Goal: Task Accomplishment & Management: Use online tool/utility

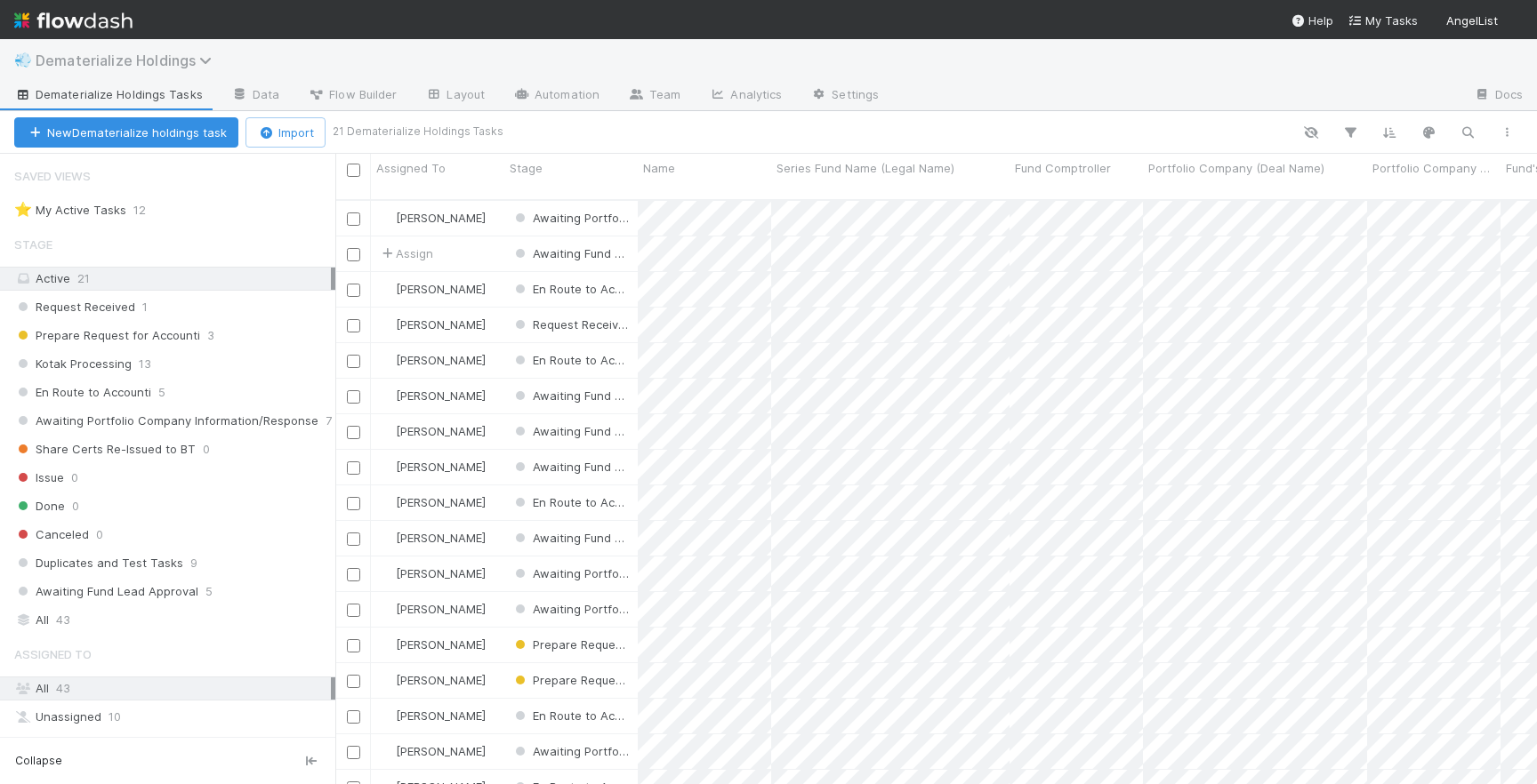
scroll to position [598, 1202]
click at [120, 56] on span "Dematerialize Holdings" at bounding box center [128, 60] width 185 height 18
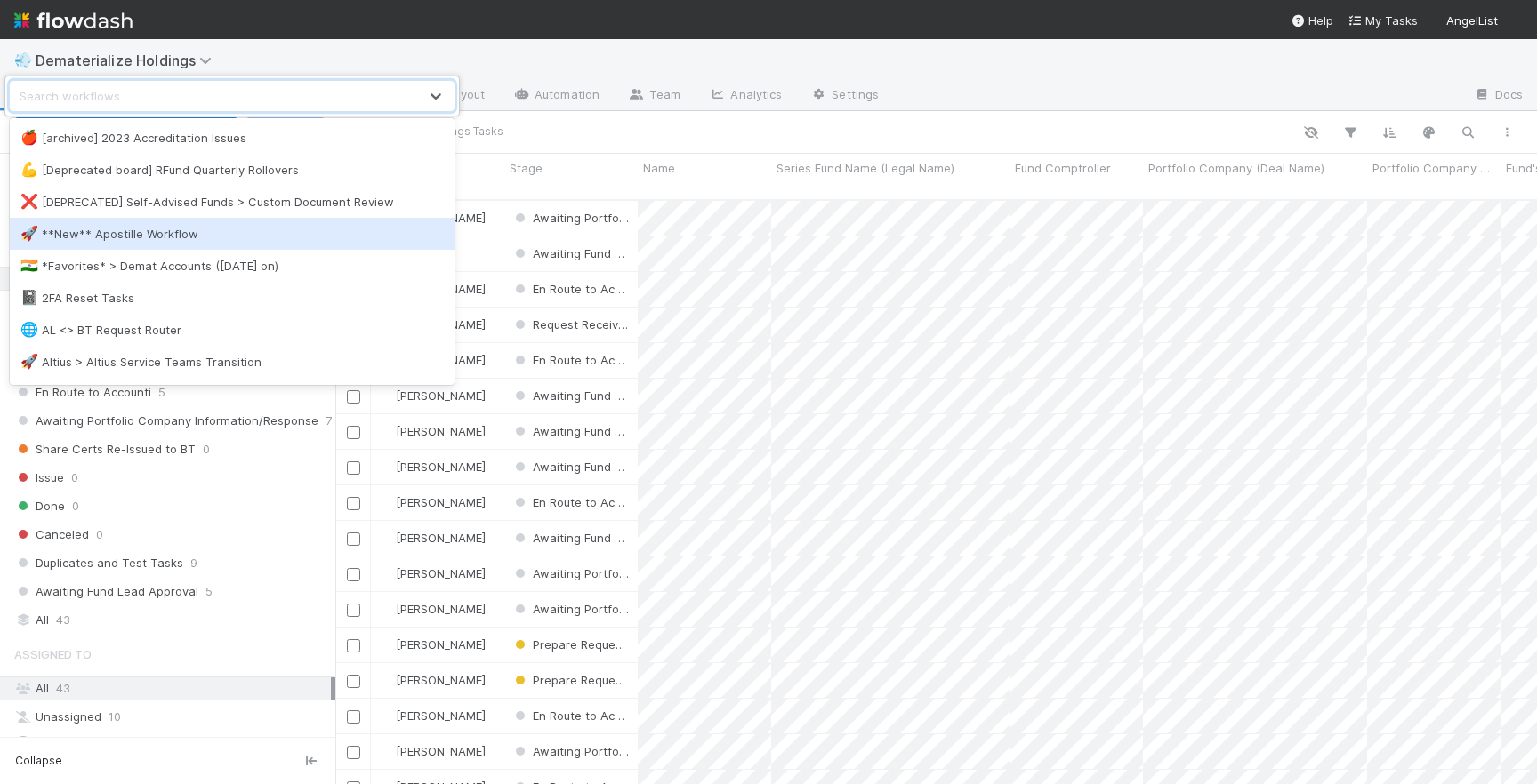
scroll to position [11, 0]
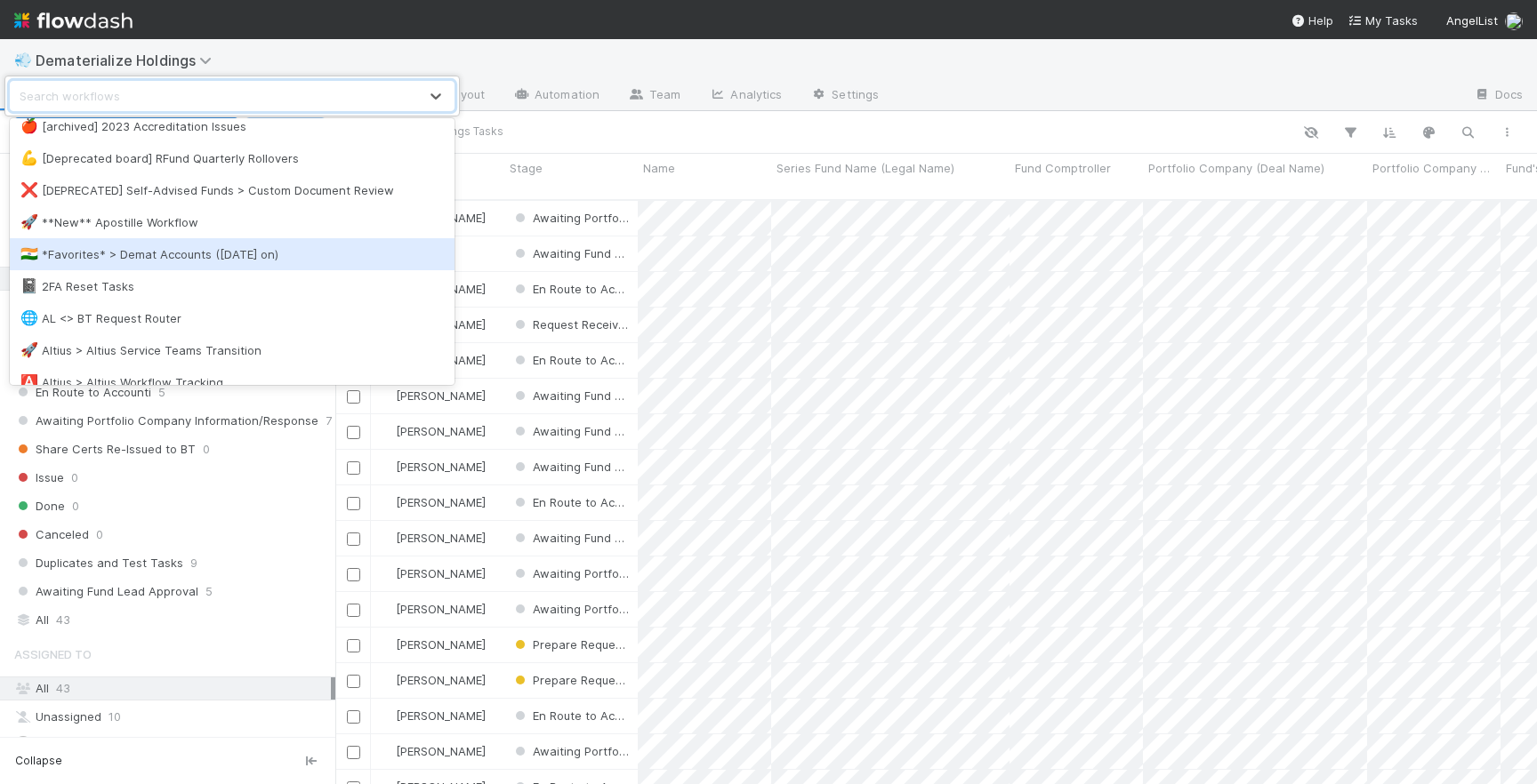
click at [130, 261] on div "🇮🇳 *Favorites* > Demat Accounts (April 2025 on)" at bounding box center [232, 254] width 423 height 18
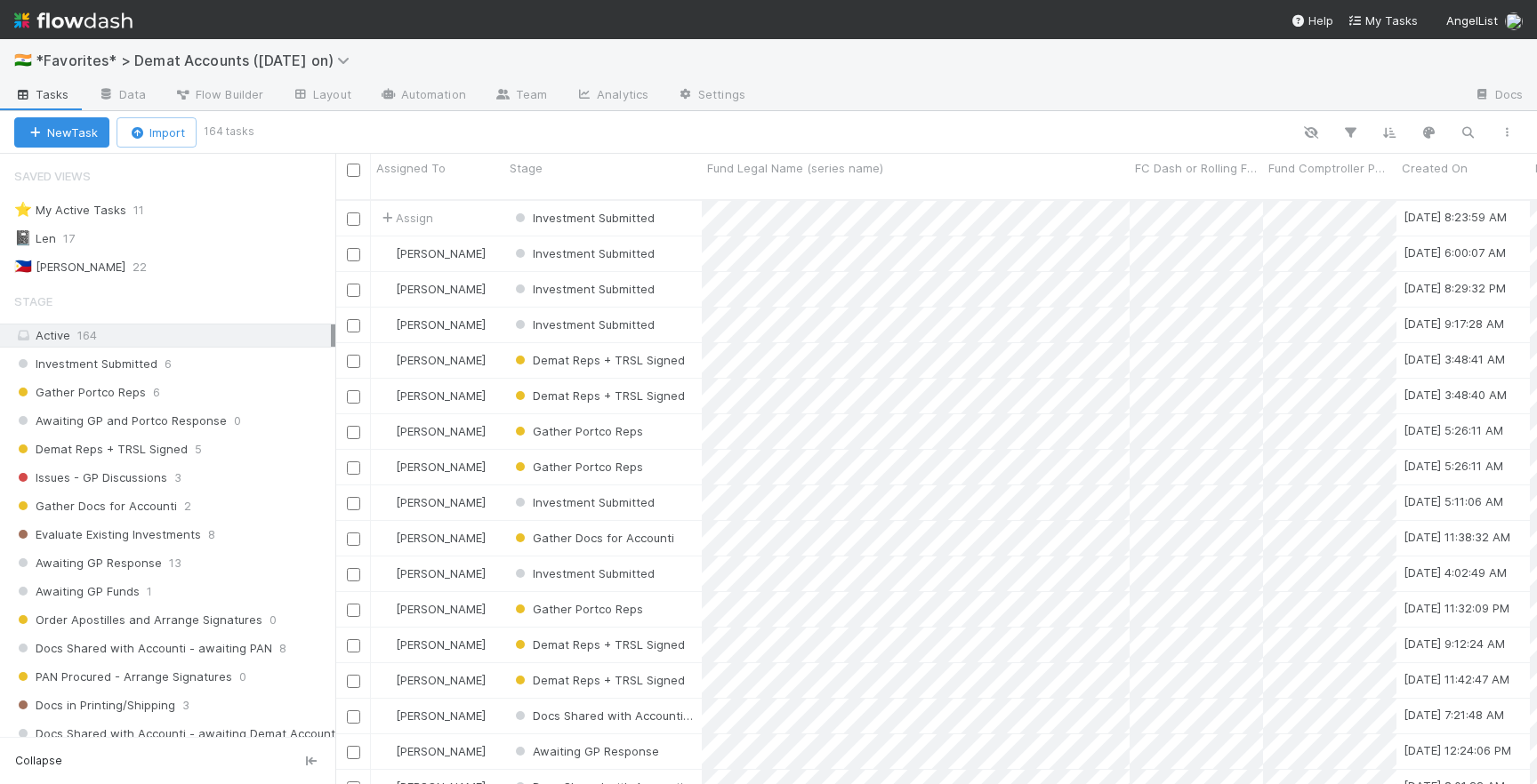
scroll to position [598, 1202]
type input "v"
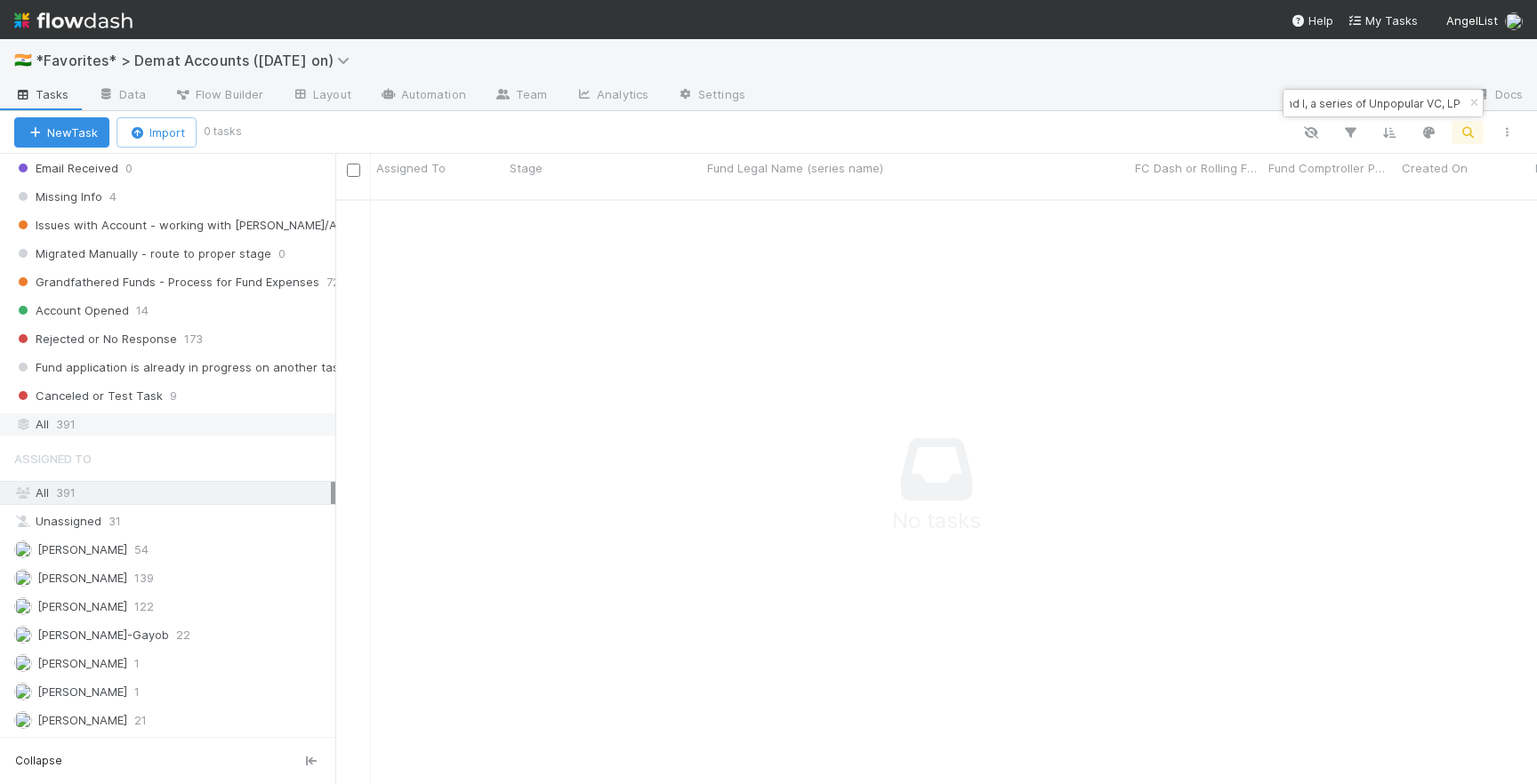
scroll to position [0, 0]
click at [143, 427] on div "All 391" at bounding box center [172, 425] width 316 height 22
click at [486, 205] on div "[PERSON_NAME]" at bounding box center [437, 218] width 134 height 35
paste input "-0225 Fund I, a series of Hustle Fund Angel Squad"
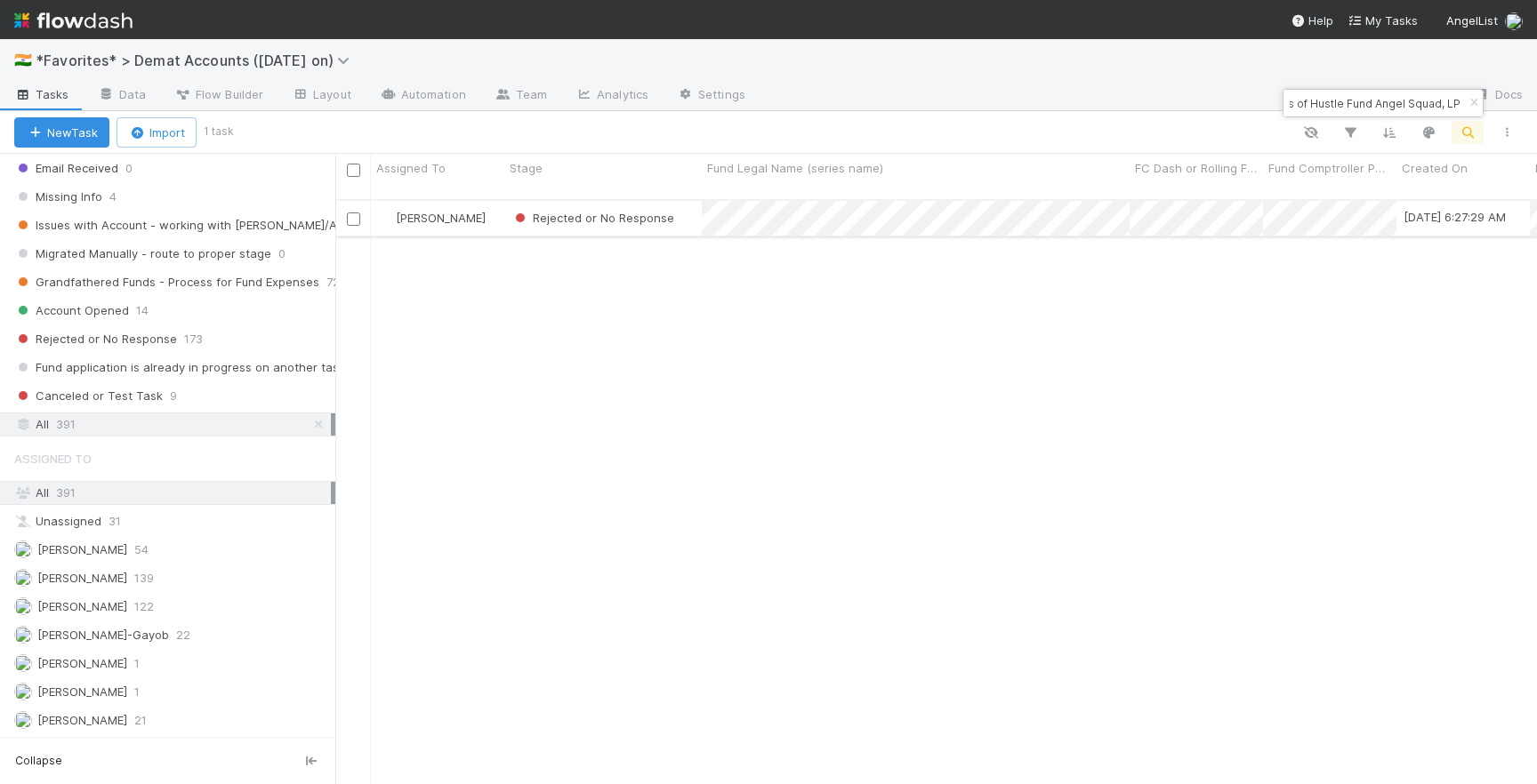
scroll to position [0, 0]
click at [681, 204] on div "Rejected or No Response" at bounding box center [603, 218] width 198 height 35
paste input "120 Fund I, a series of MV Funds"
click at [674, 205] on div "Awaiting GP Response" at bounding box center [603, 218] width 198 height 35
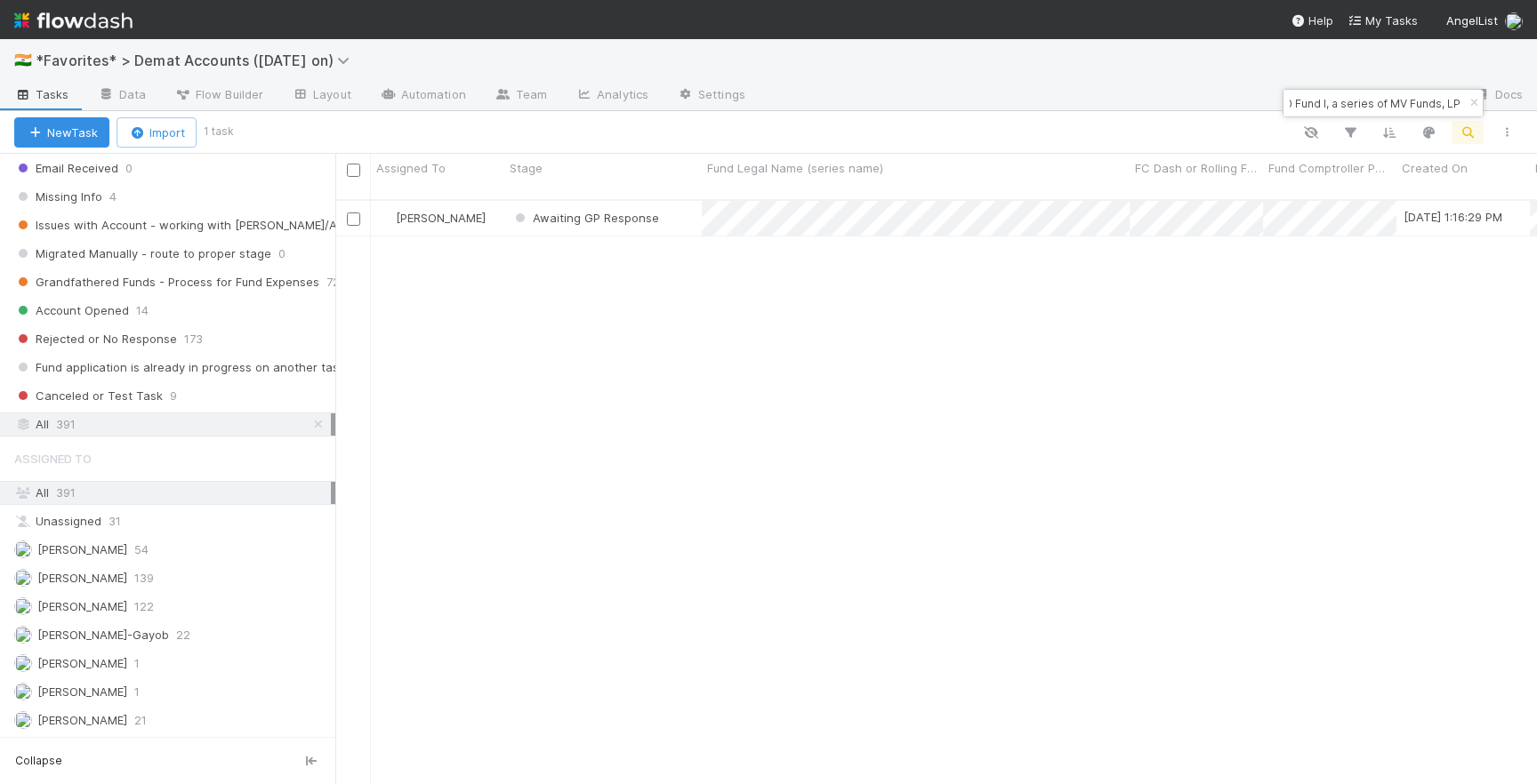
paste input "Mana Ventures, LP – C2"
drag, startPoint x: 1295, startPoint y: 96, endPoint x: 1445, endPoint y: 91, distance: 150.1
click at [1446, 91] on div "Mana Ventures, LP – C2" at bounding box center [1383, 103] width 199 height 27
click at [1430, 100] on div "Mana Ventures, LP – C2" at bounding box center [1383, 103] width 199 height 27
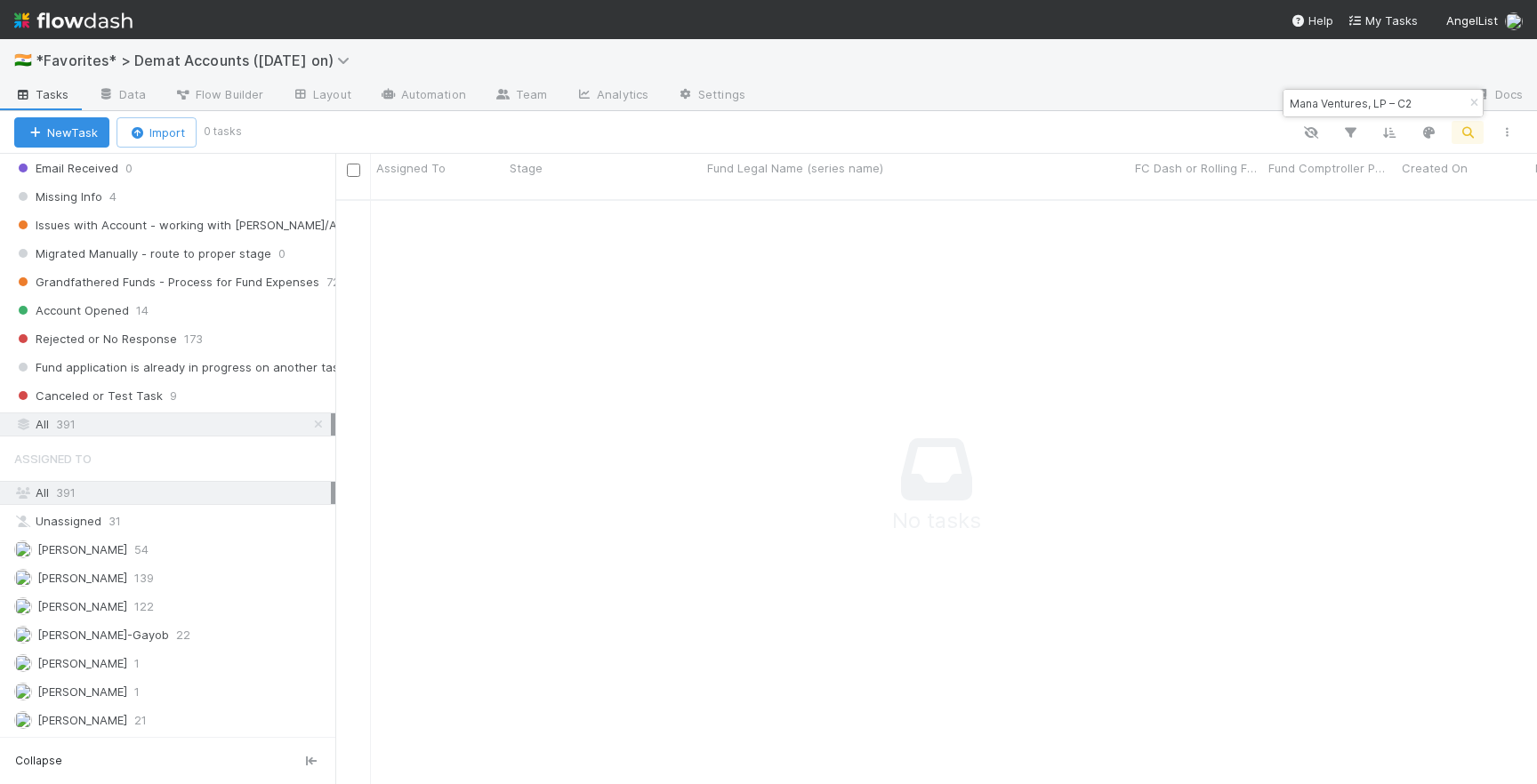
click at [1409, 100] on input "Mana Ventures, LP – C2" at bounding box center [1375, 103] width 178 height 22
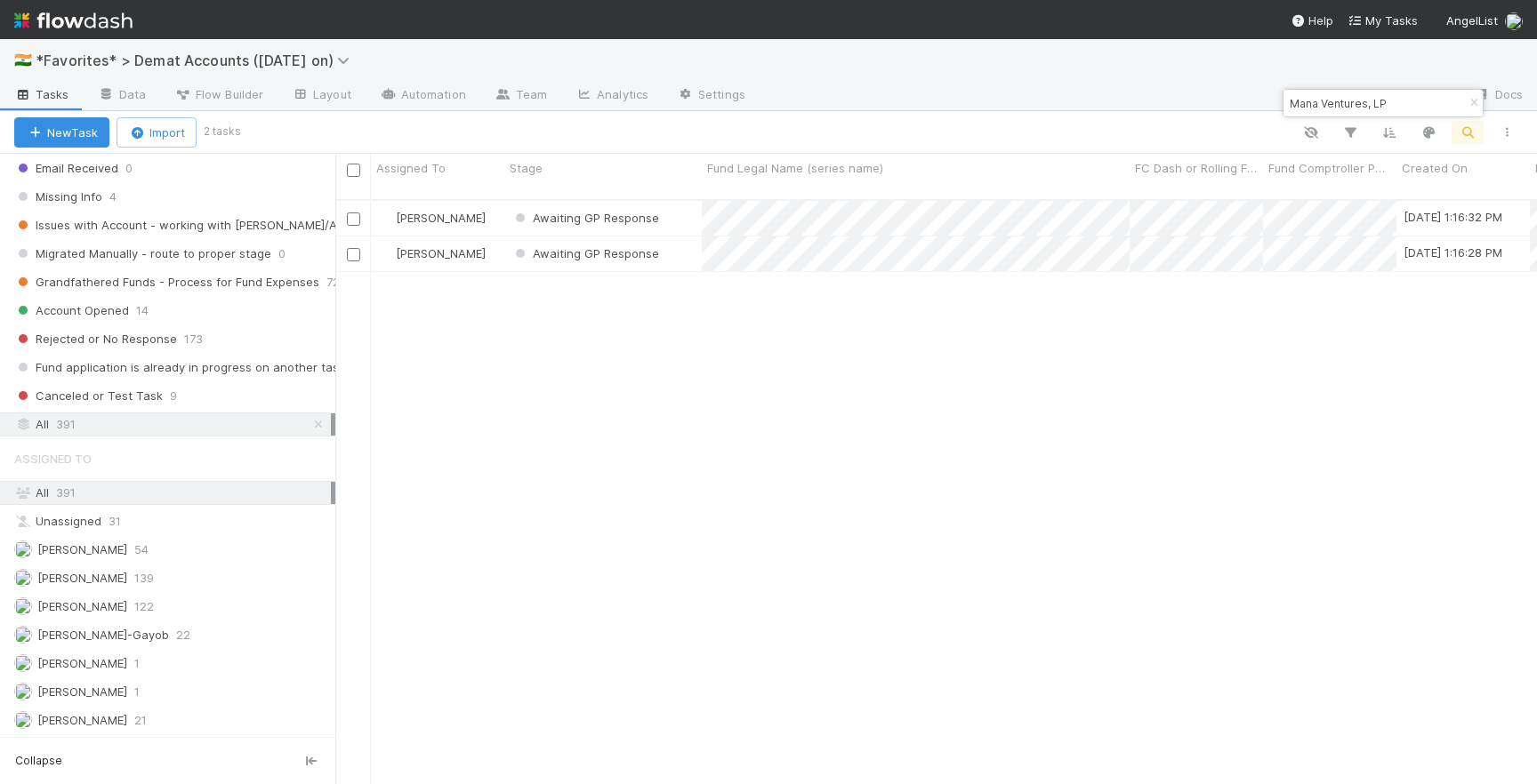
paste input "EQ-1202 Fund I, a series of Roll Up Vehicles, LP"
type input "EQ-1202 Fund I, a series of Roll Up Vehicles, LP"
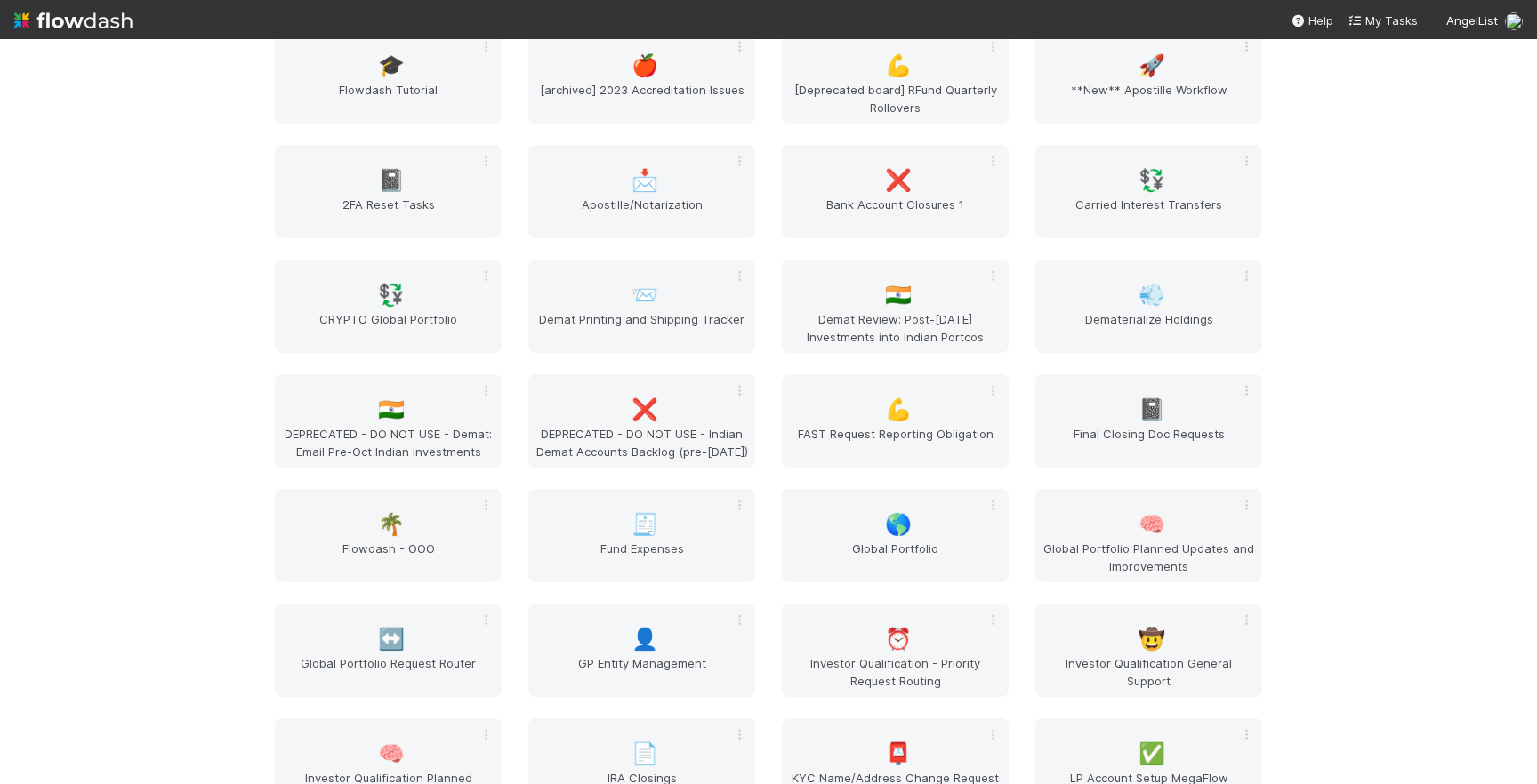
scroll to position [2140, 0]
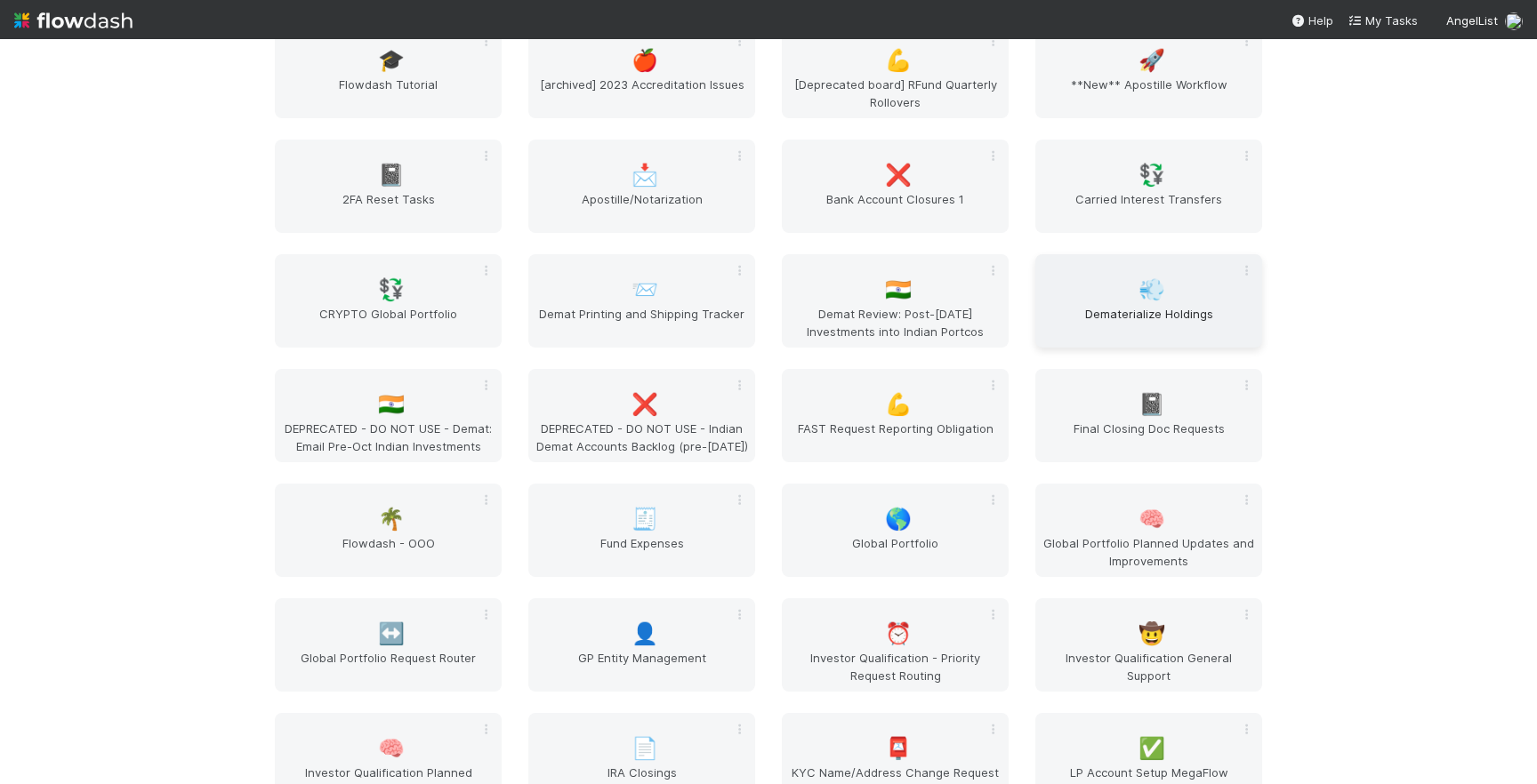
click at [1139, 306] on span "Dematerialize Holdings" at bounding box center [1148, 323] width 212 height 36
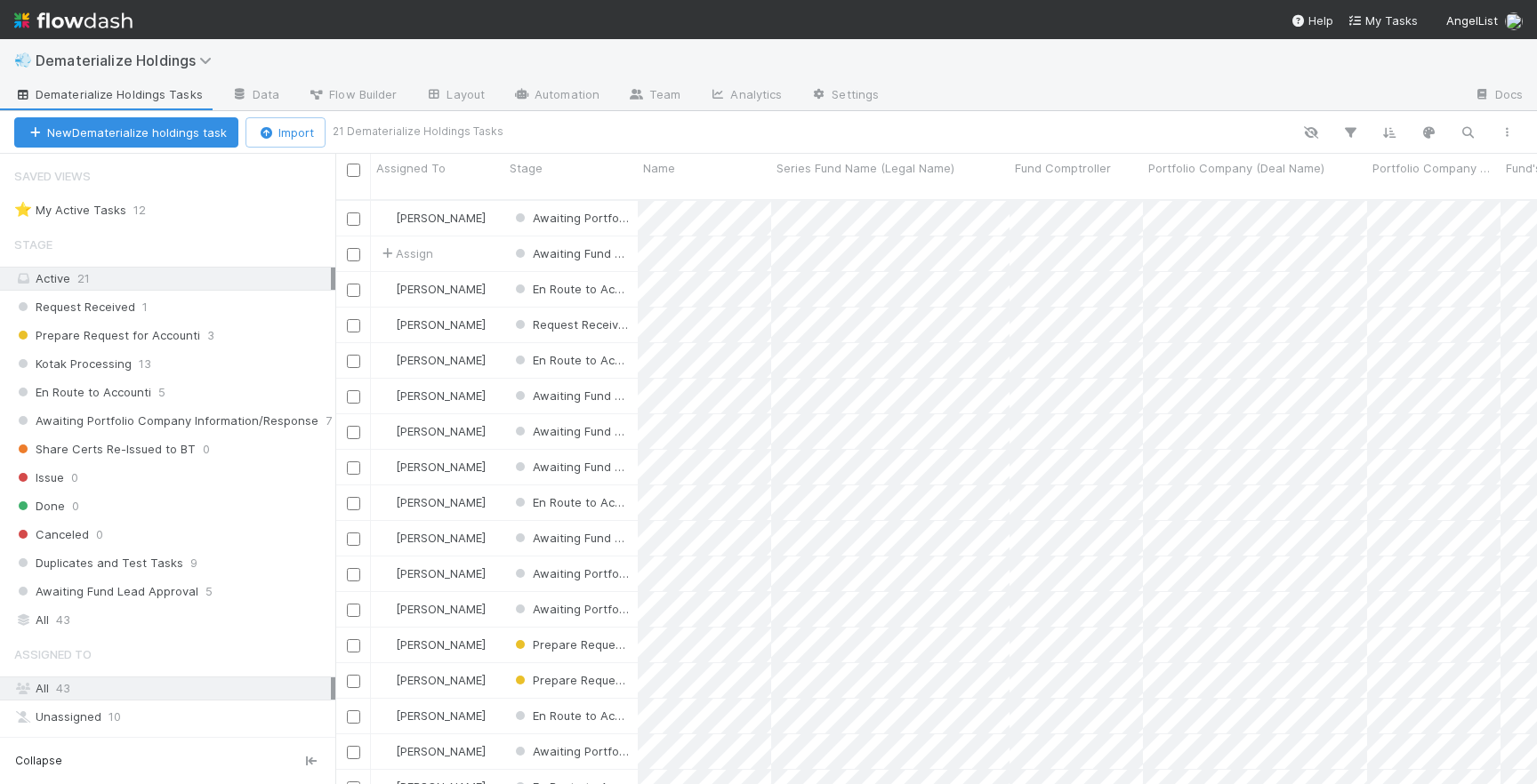
scroll to position [0, 1]
click at [252, 340] on div "Prepare Request for Accounti 3" at bounding box center [174, 336] width 321 height 22
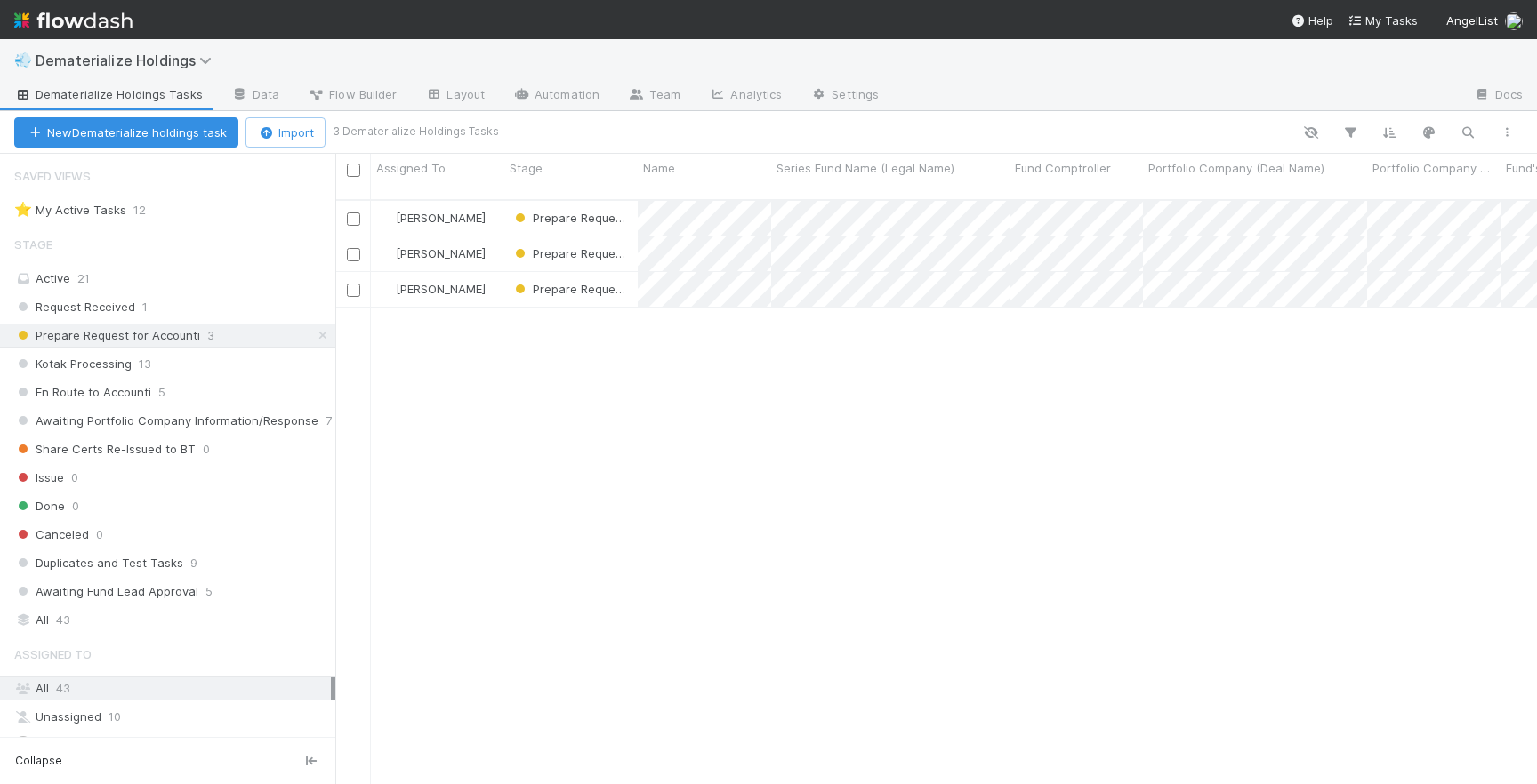
scroll to position [598, 1202]
click at [497, 201] on div "[PERSON_NAME]" at bounding box center [437, 218] width 134 height 35
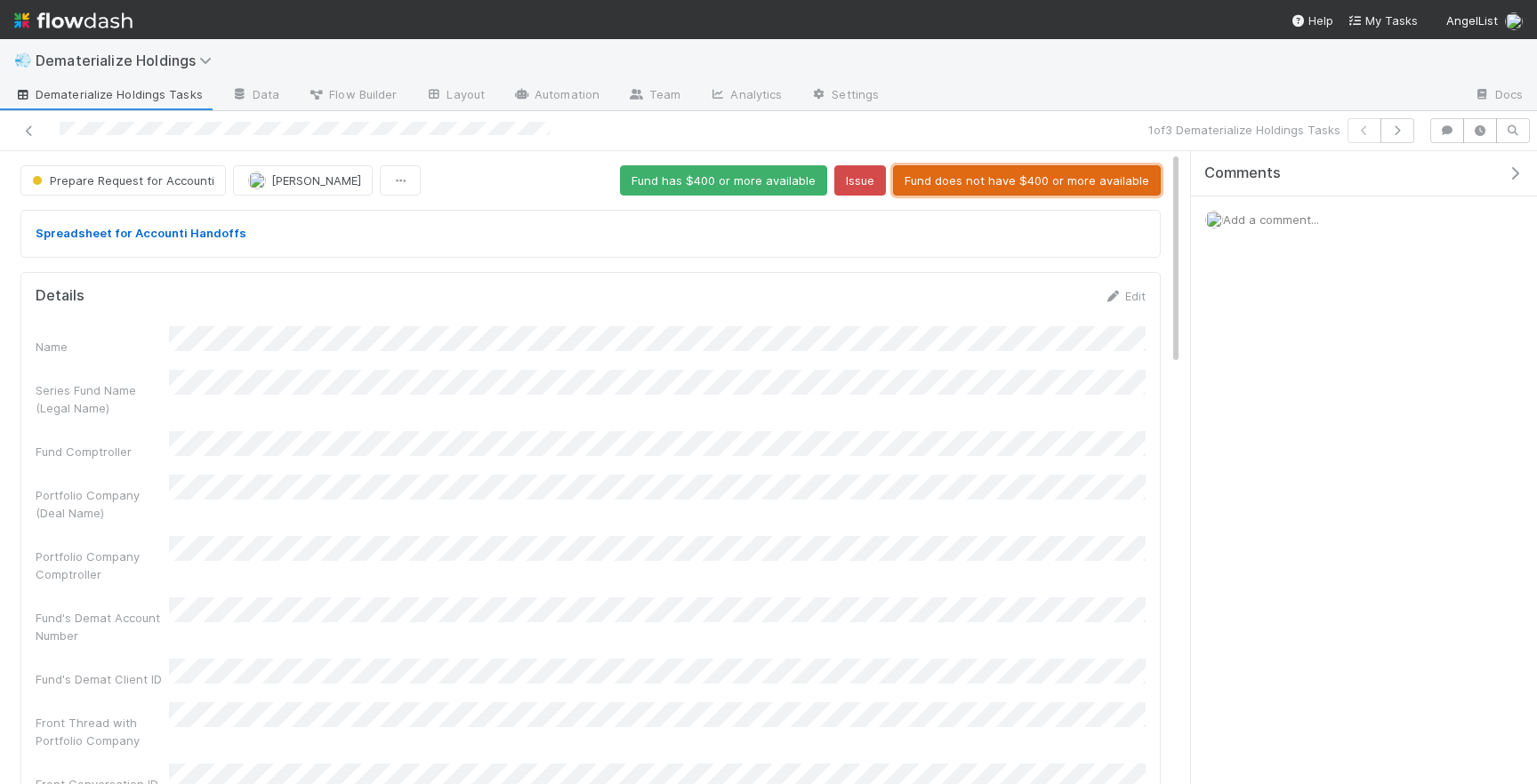
click at [1007, 178] on button "Fund does not have $400 or more available" at bounding box center [1027, 181] width 268 height 30
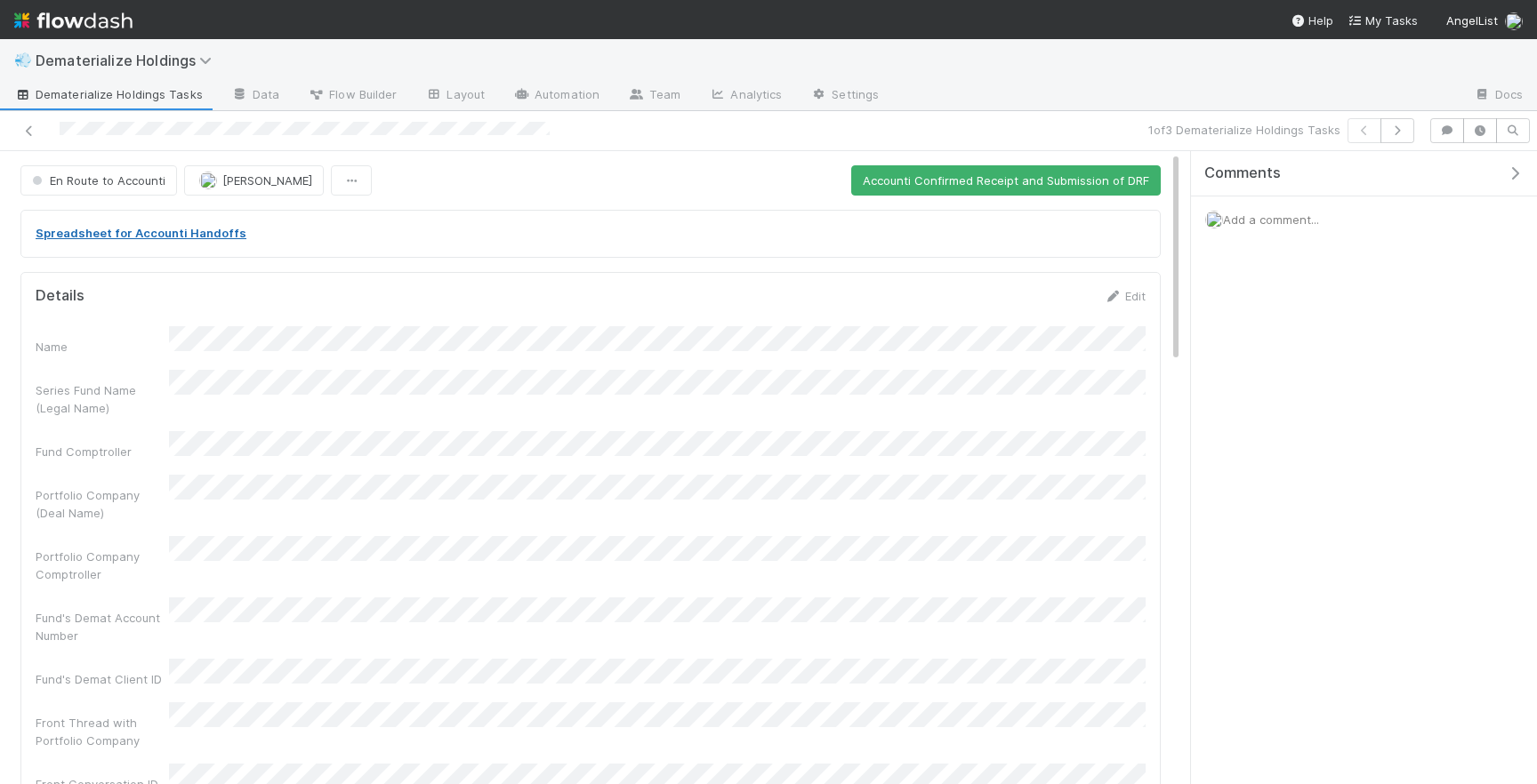
click at [142, 235] on link "Spreadsheet for Accounti Handoffs" at bounding box center [140, 232] width 211 height 14
drag, startPoint x: 582, startPoint y: 129, endPoint x: 285, endPoint y: 138, distance: 297.1
click at [285, 138] on div at bounding box center [362, 130] width 710 height 25
click at [1127, 292] on link "Edit" at bounding box center [1124, 296] width 42 height 14
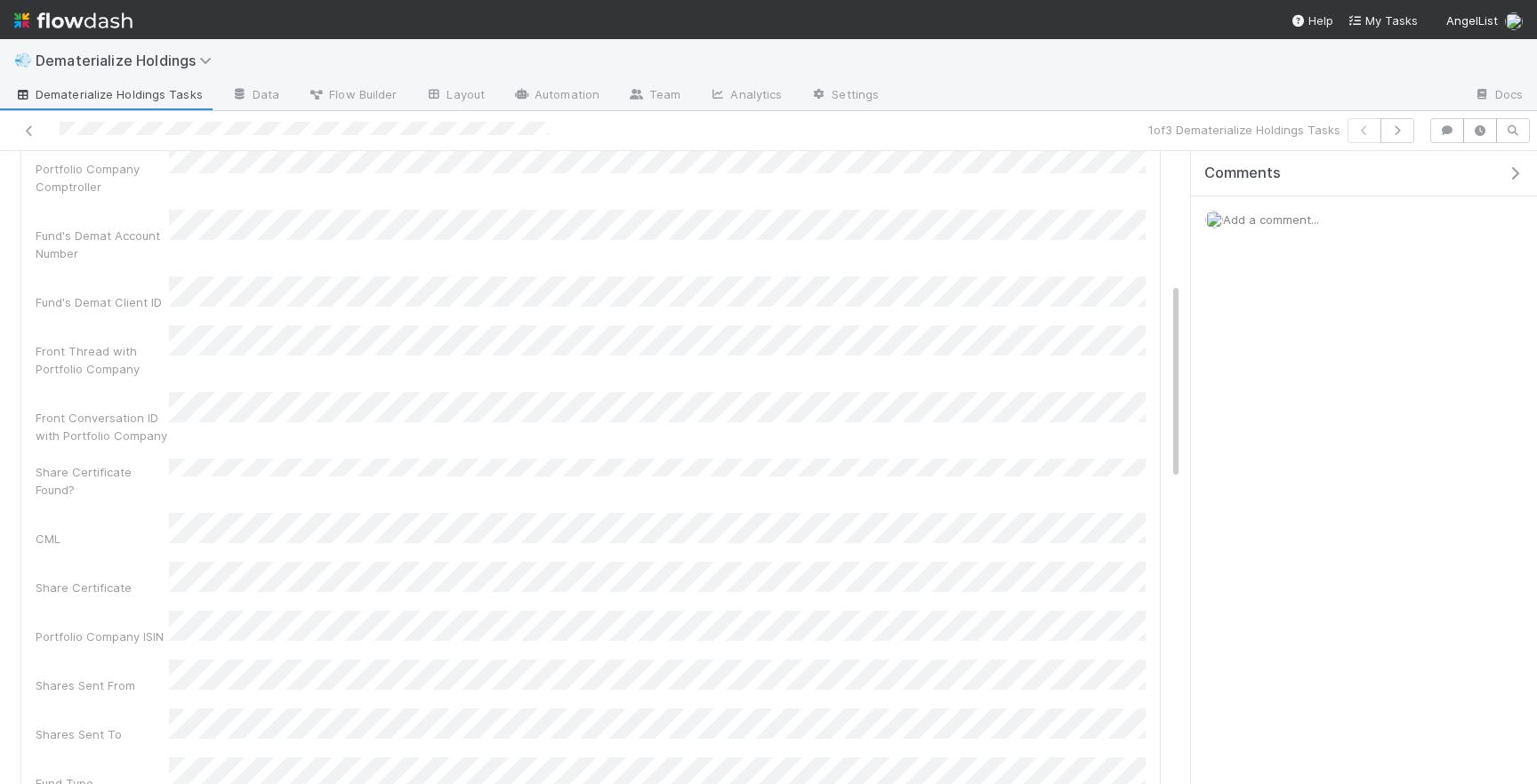
scroll to position [415, 0]
click at [85, 239] on div "Fund's Demat Account Number" at bounding box center [102, 256] width 134 height 36
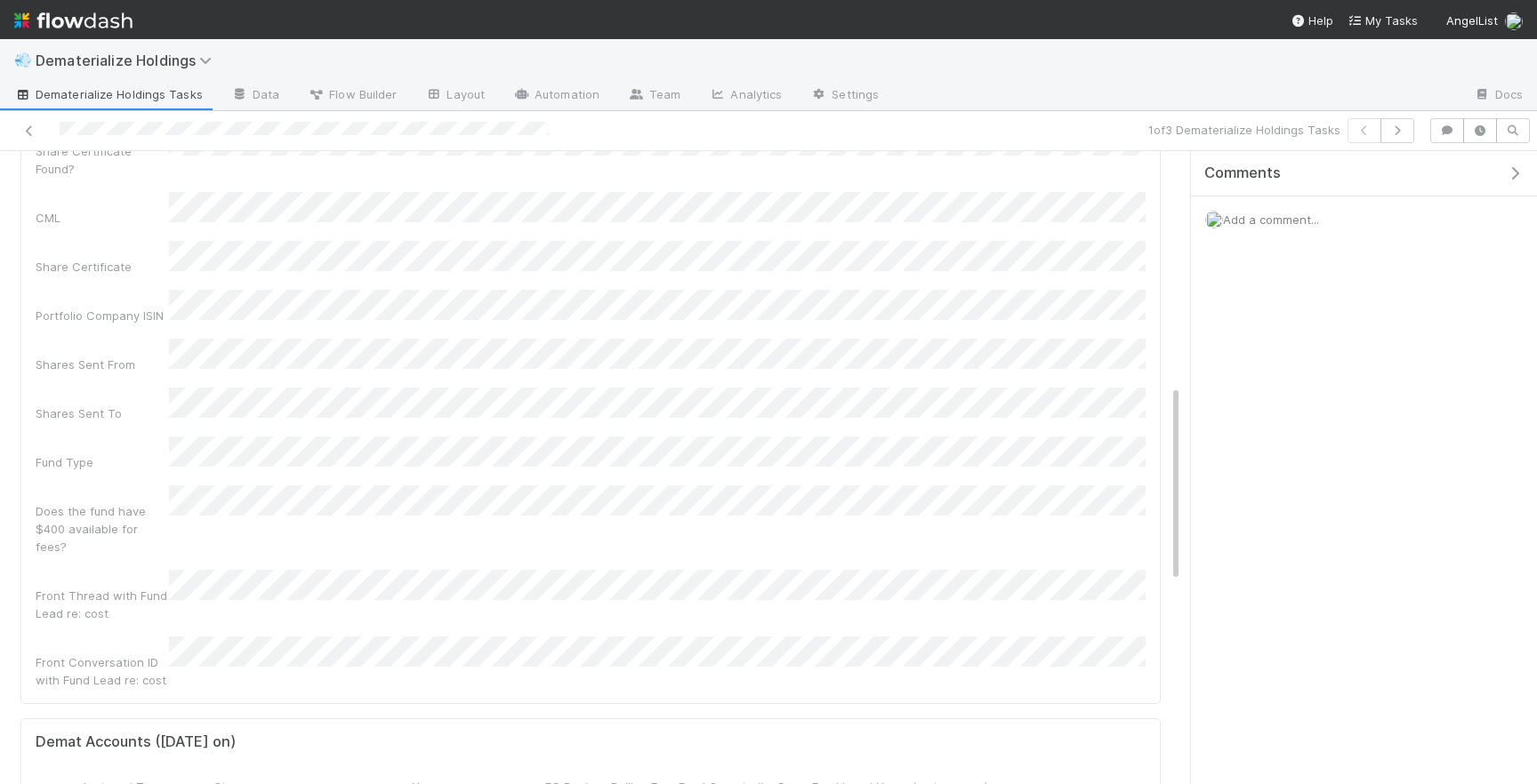
scroll to position [774, 0]
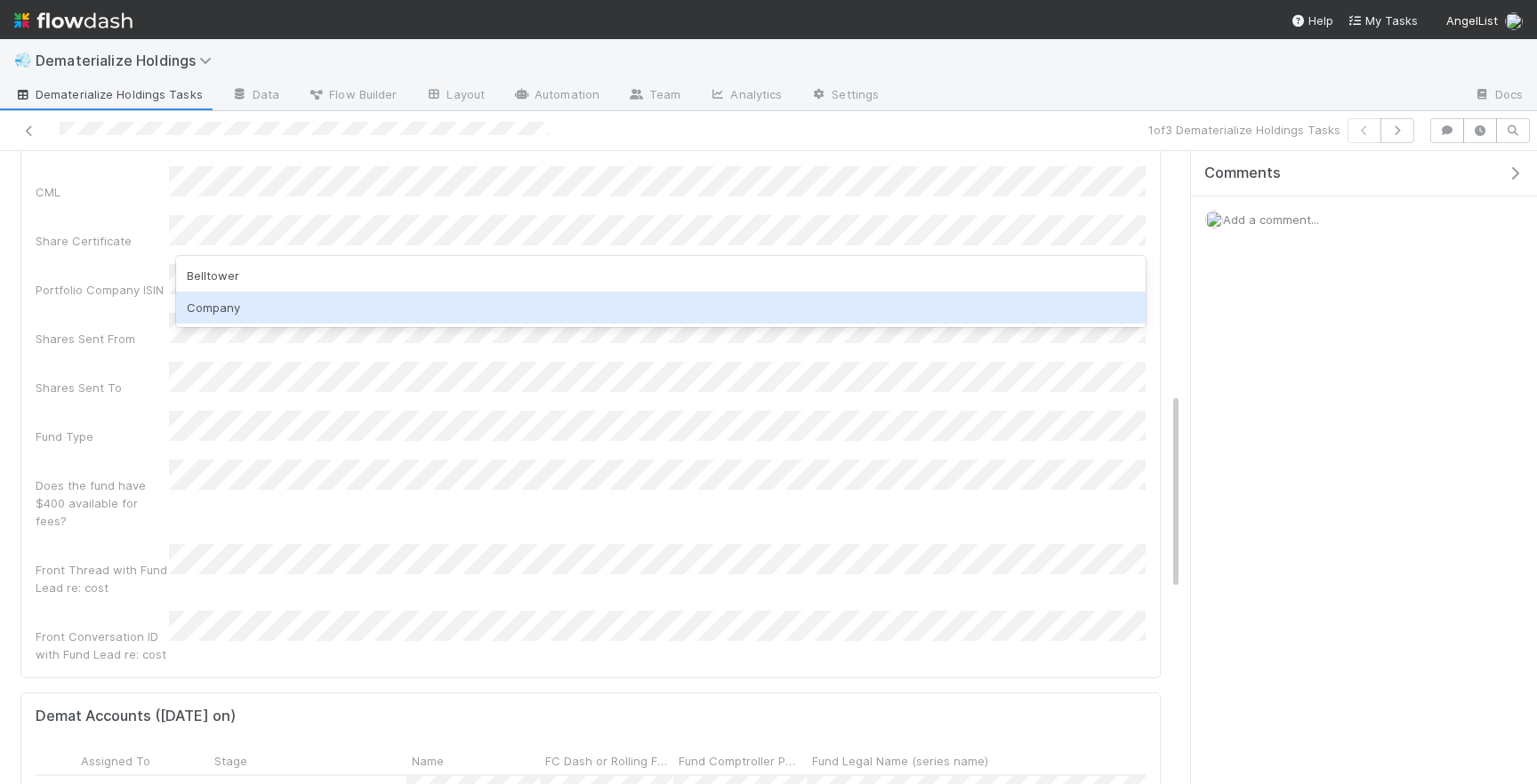
click at [238, 306] on div "Company" at bounding box center [661, 308] width 970 height 32
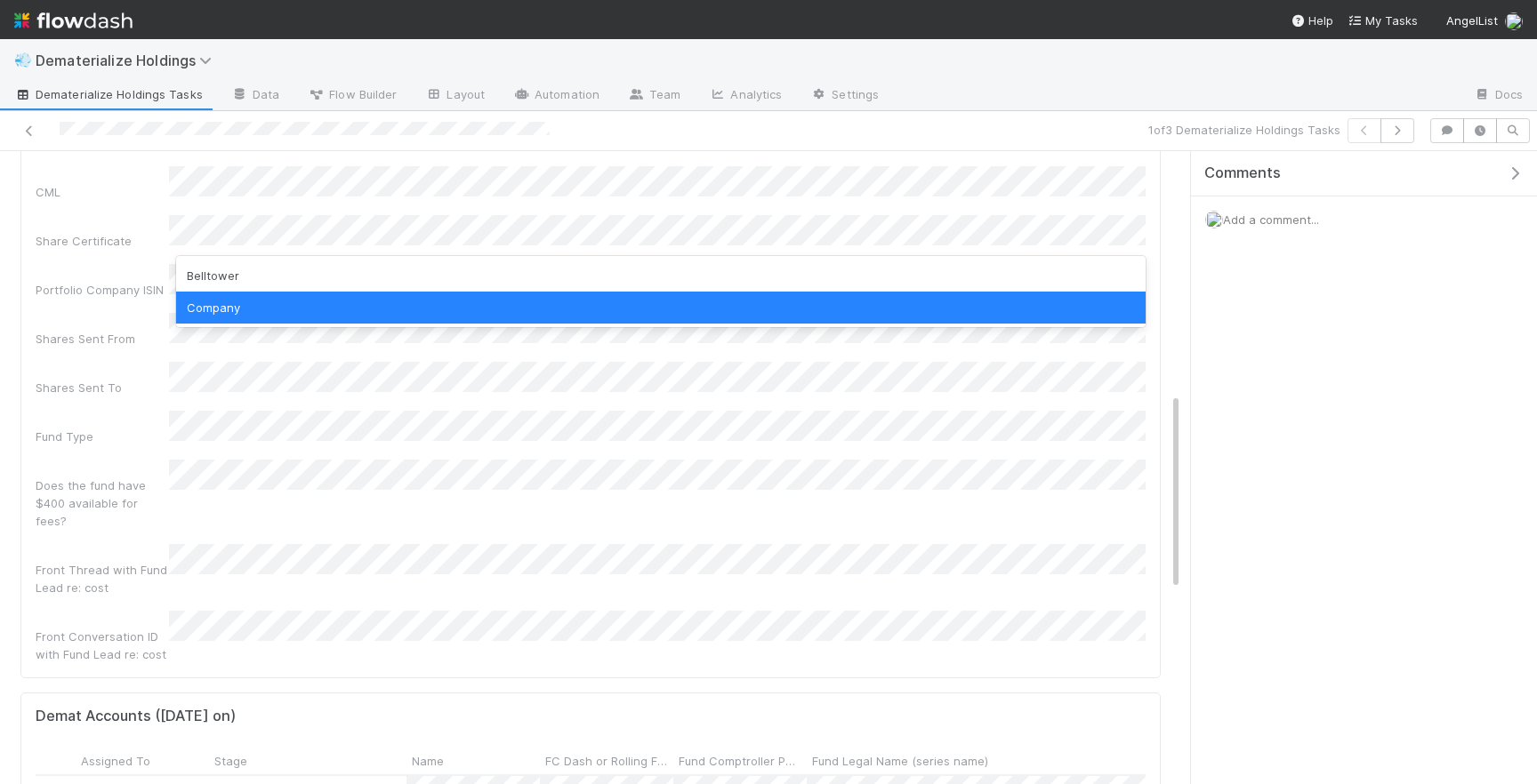
click at [246, 311] on div "Company" at bounding box center [661, 308] width 970 height 32
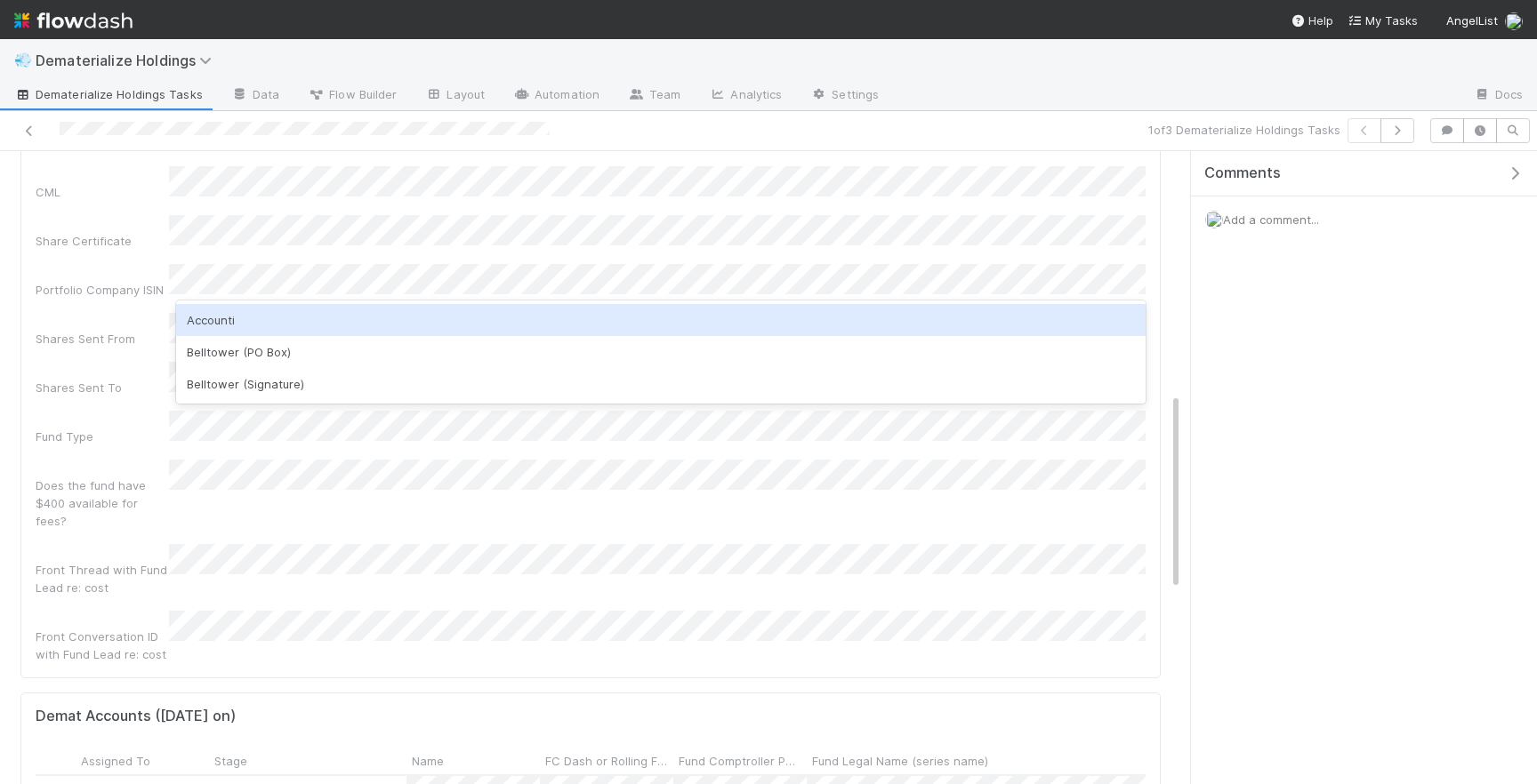
click at [268, 320] on div "Accounti" at bounding box center [661, 320] width 970 height 32
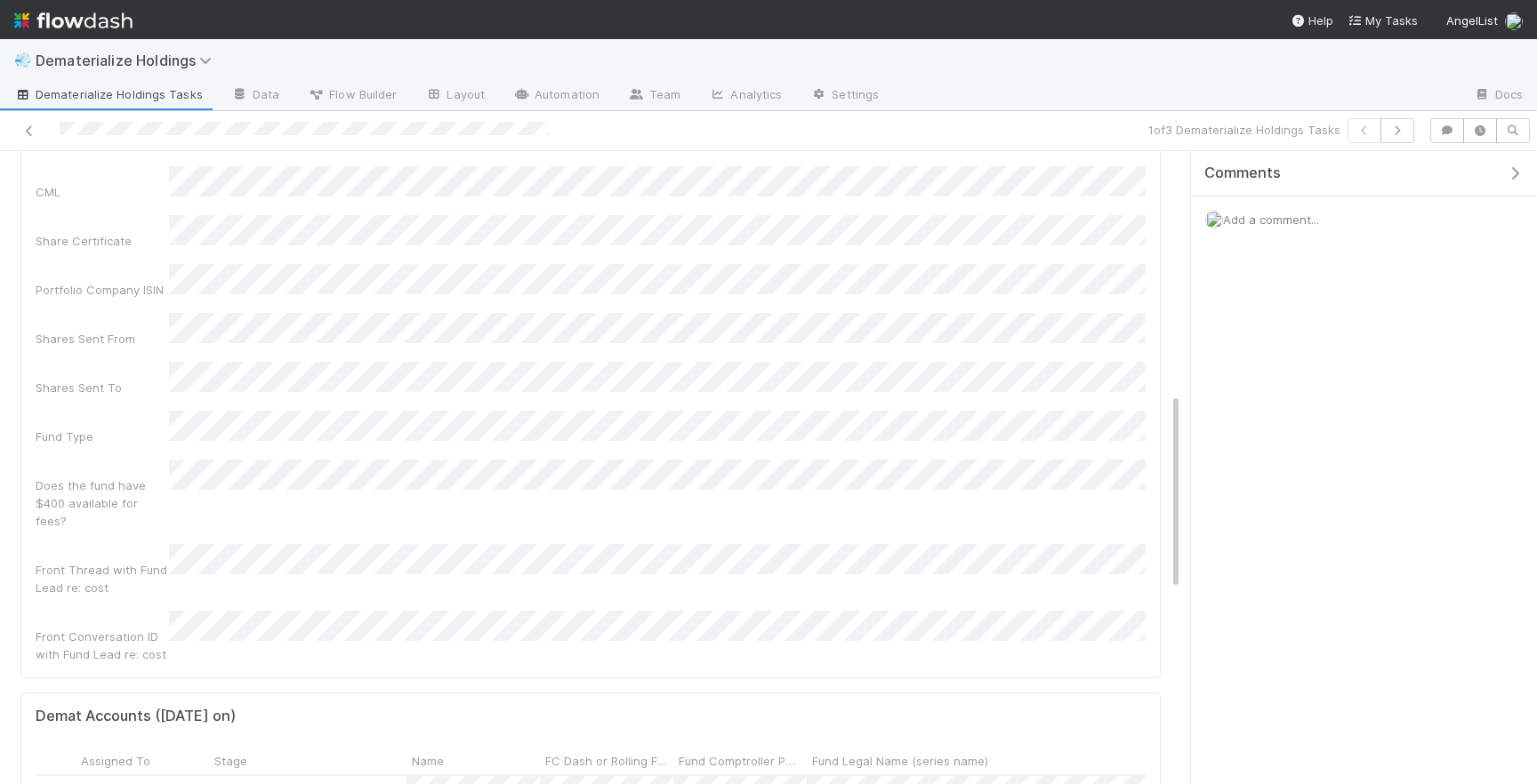
click at [140, 379] on div "Shares Sent To" at bounding box center [102, 387] width 134 height 18
click at [139, 428] on div "Fund Type" at bounding box center [102, 436] width 134 height 18
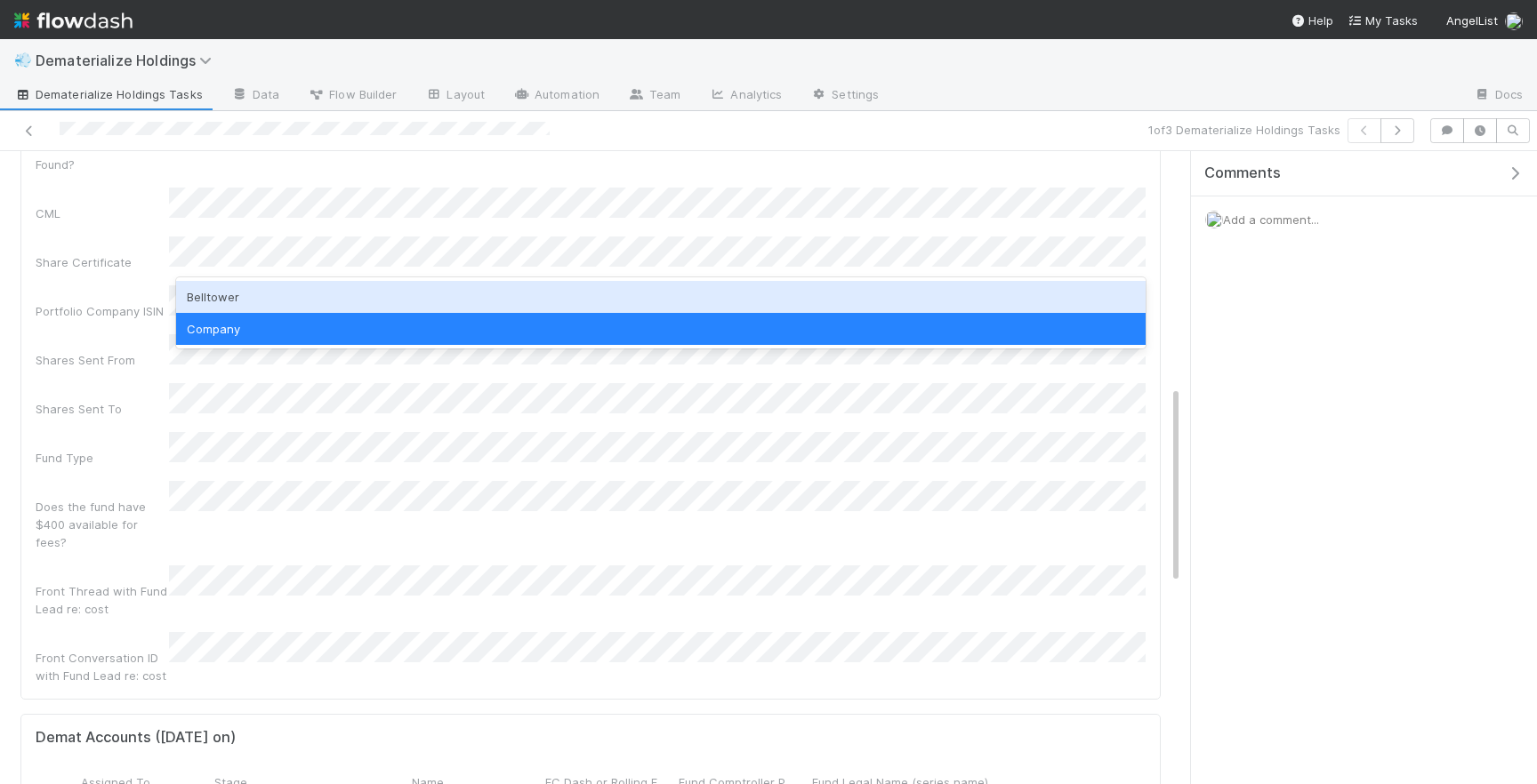
click at [150, 279] on div "Name Series Fund Name (Legal Name) Fund Comptroller Portfolio Company (Deal Nam…" at bounding box center [591, 135] width 1110 height 1097
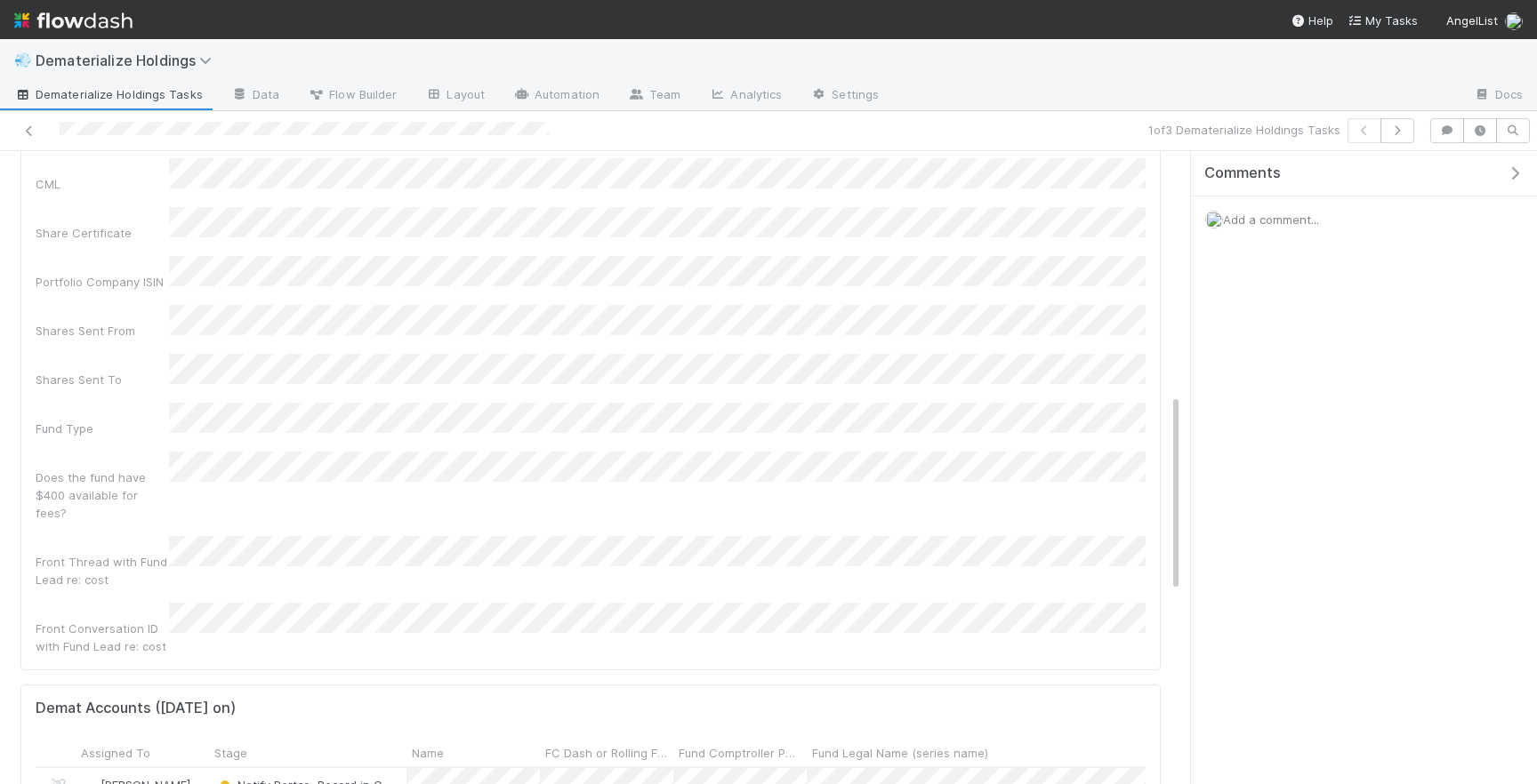
scroll to position [783, 0]
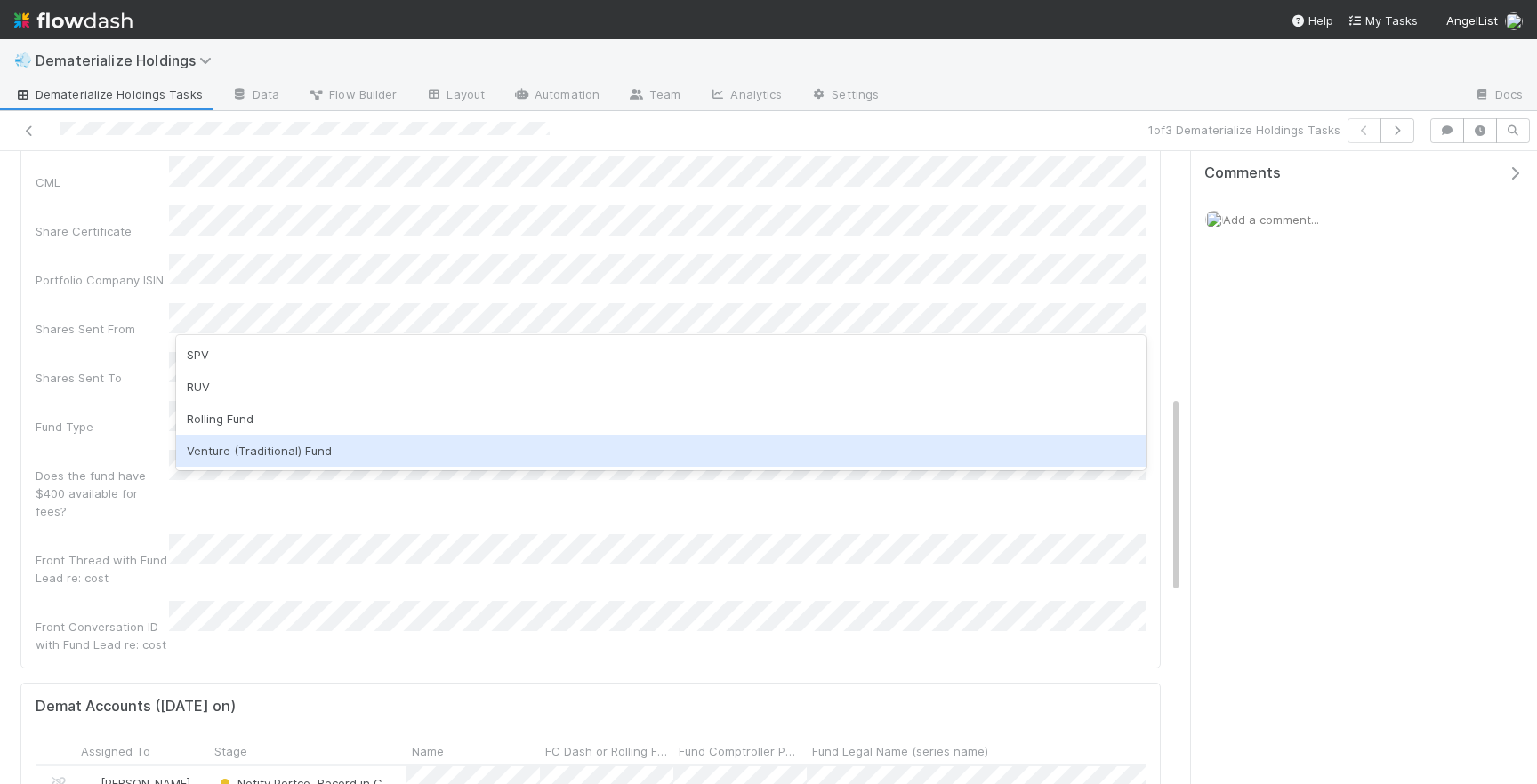
click at [293, 451] on div "Venture (Traditional) Fund" at bounding box center [661, 451] width 970 height 32
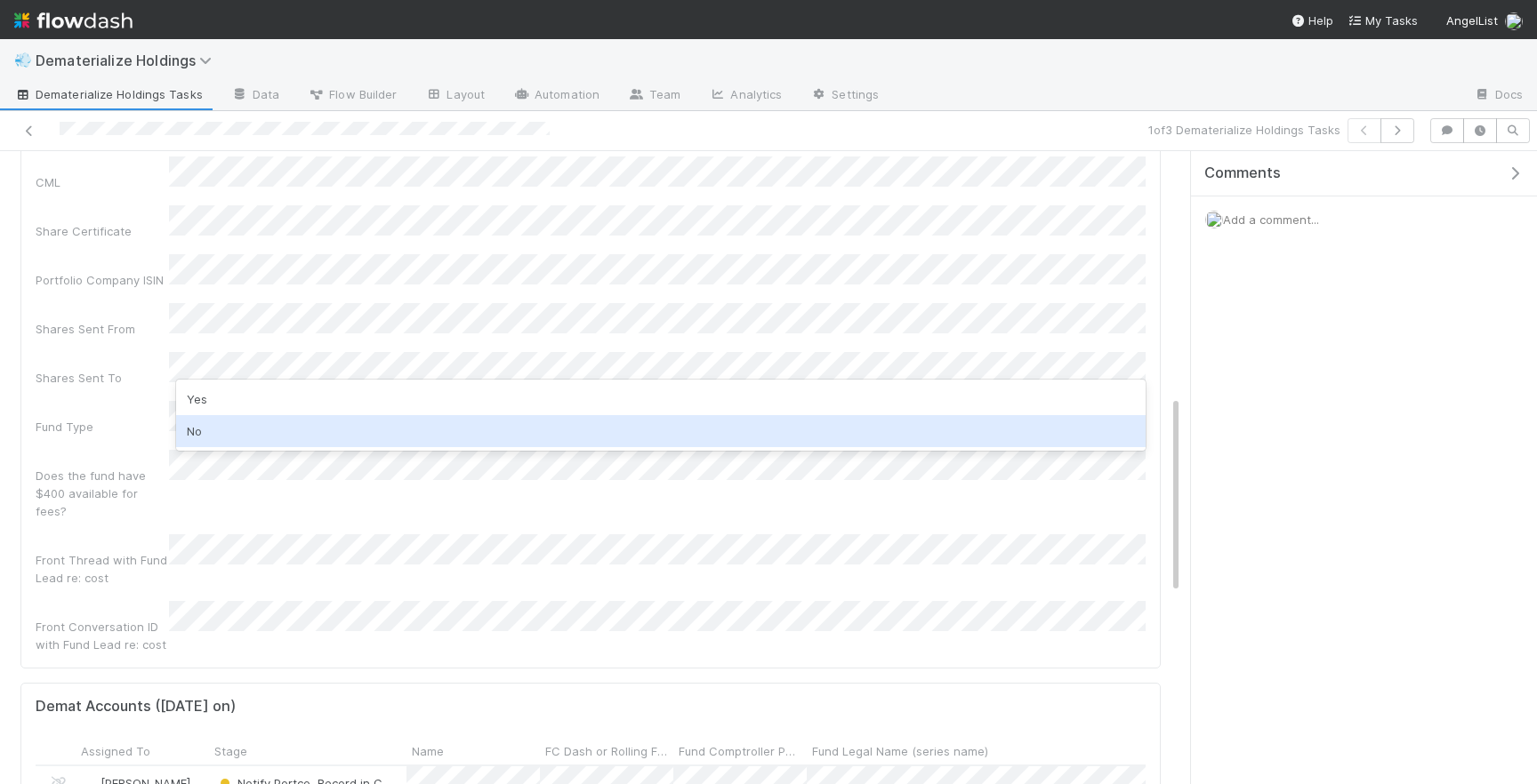
click at [213, 428] on div "No" at bounding box center [661, 431] width 970 height 32
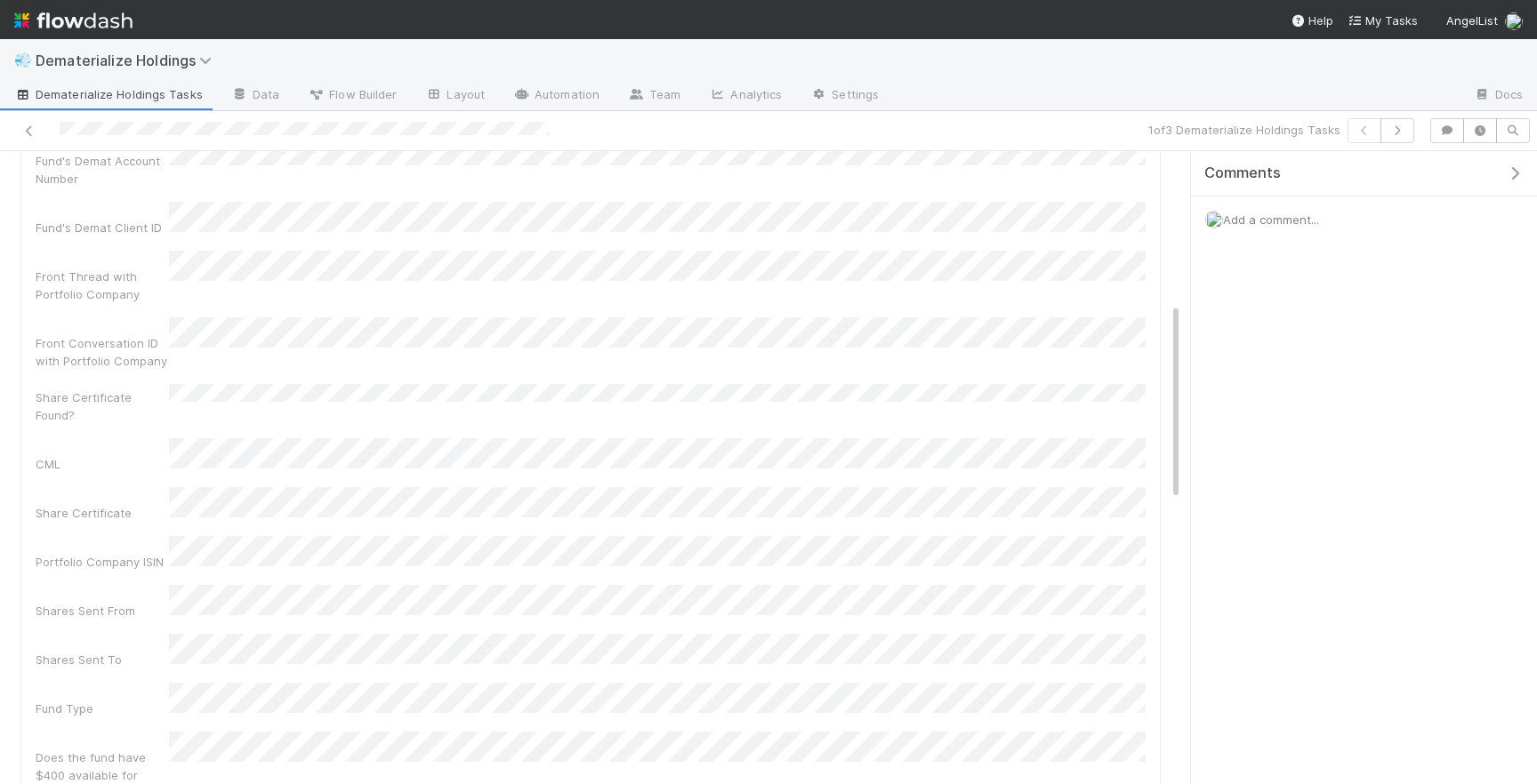
scroll to position [0, 0]
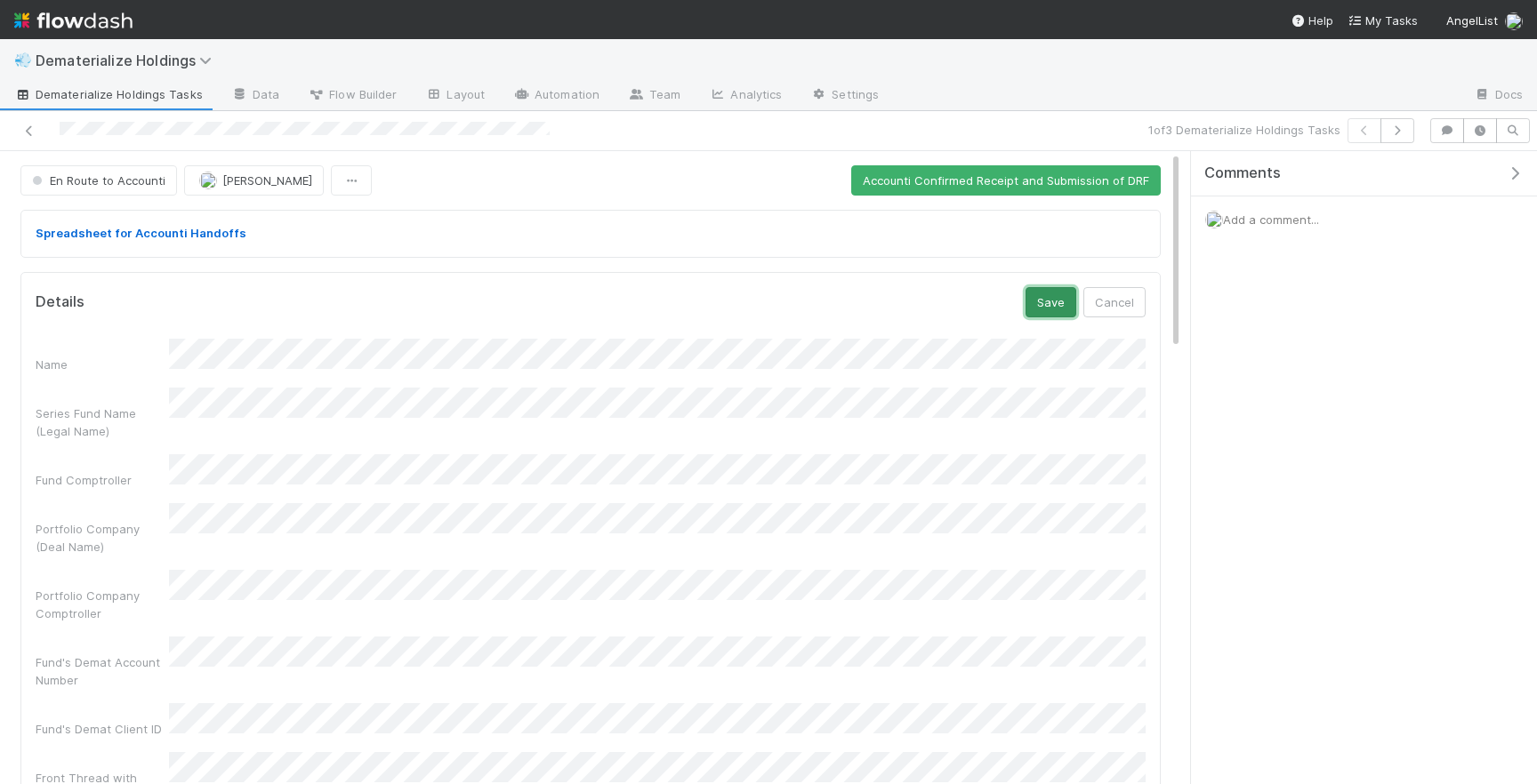
click at [1035, 295] on button "Save" at bounding box center [1050, 302] width 51 height 30
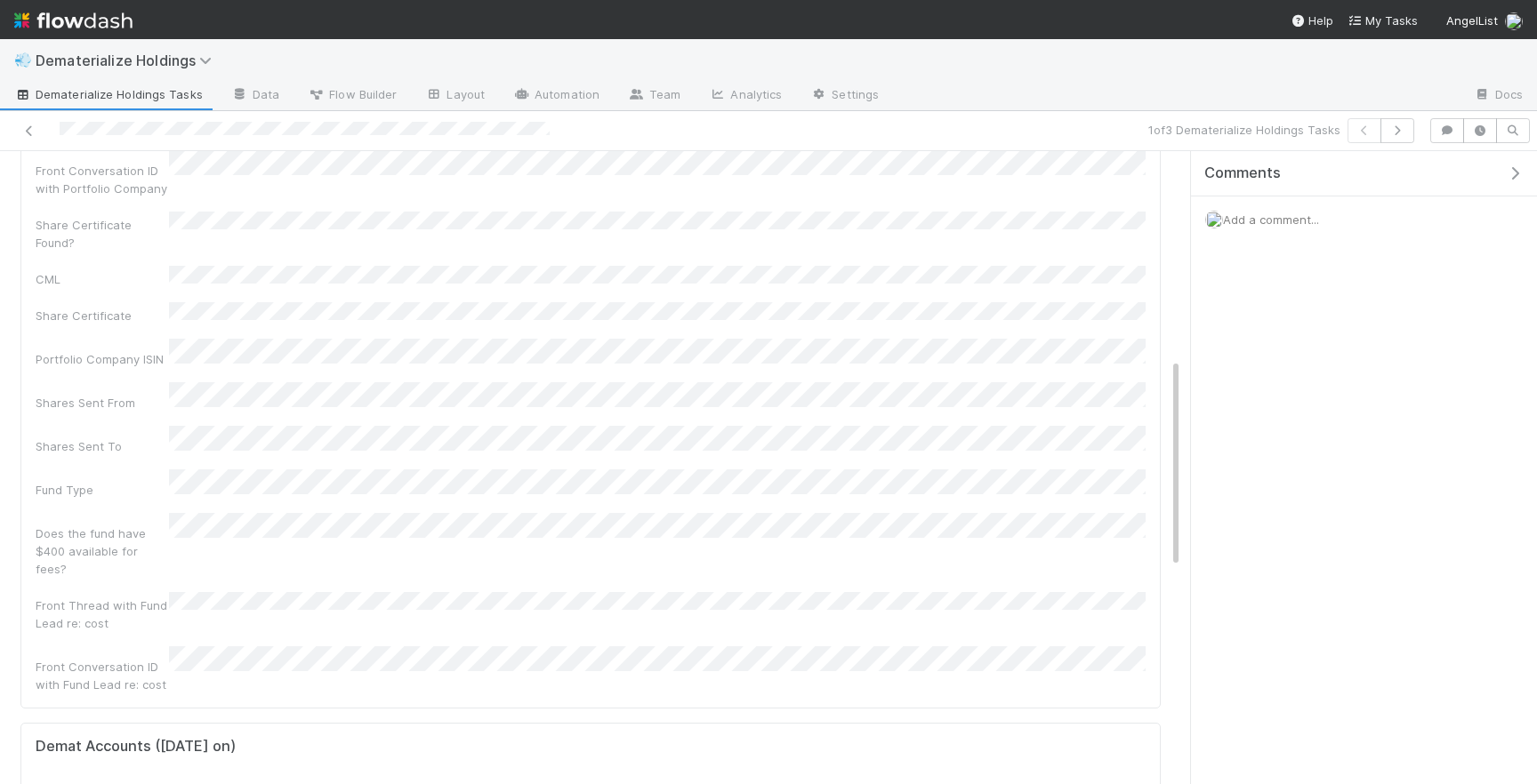
scroll to position [633, 0]
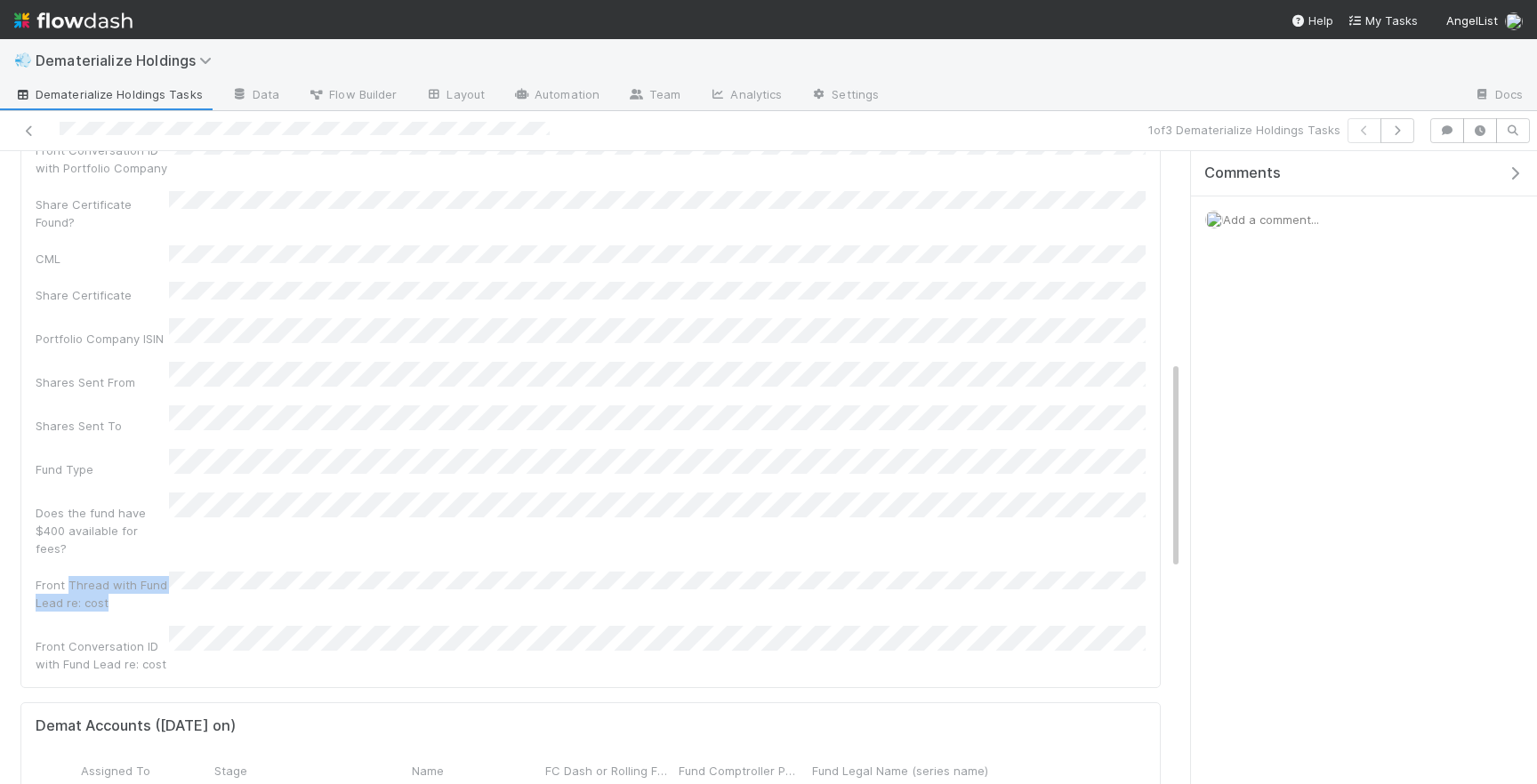
drag, startPoint x: 149, startPoint y: 465, endPoint x: 70, endPoint y: 450, distance: 80.4
click at [70, 576] on div "Front Thread with Fund Lead re: cost" at bounding box center [102, 594] width 134 height 36
click at [272, 572] on div "Front Thread with Fund Lead re: cost" at bounding box center [591, 591] width 1110 height 40
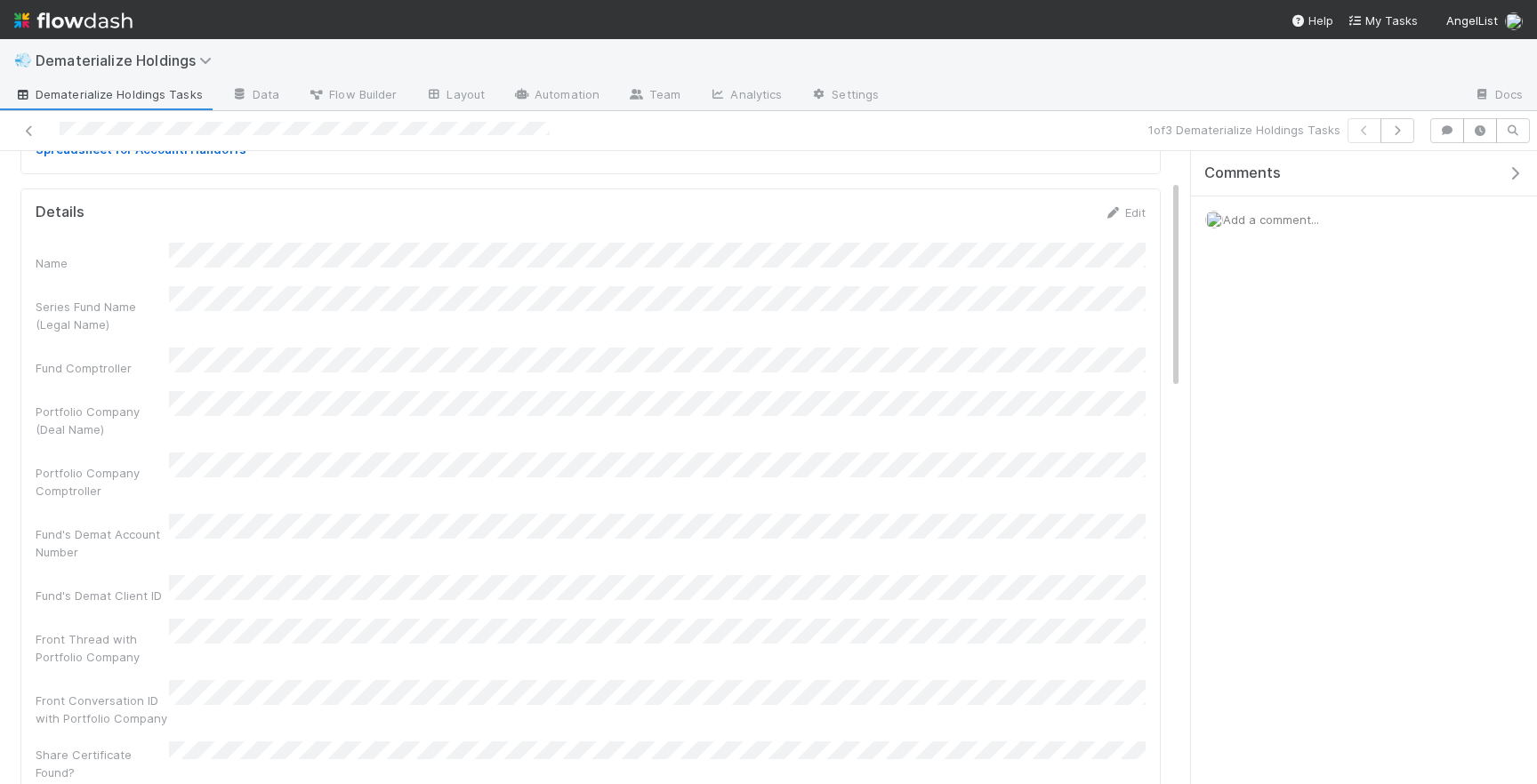
scroll to position [50, 0]
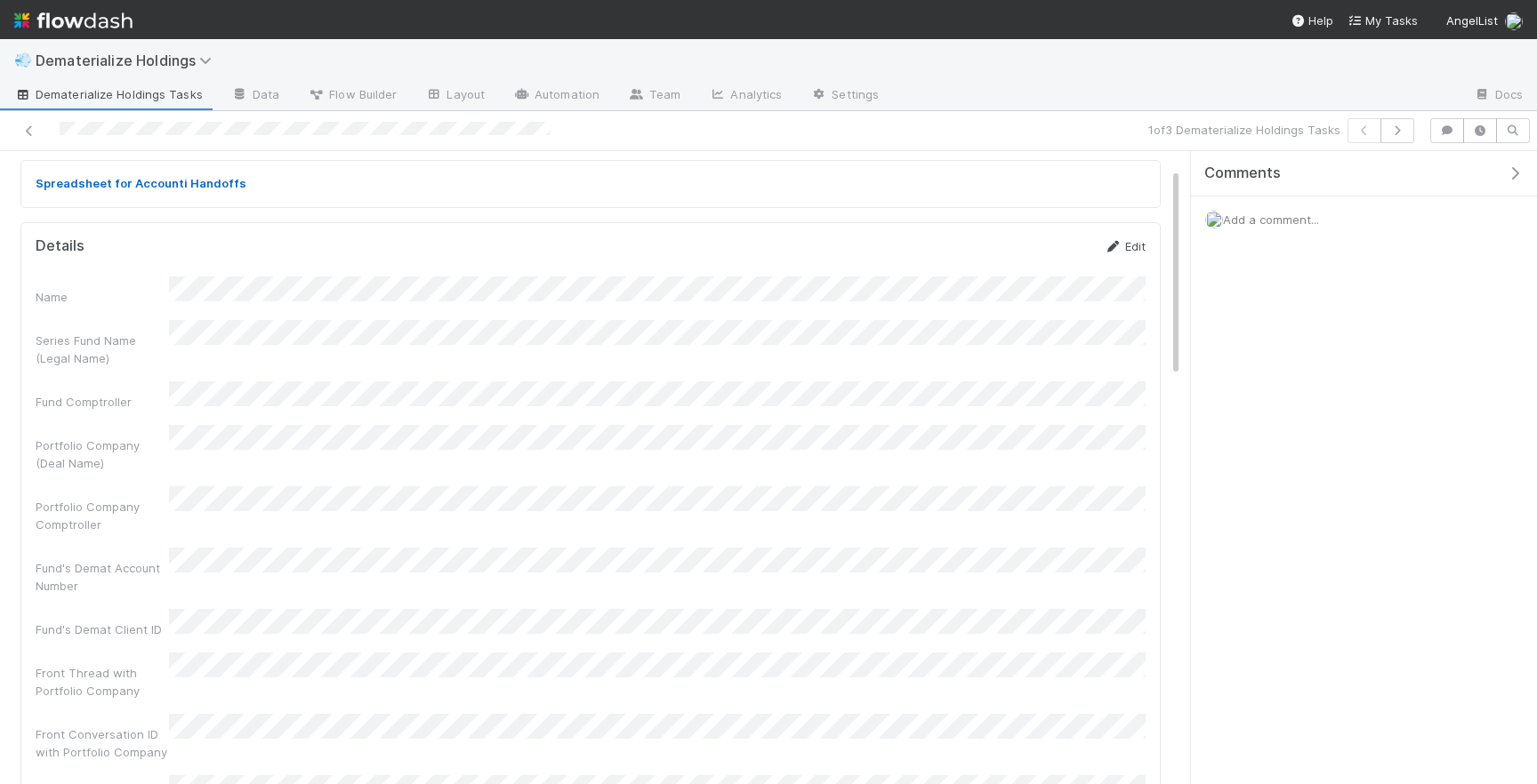
click at [1129, 240] on link "Edit" at bounding box center [1124, 246] width 42 height 14
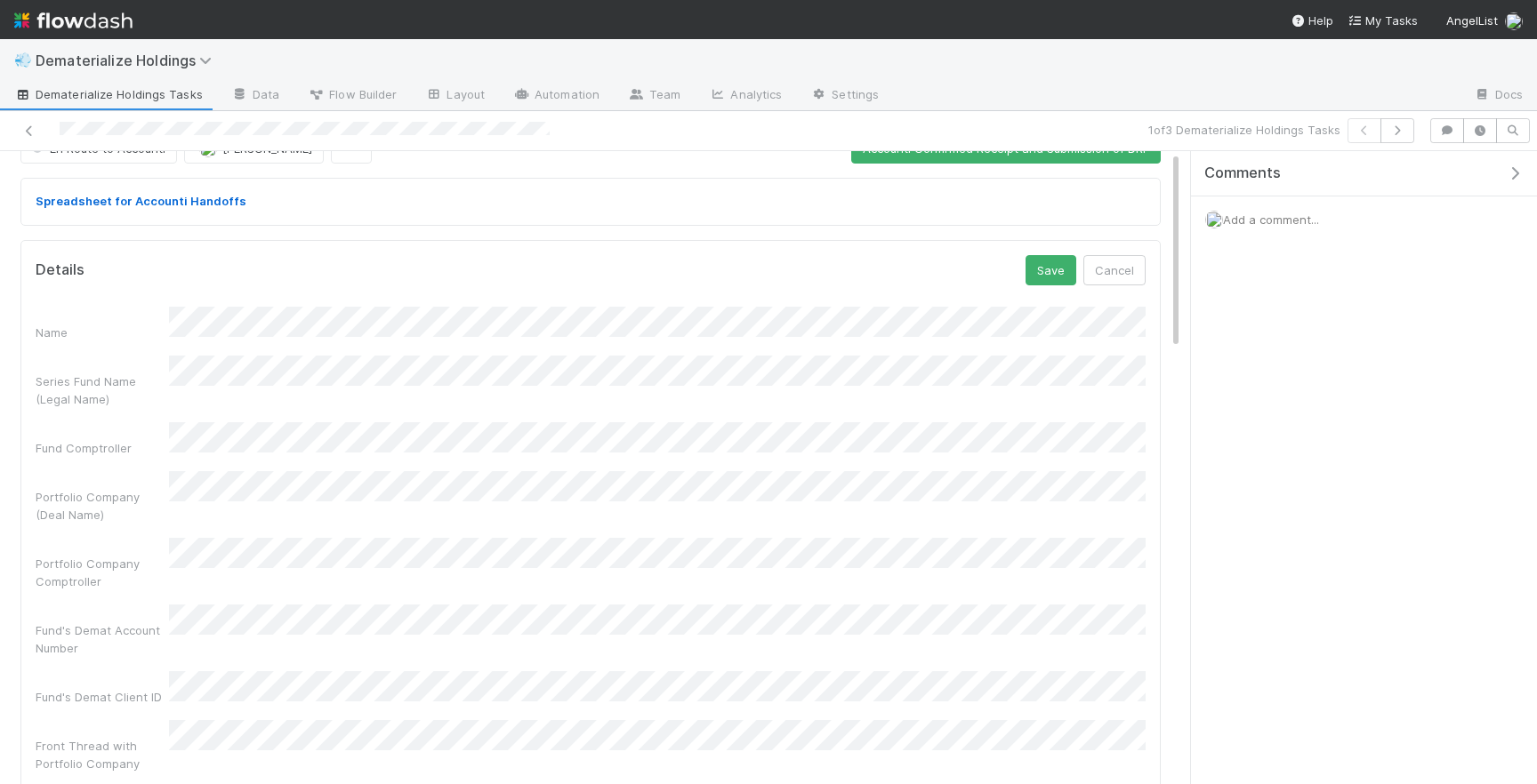
scroll to position [0, 0]
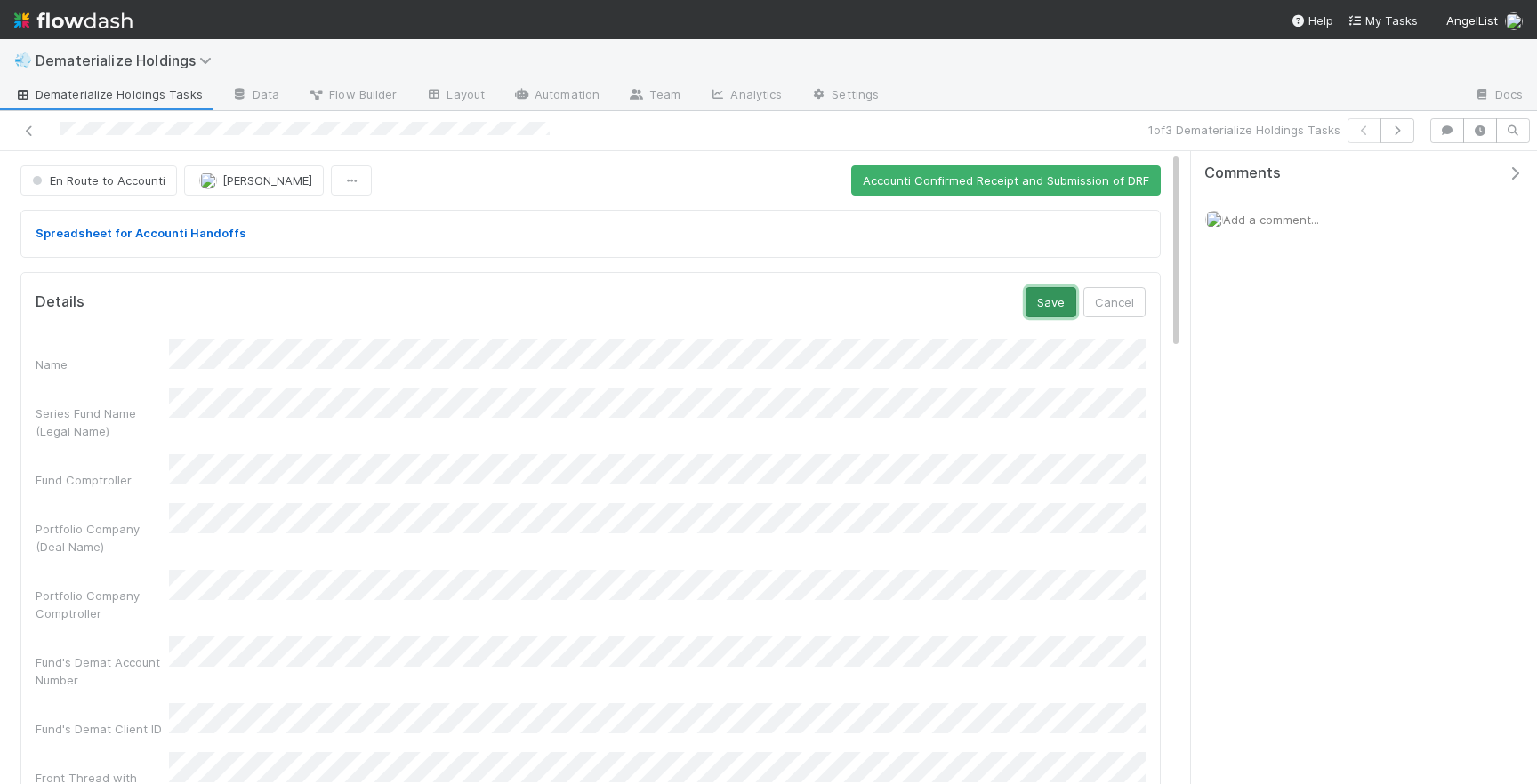
click at [1053, 296] on button "Save" at bounding box center [1050, 302] width 51 height 30
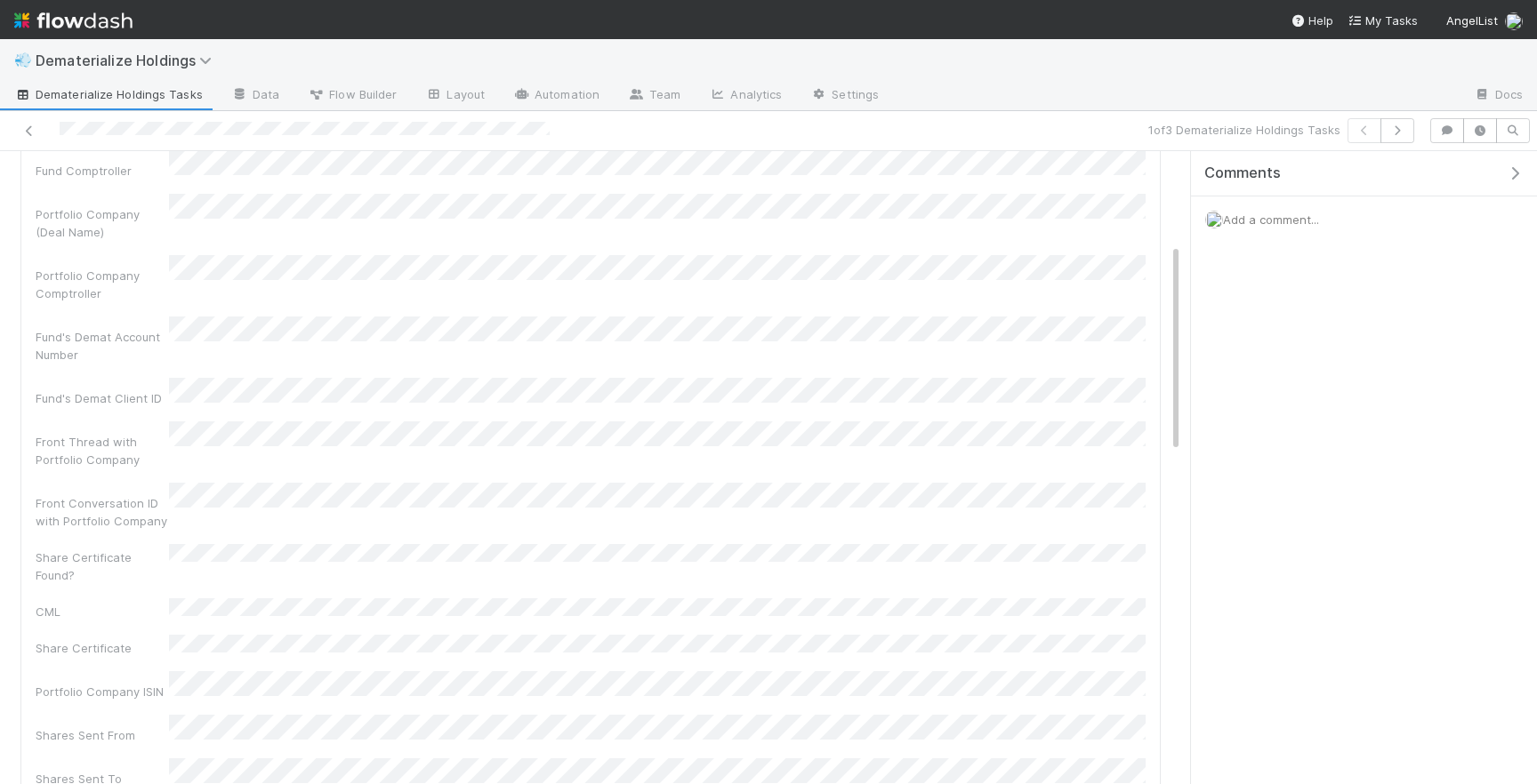
scroll to position [240, 0]
click at [28, 131] on icon at bounding box center [29, 131] width 18 height 11
click at [161, 65] on span "Dematerialize Holdings" at bounding box center [128, 60] width 185 height 18
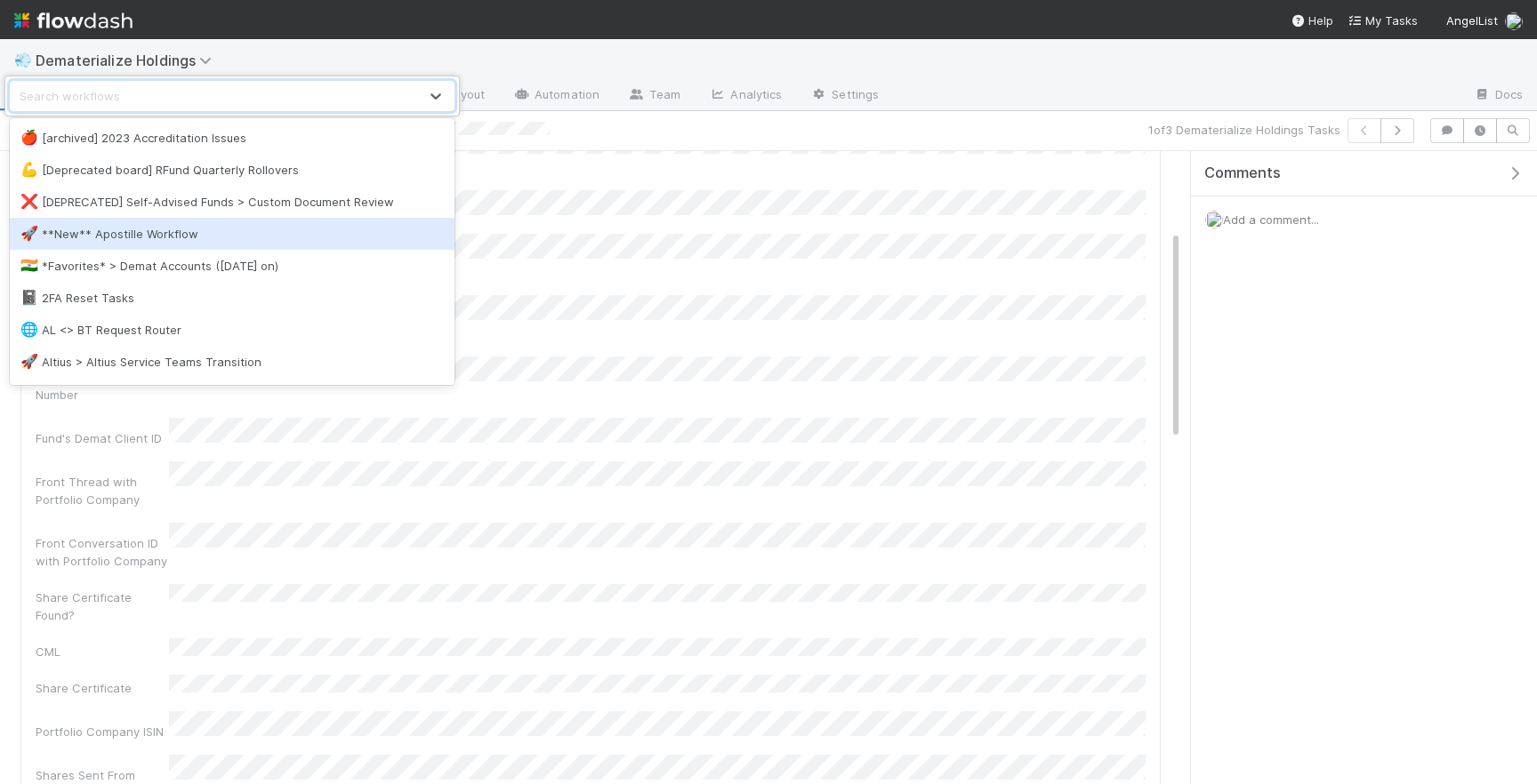
scroll to position [3, 0]
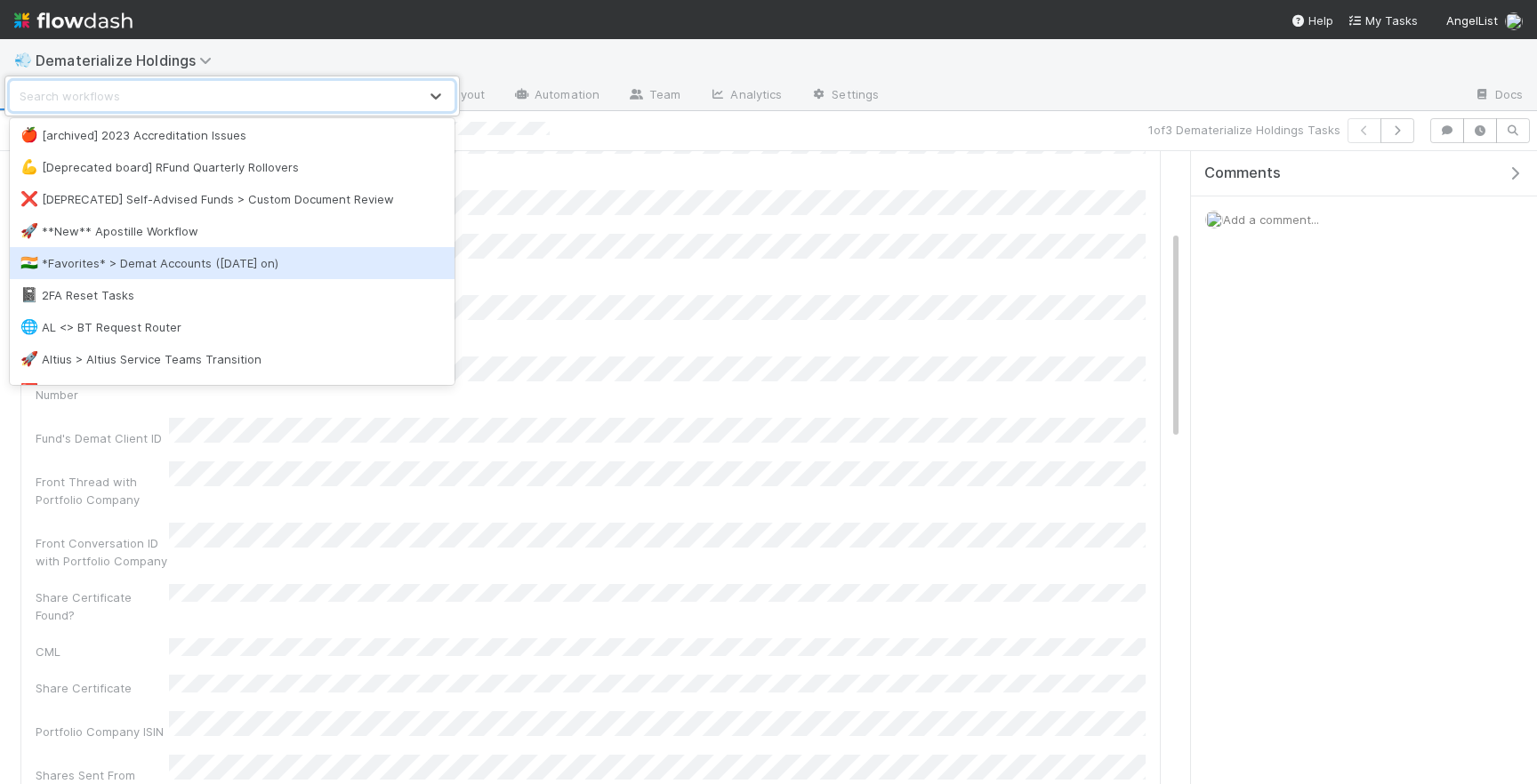
click at [194, 259] on div "🇮🇳 *Favorites* > Demat Accounts (April 2025 on)" at bounding box center [232, 263] width 423 height 18
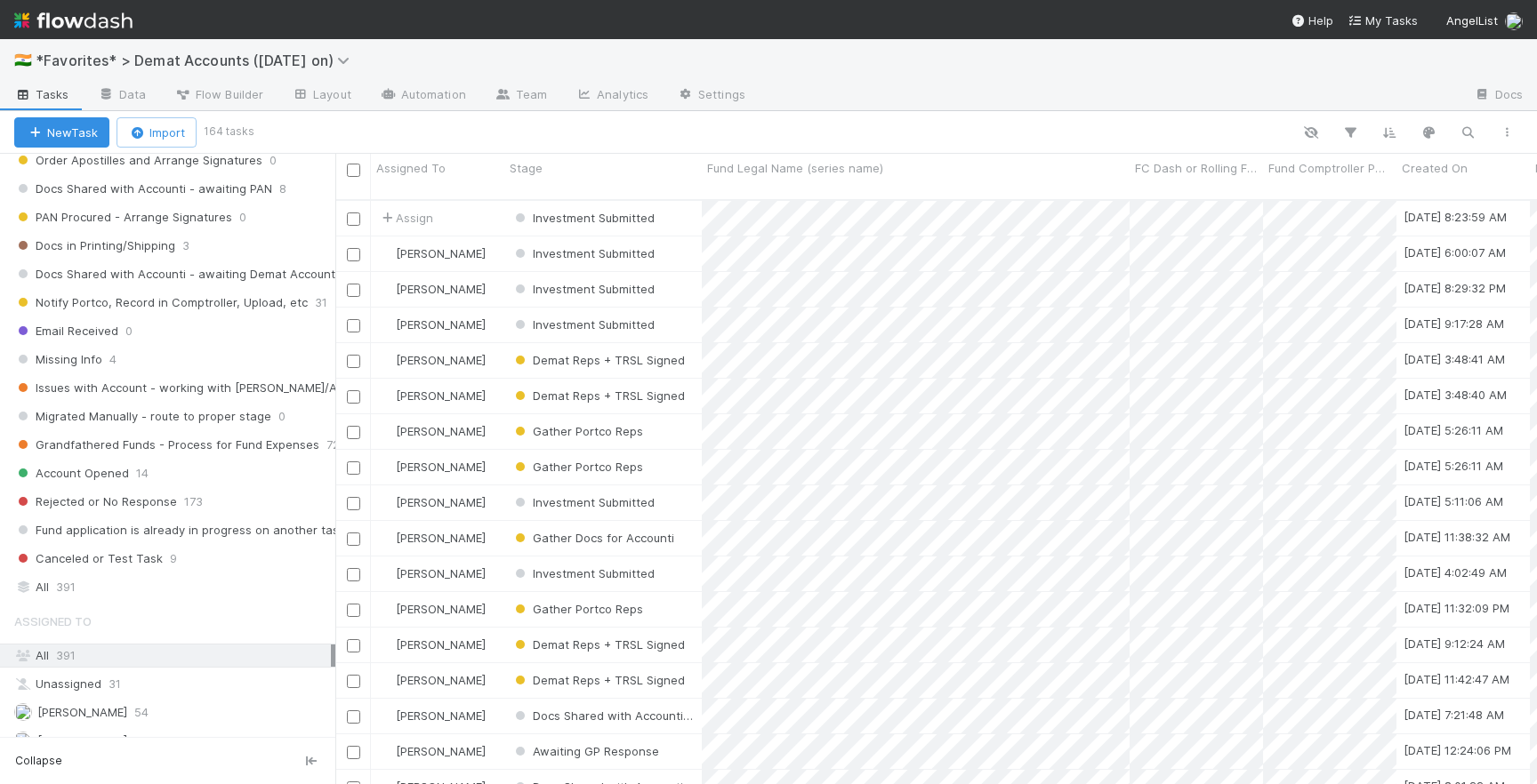
scroll to position [622, 0]
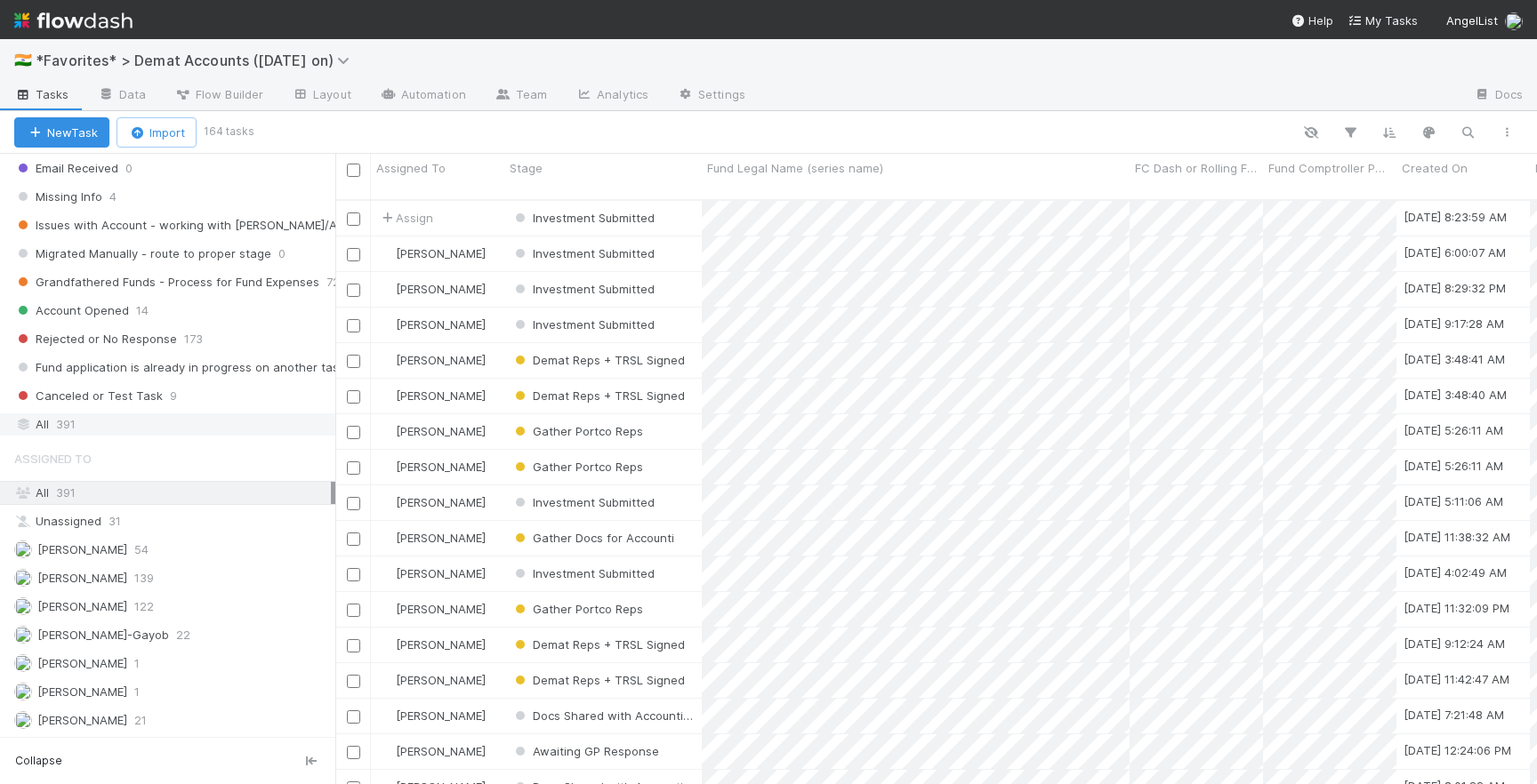
click at [128, 425] on div "All 391" at bounding box center [172, 425] width 316 height 22
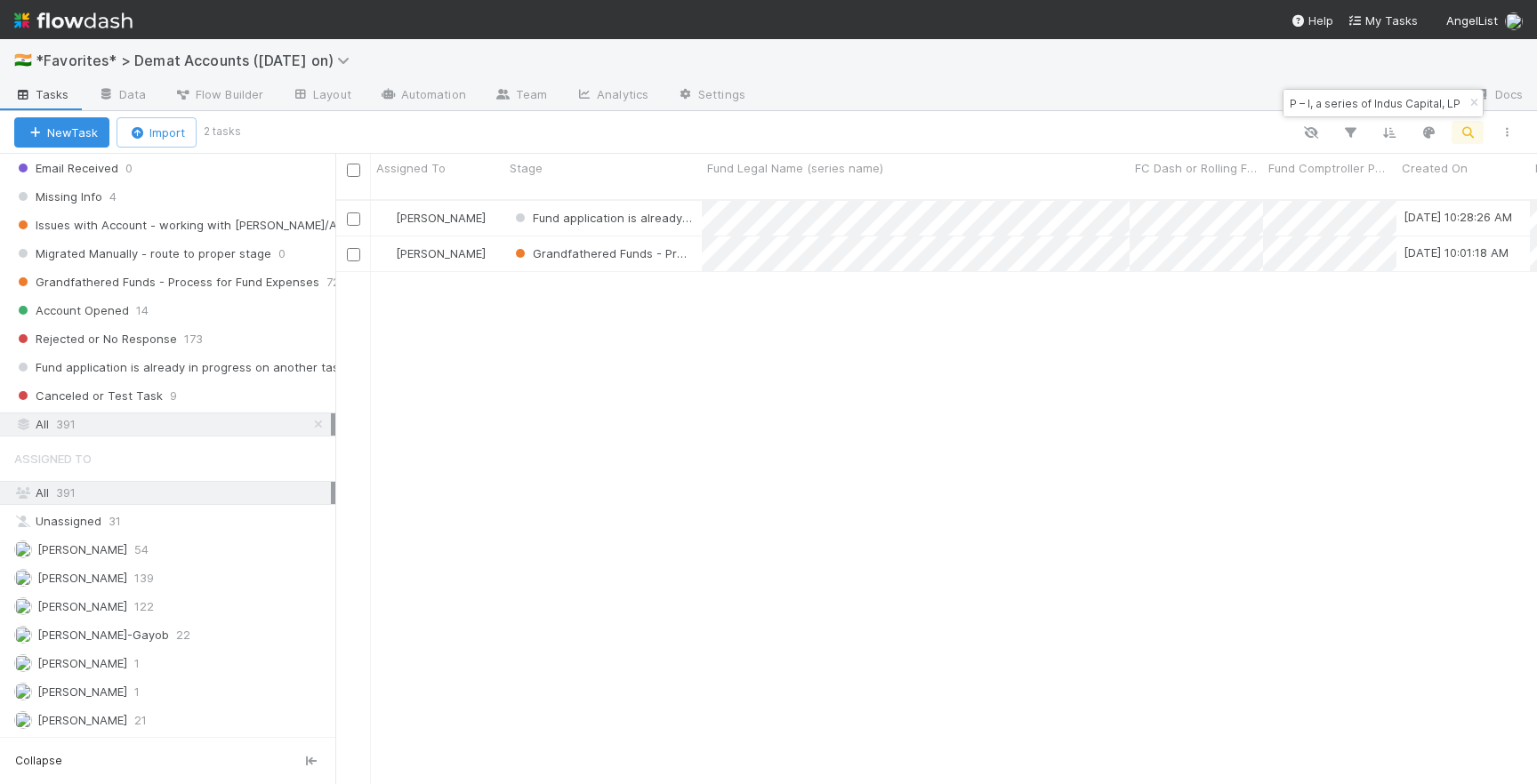
scroll to position [598, 1202]
type input "Indus Capital, LP – I, a series of Indus Capital, LP"
click at [1471, 103] on icon "button" at bounding box center [1473, 103] width 18 height 10
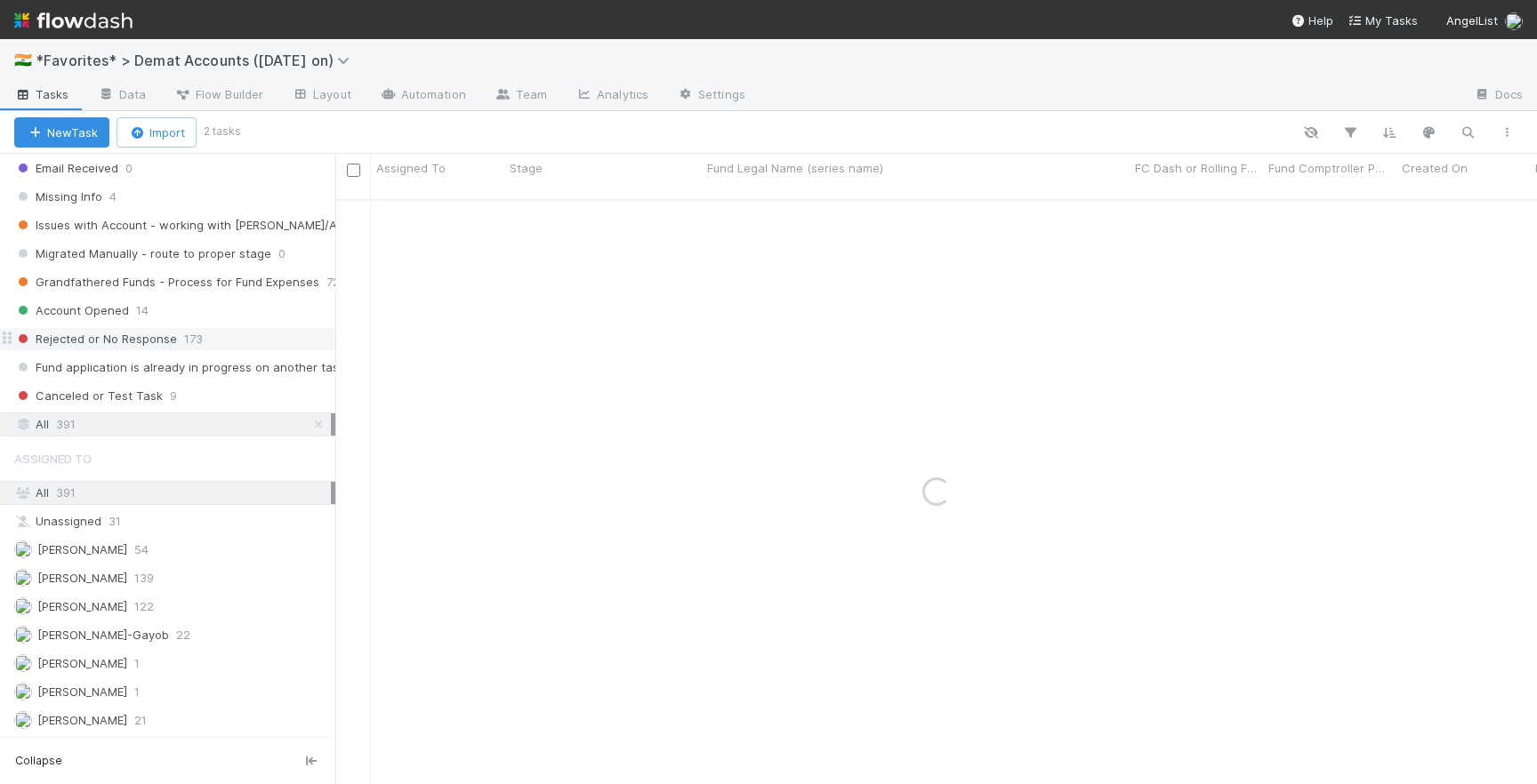
click at [238, 329] on div "Rejected or No Response 173" at bounding box center [174, 340] width 321 height 22
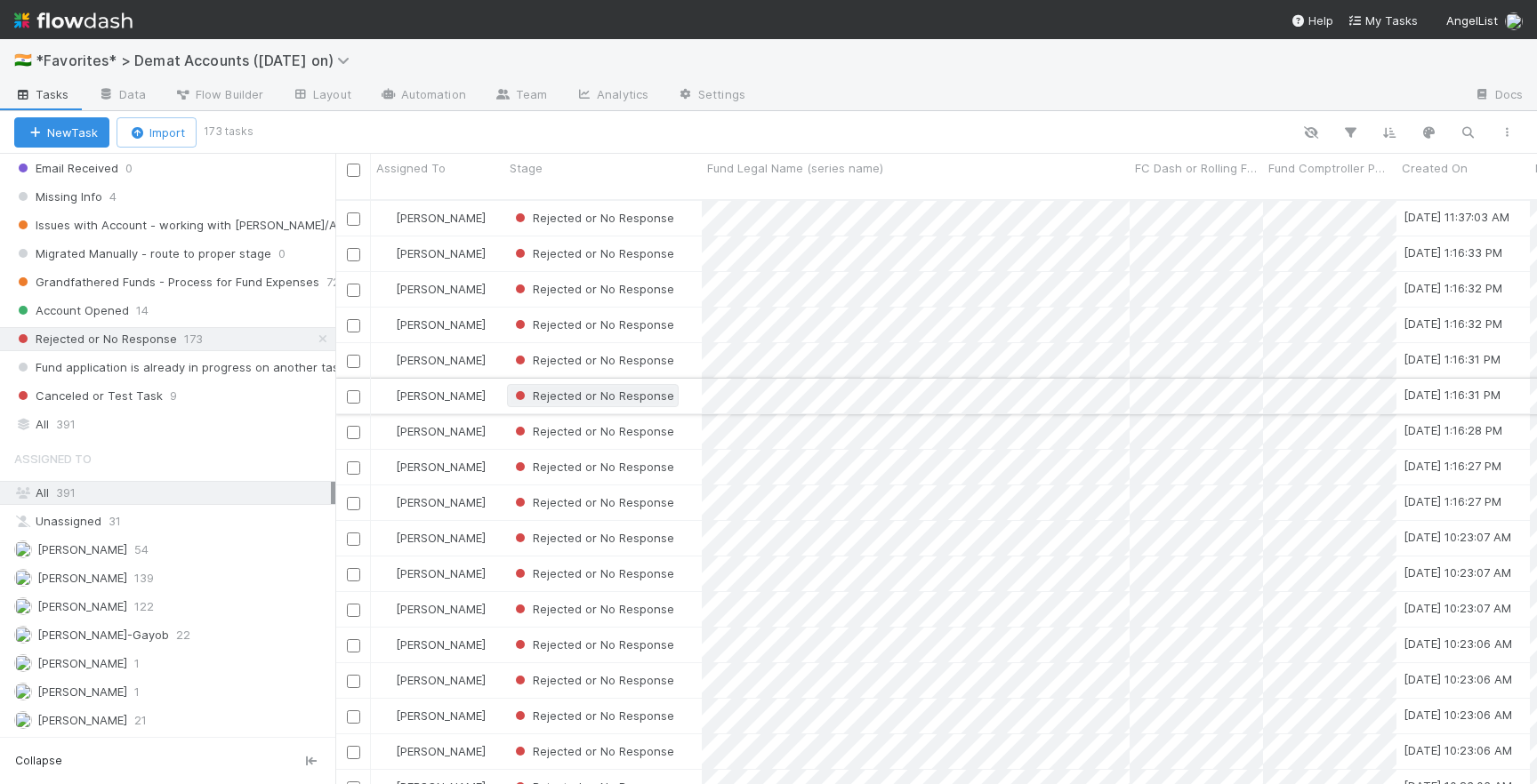
scroll to position [598, 1202]
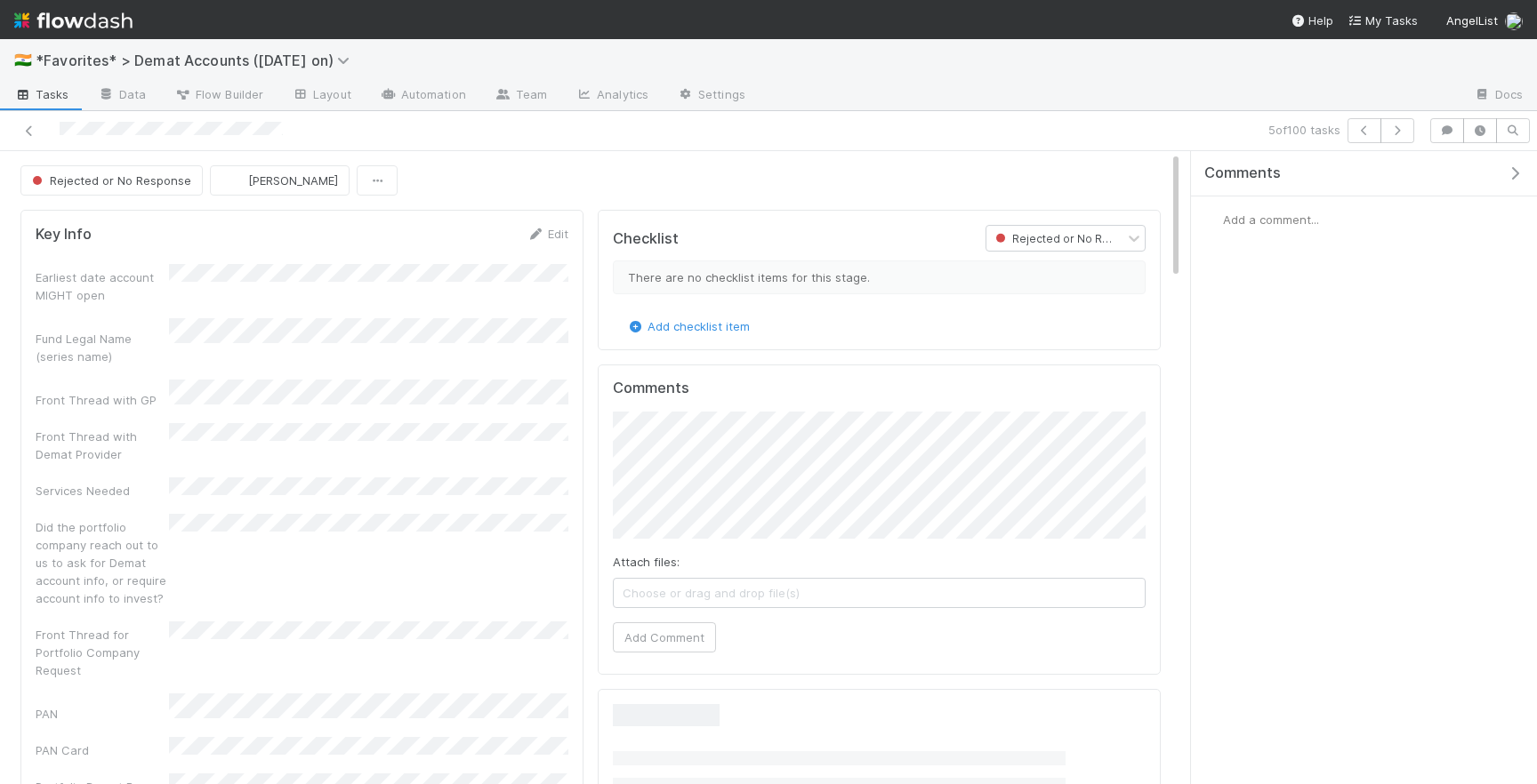
click at [1258, 219] on span "Add a comment..." at bounding box center [1270, 219] width 96 height 14
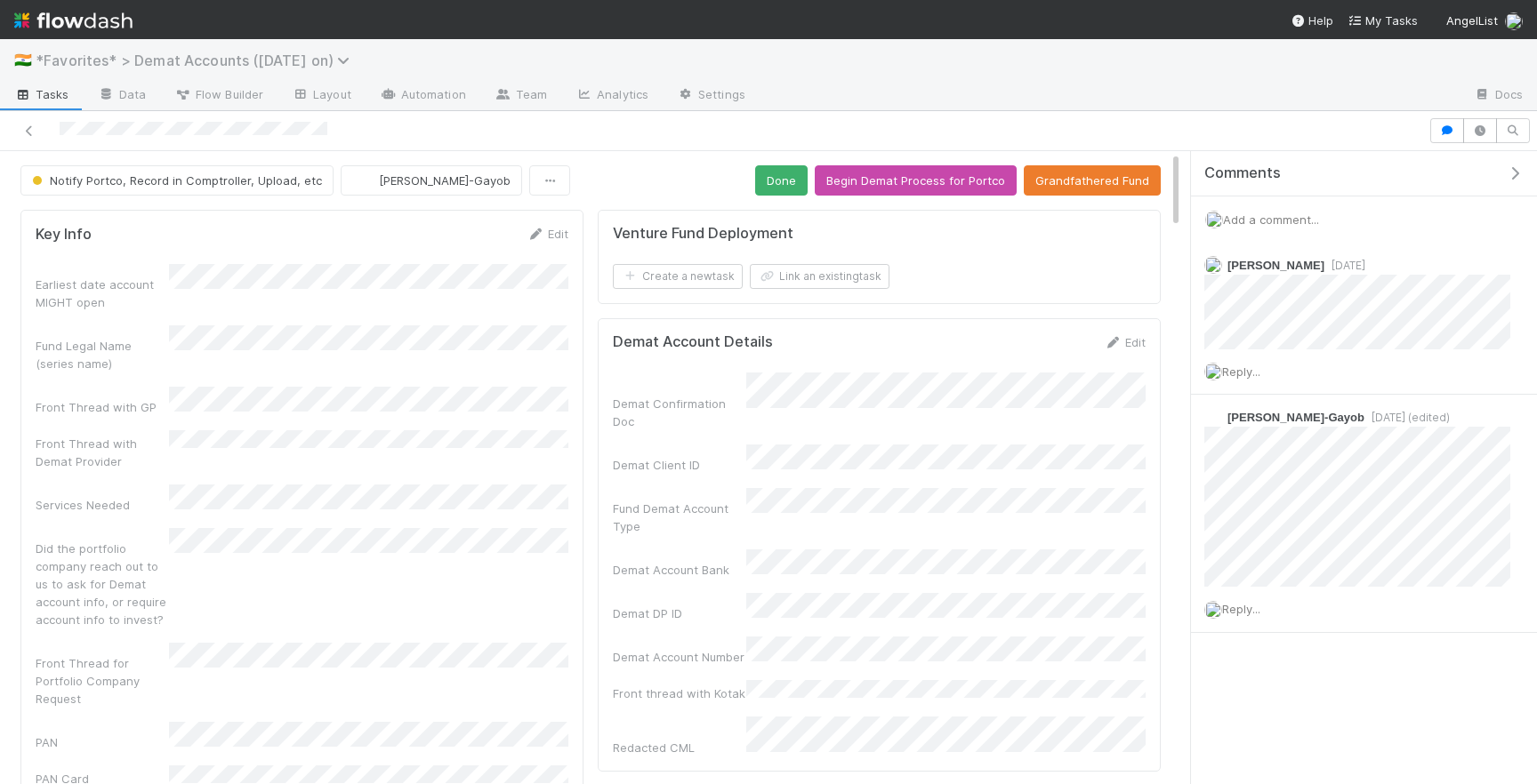
click at [140, 58] on span "*Favorites* > Demat Accounts ([DATE] on)" at bounding box center [197, 60] width 323 height 18
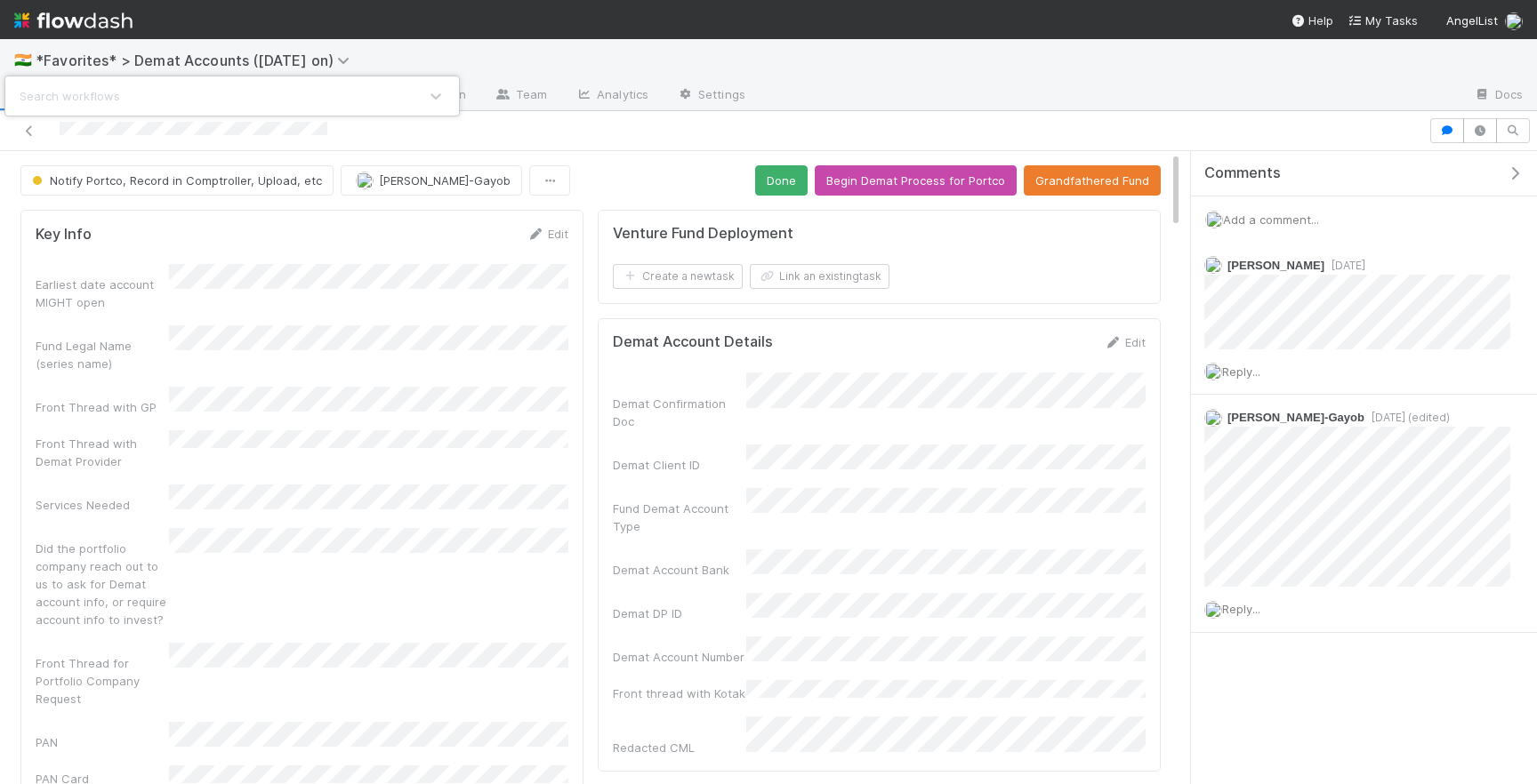
click at [488, 62] on div "Search workflows" at bounding box center [768, 392] width 1537 height 784
click at [119, 129] on div at bounding box center [714, 130] width 1414 height 25
click at [407, 128] on div at bounding box center [714, 130] width 1414 height 25
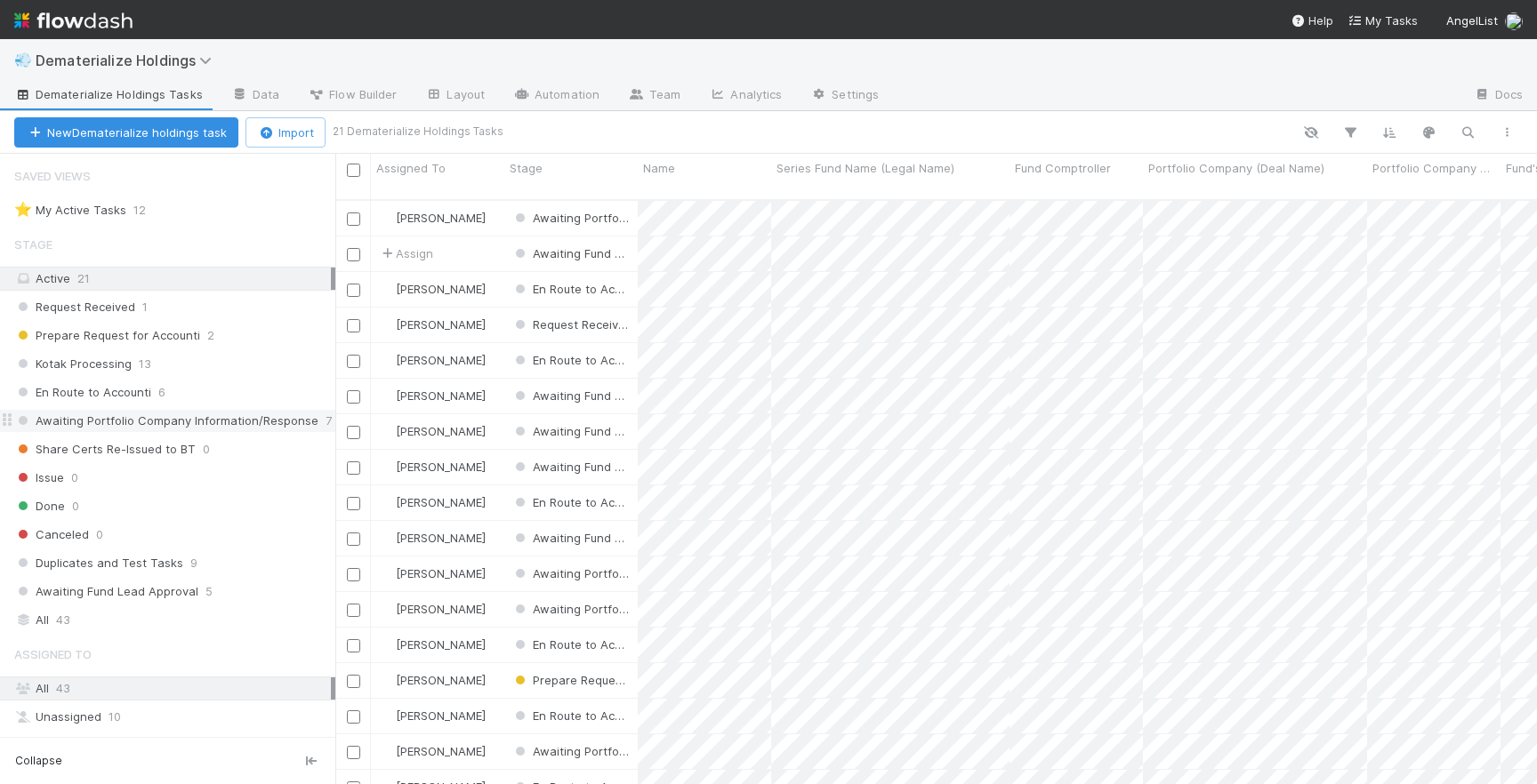
scroll to position [61, 0]
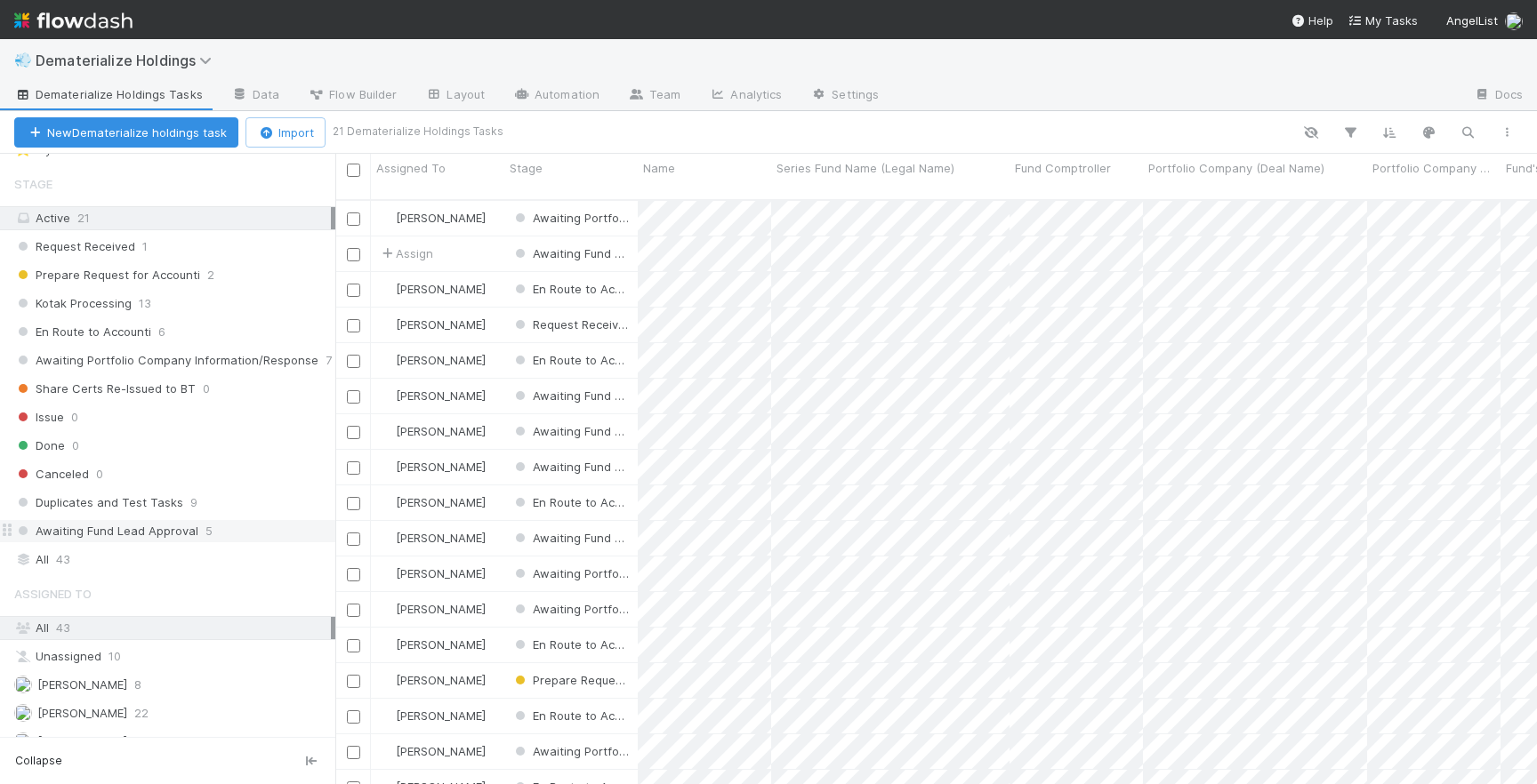
click at [174, 531] on span "Awaiting Fund Lead Approval" at bounding box center [106, 531] width 184 height 22
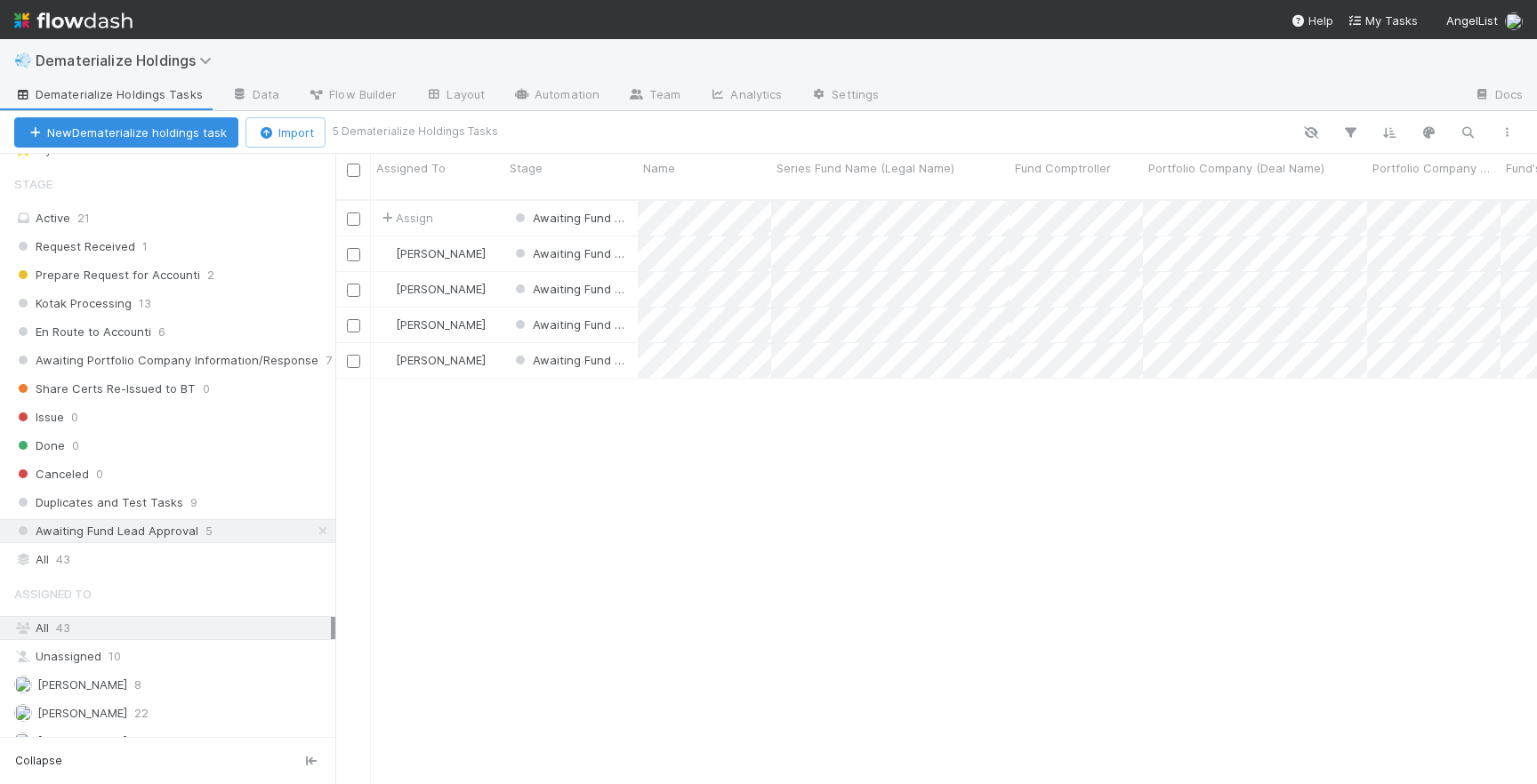
scroll to position [598, 1202]
click at [225, 329] on div "En Route to Accounti 6" at bounding box center [174, 332] width 321 height 22
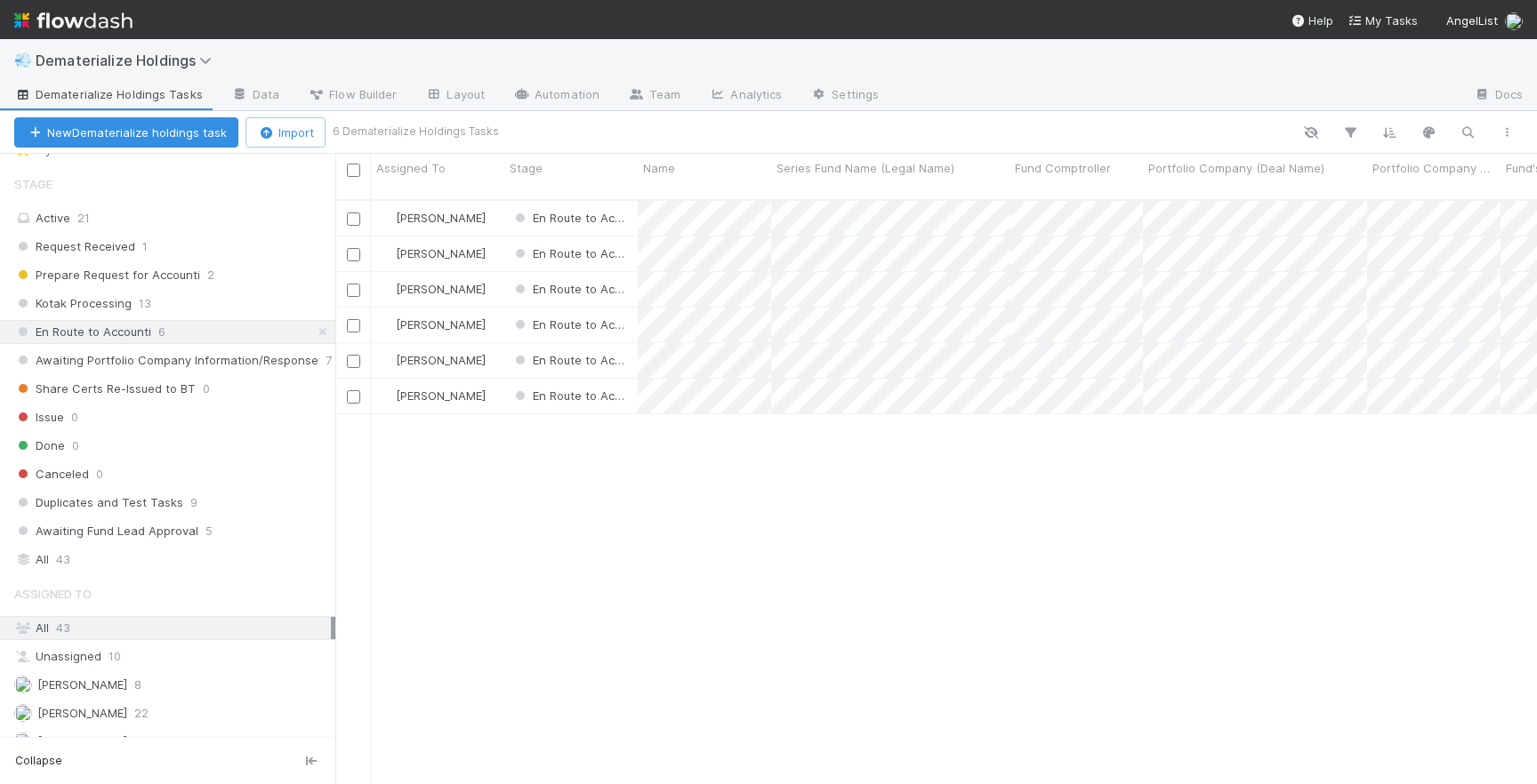
scroll to position [598, 1202]
click at [490, 238] on div "[PERSON_NAME]" at bounding box center [437, 254] width 134 height 35
click at [259, 276] on div "Prepare Request for Accounti 2" at bounding box center [174, 275] width 321 height 22
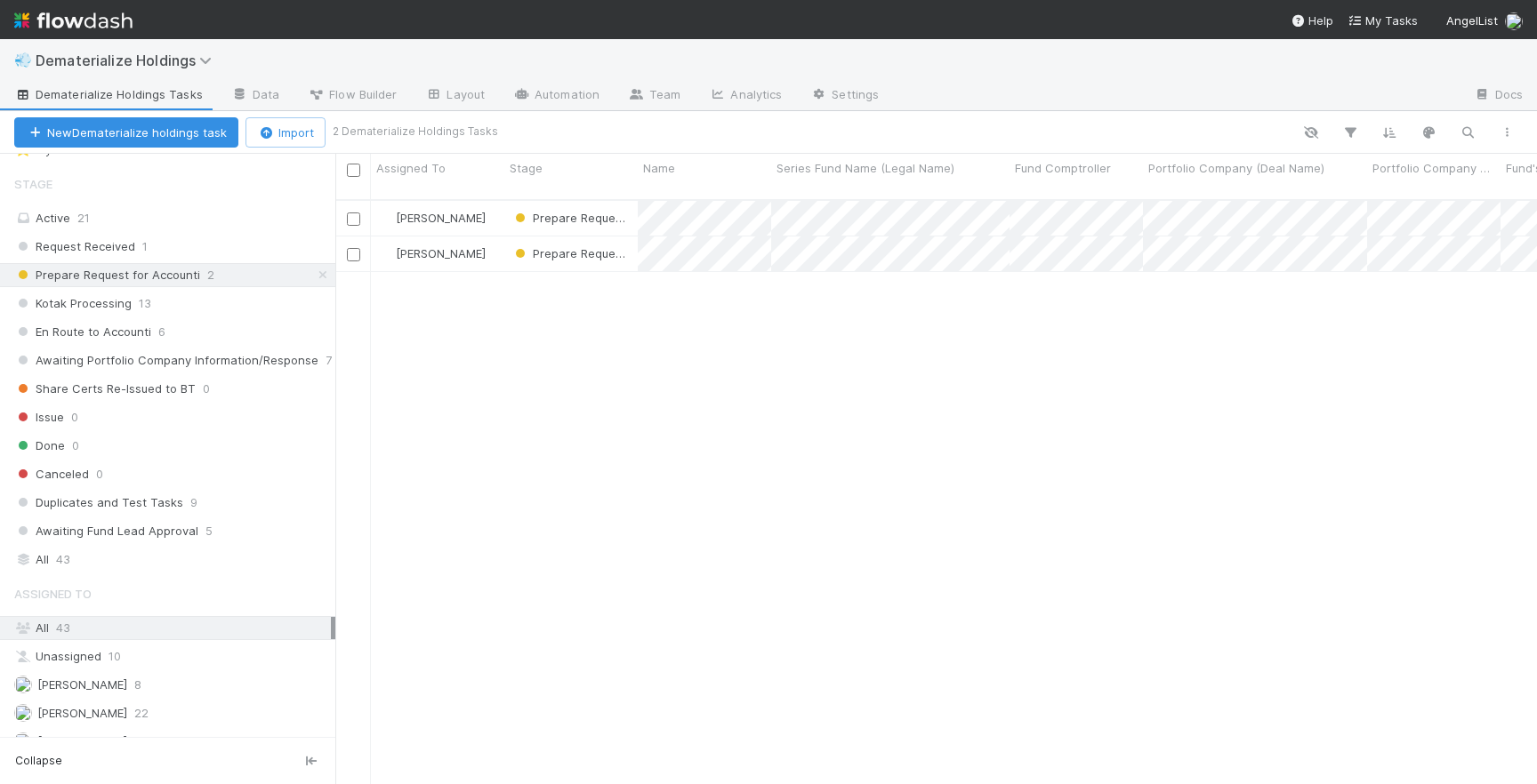
scroll to position [598, 1202]
click at [491, 201] on div "[PERSON_NAME]" at bounding box center [437, 218] width 134 height 35
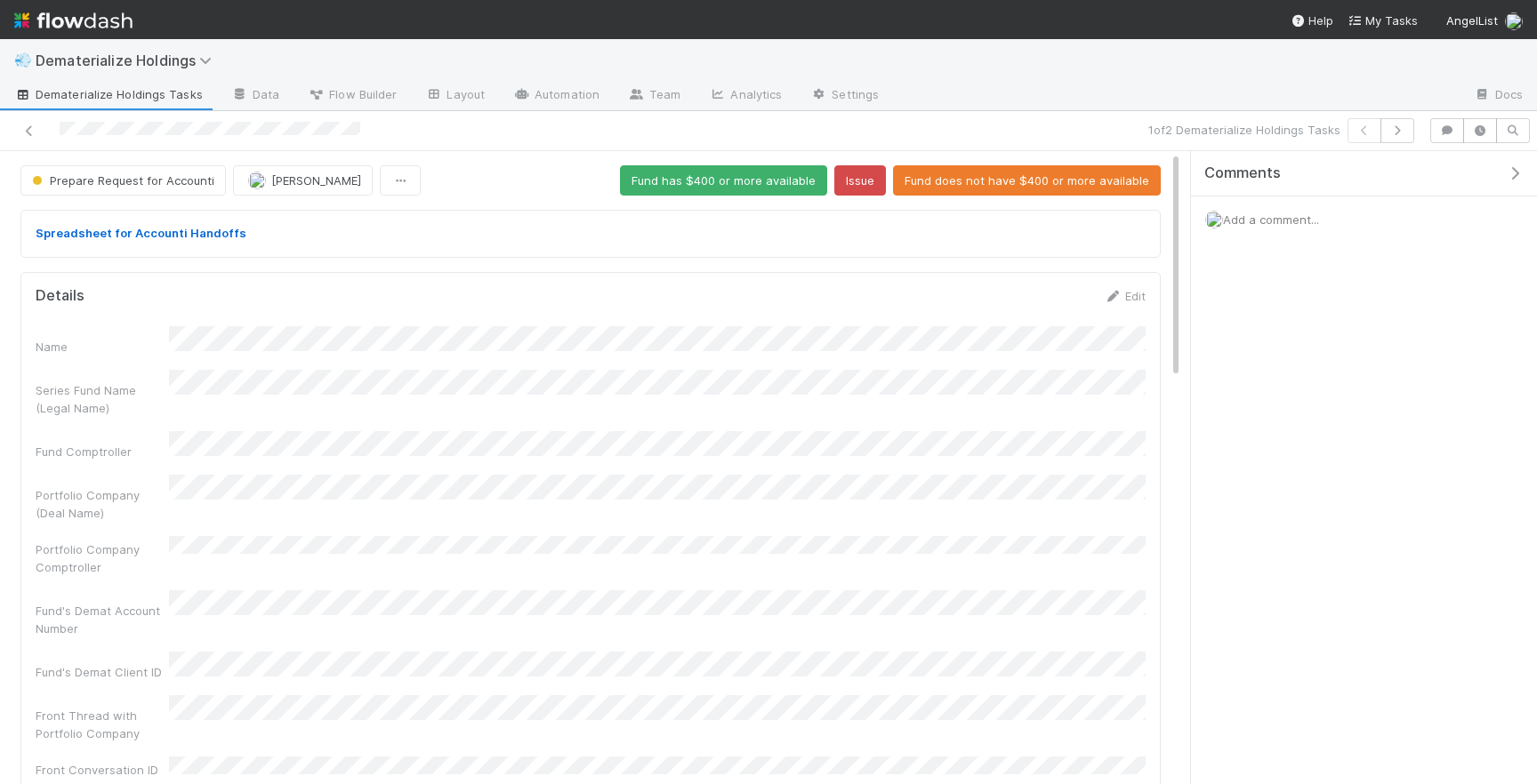
click at [1262, 221] on span "Add a comment..." at bounding box center [1270, 219] width 96 height 14
click at [173, 181] on span "Prepare Request for Accounti" at bounding box center [121, 180] width 186 height 14
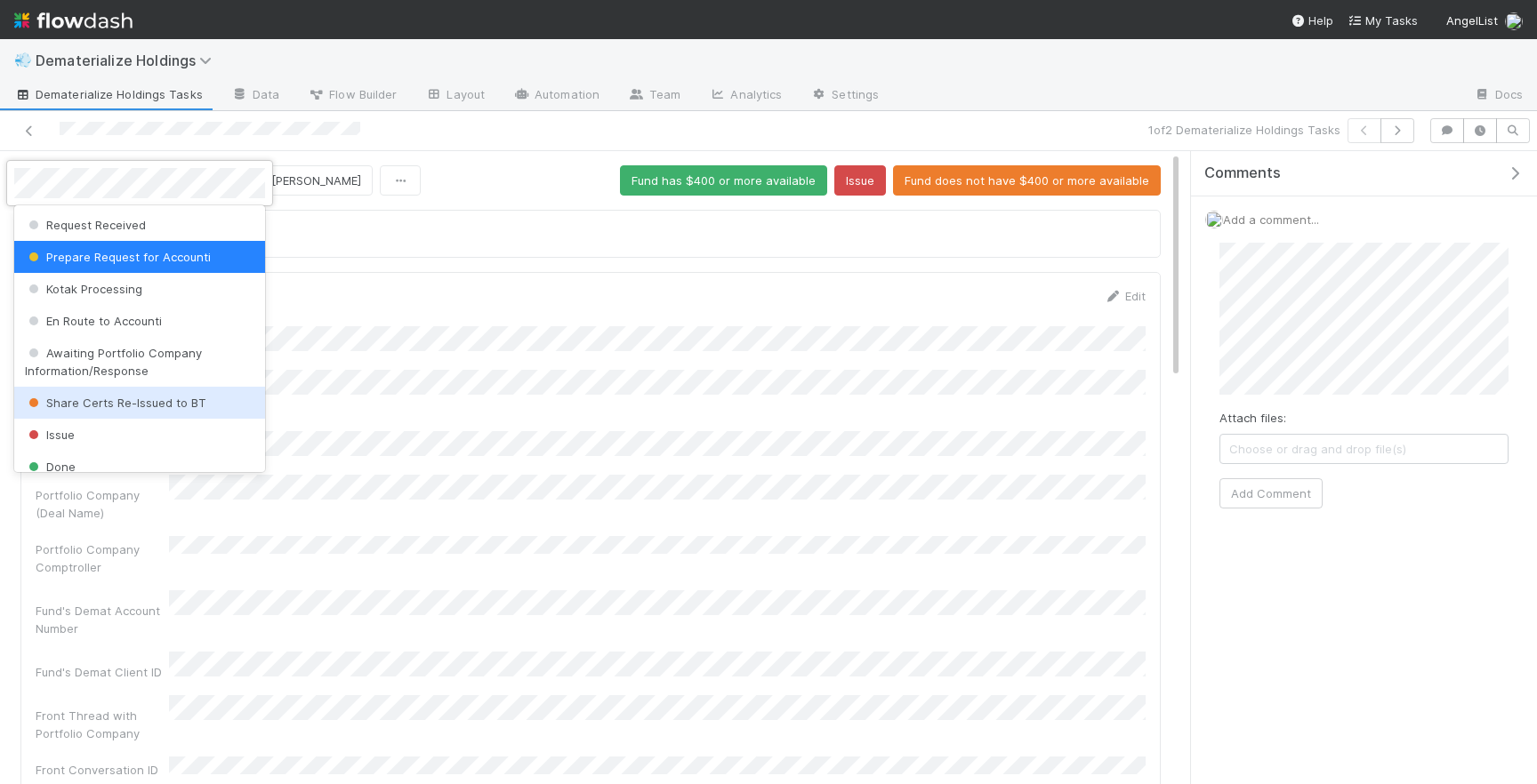
click at [765, 276] on div at bounding box center [768, 392] width 1537 height 784
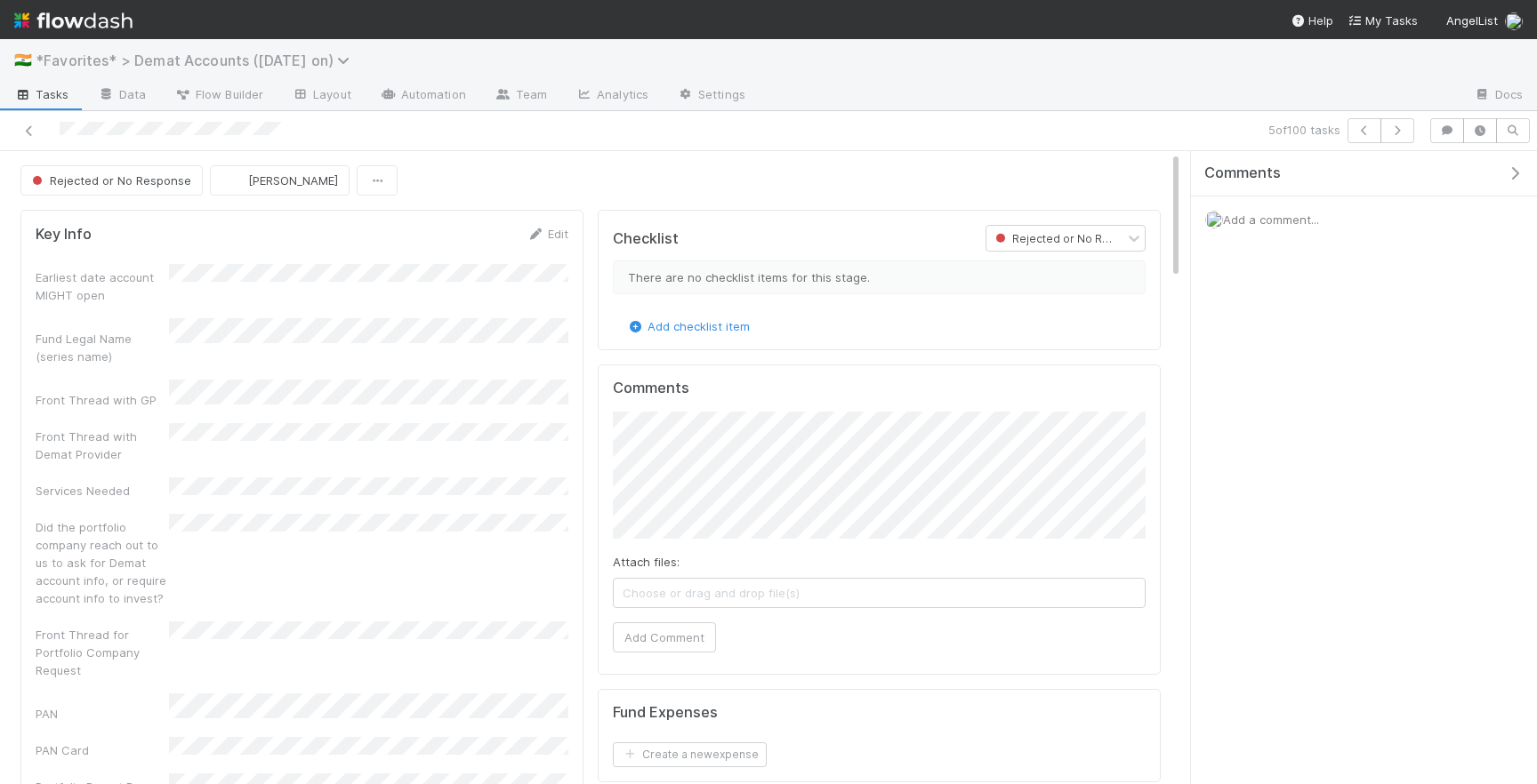
click at [211, 59] on span "*Favorites* > Demat Accounts ([DATE] on)" at bounding box center [197, 60] width 323 height 18
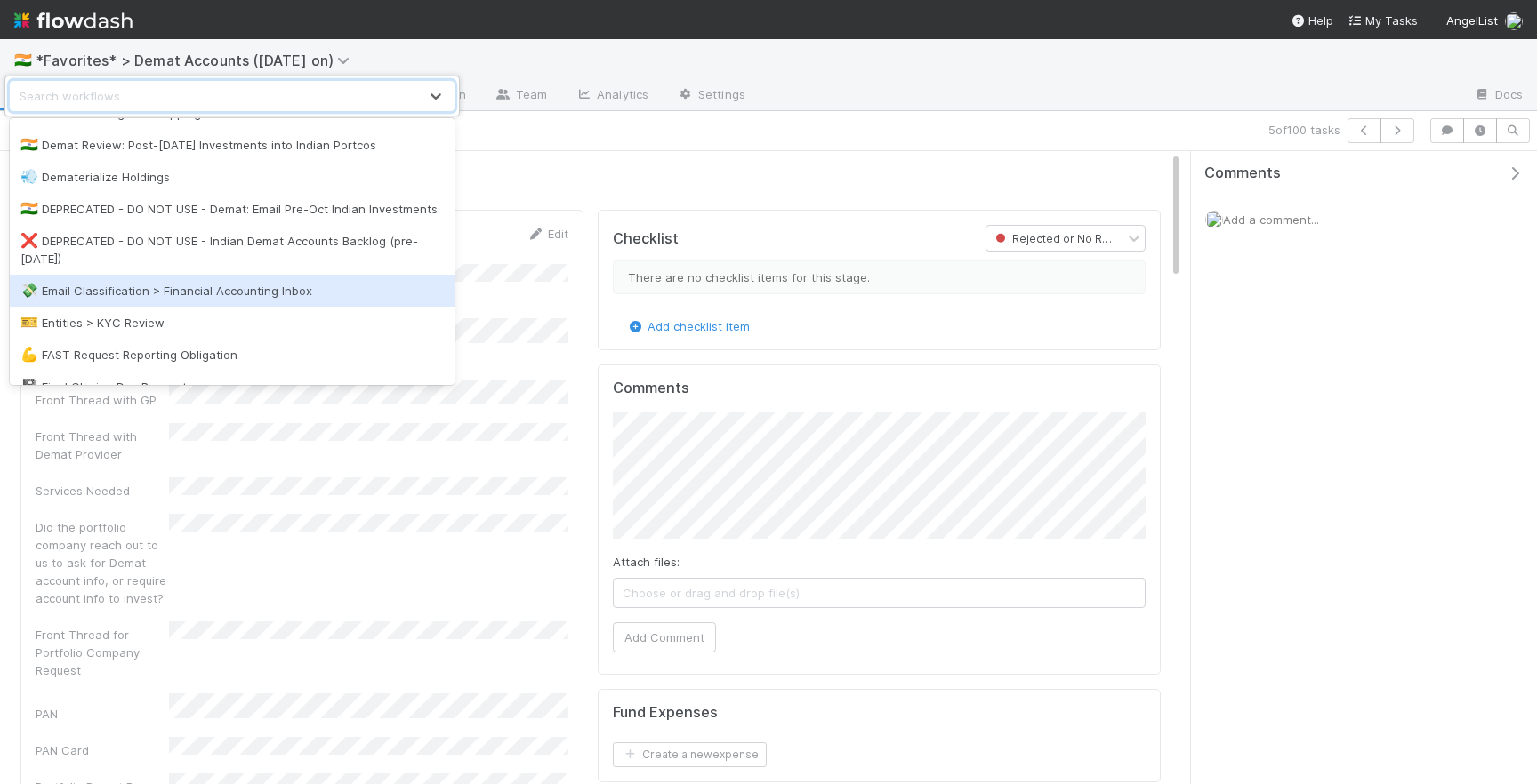
scroll to position [609, 0]
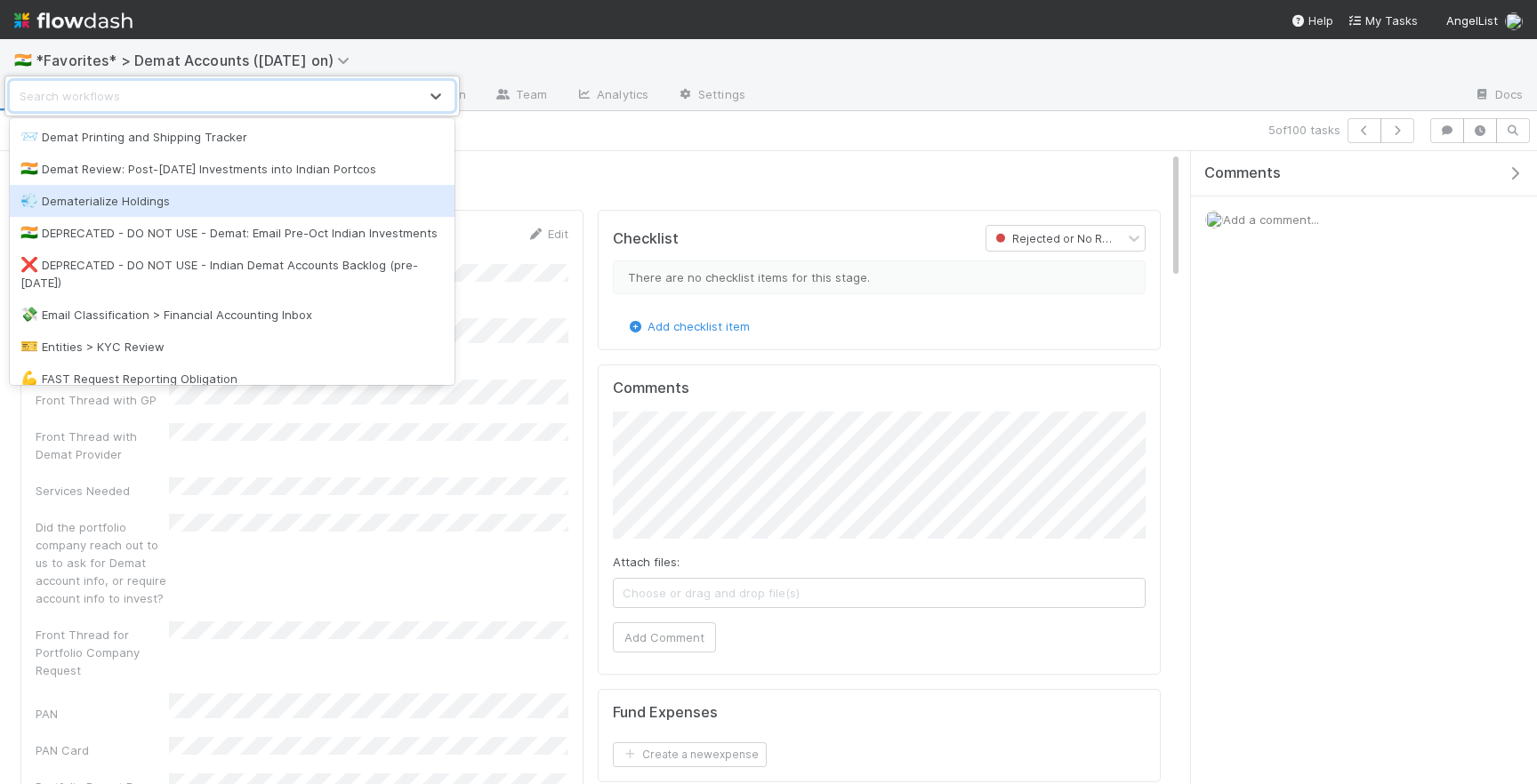
click at [183, 197] on div "💨 Dematerialize Holdings" at bounding box center [232, 200] width 423 height 18
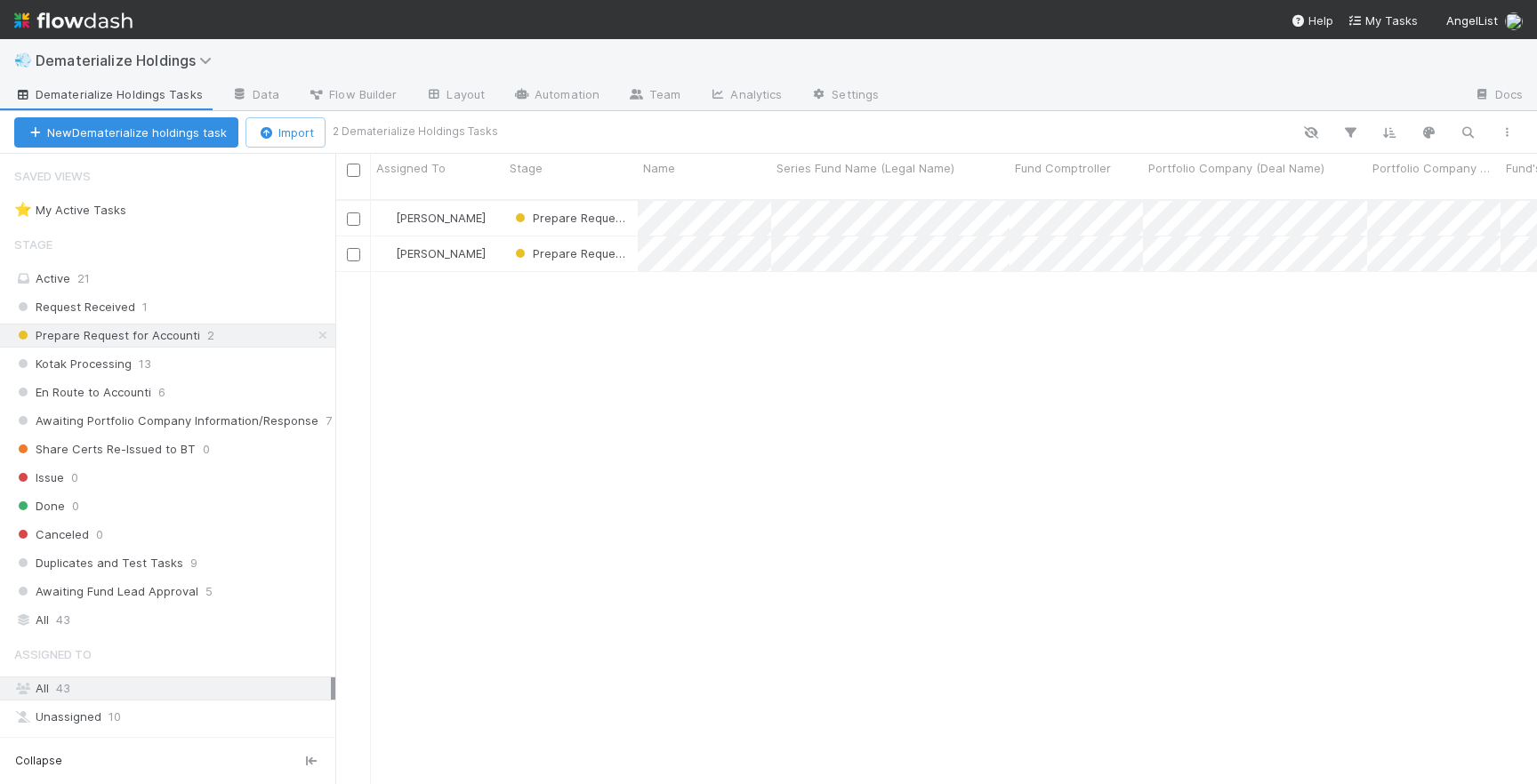
scroll to position [598, 1202]
click at [221, 358] on div "Kotak Processing 13" at bounding box center [174, 364] width 321 height 22
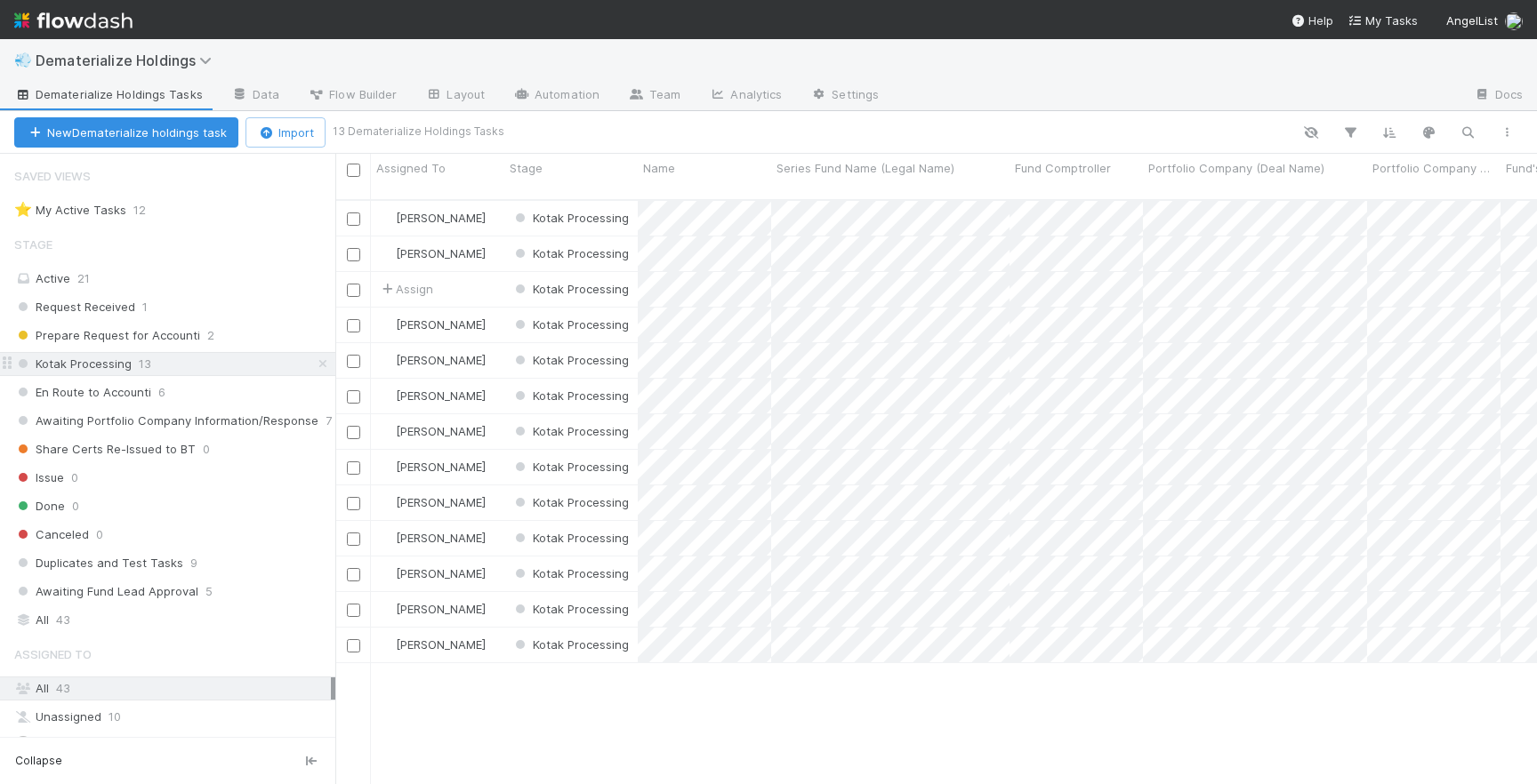
scroll to position [598, 1202]
click at [493, 201] on div "[PERSON_NAME]" at bounding box center [437, 218] width 134 height 35
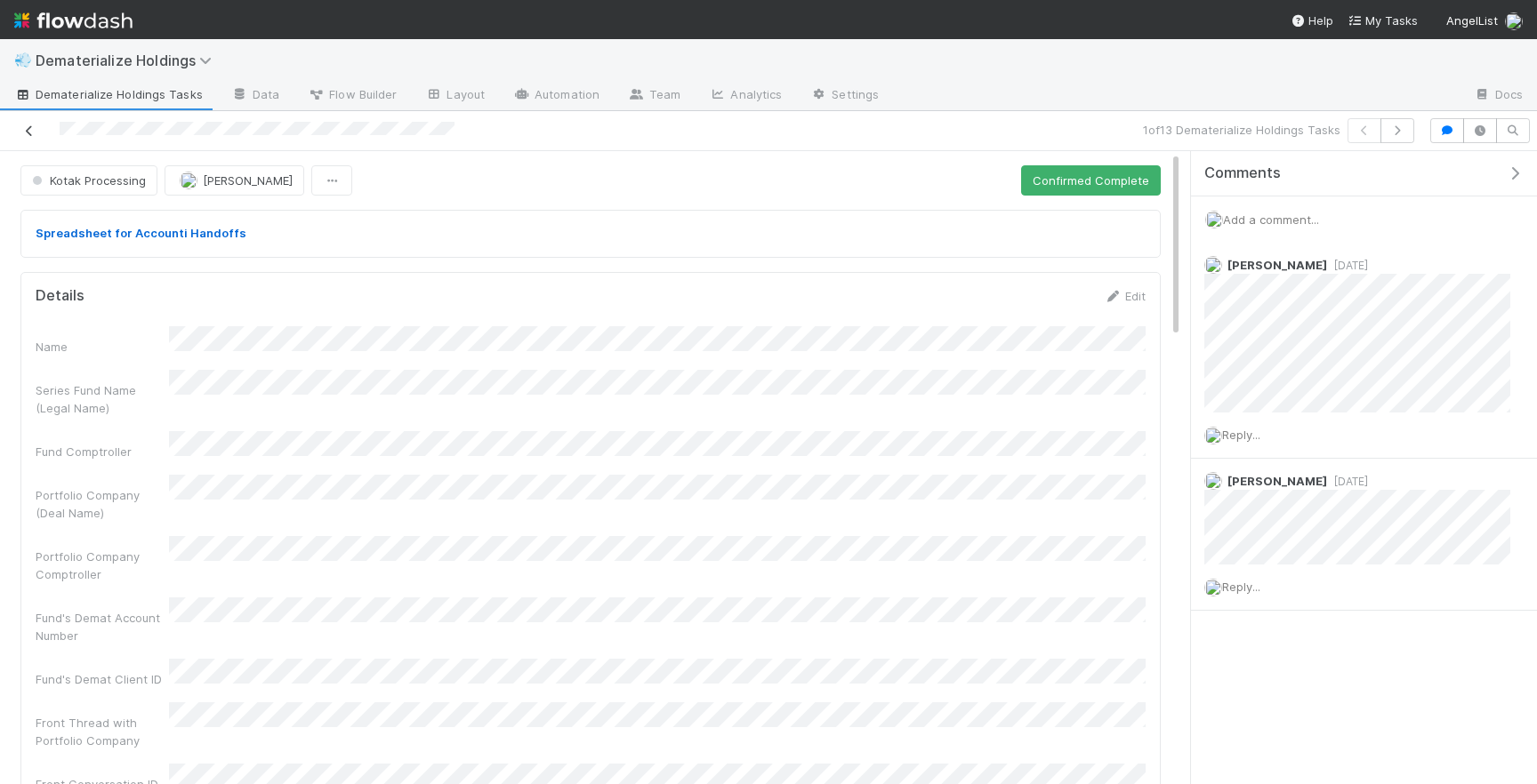
click at [28, 127] on icon at bounding box center [29, 131] width 18 height 11
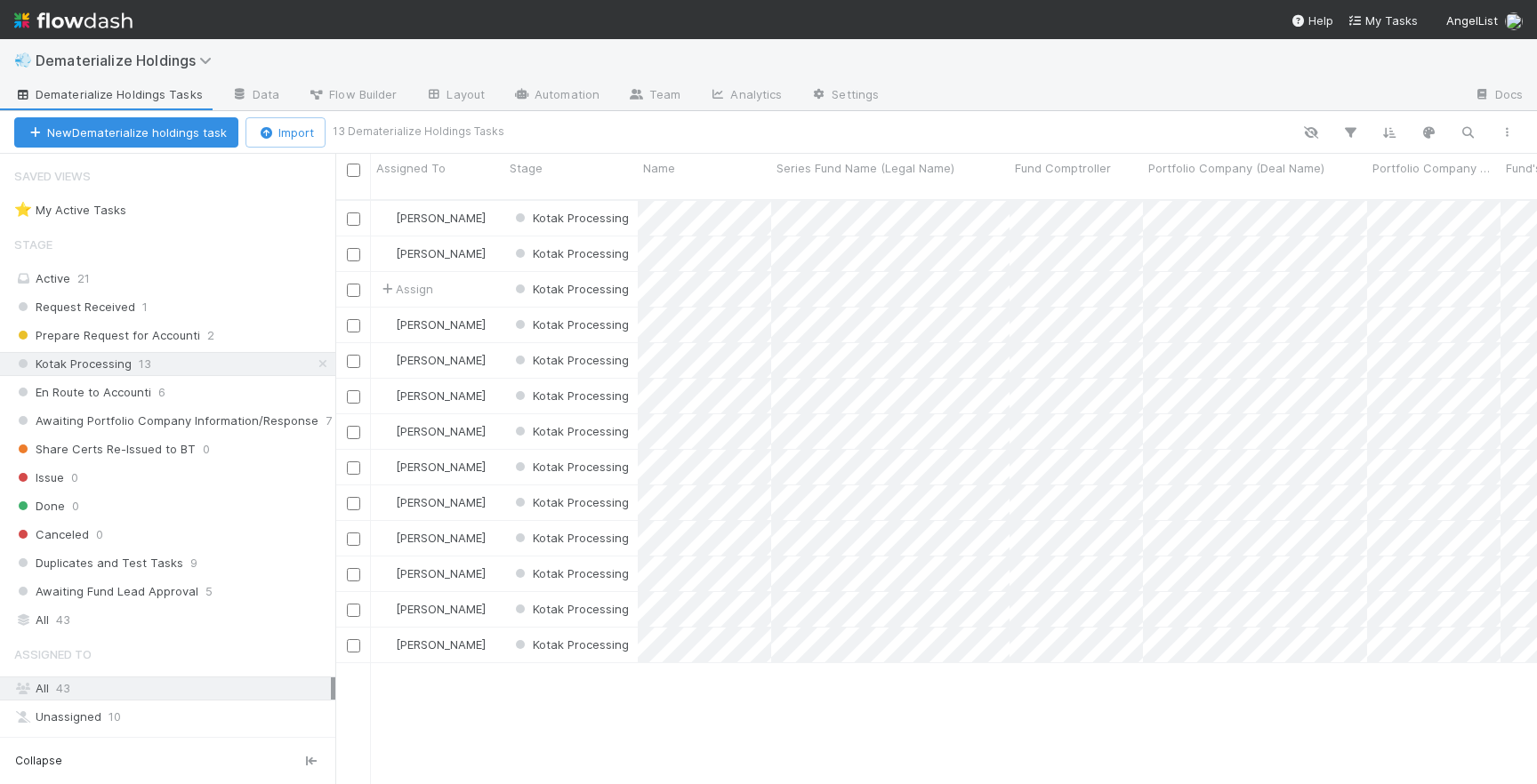
scroll to position [598, 1202]
click at [191, 609] on div "All 43" at bounding box center [172, 620] width 316 height 22
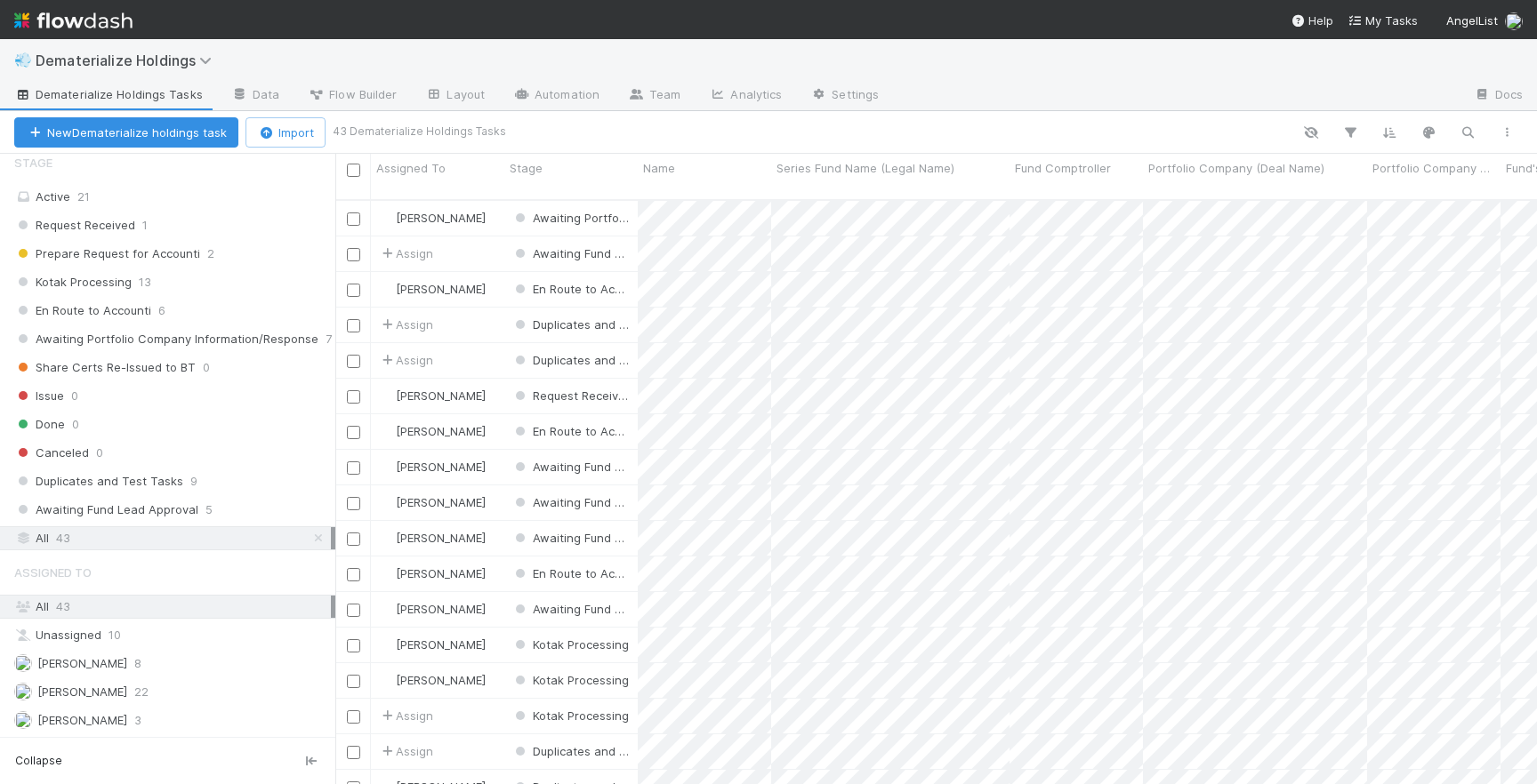
scroll to position [598, 1202]
click at [180, 662] on div "Gabe Wieder 8" at bounding box center [172, 663] width 316 height 22
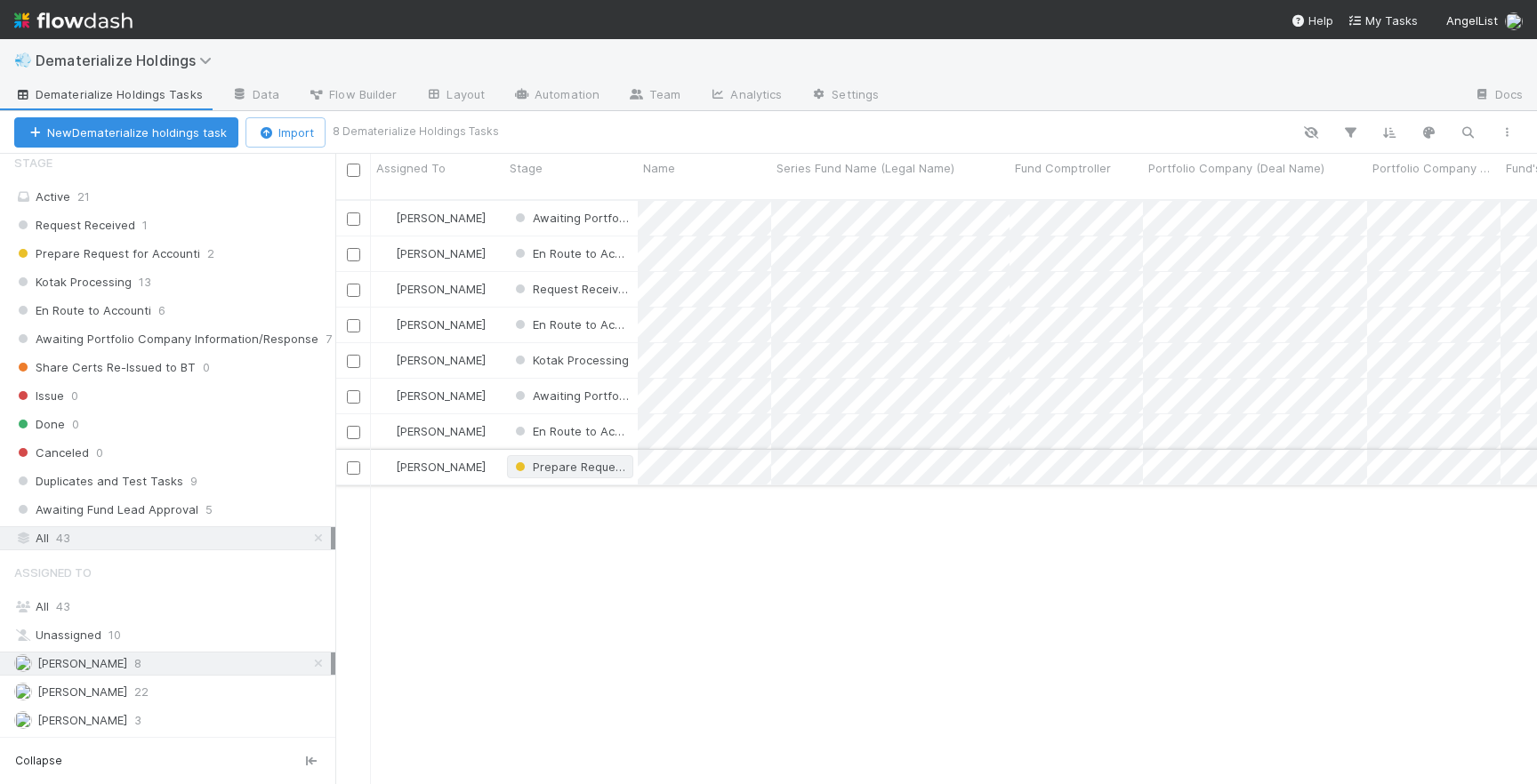
scroll to position [598, 1202]
click at [491, 201] on div "[PERSON_NAME]" at bounding box center [437, 218] width 134 height 35
click at [205, 507] on span "5" at bounding box center [209, 510] width 7 height 22
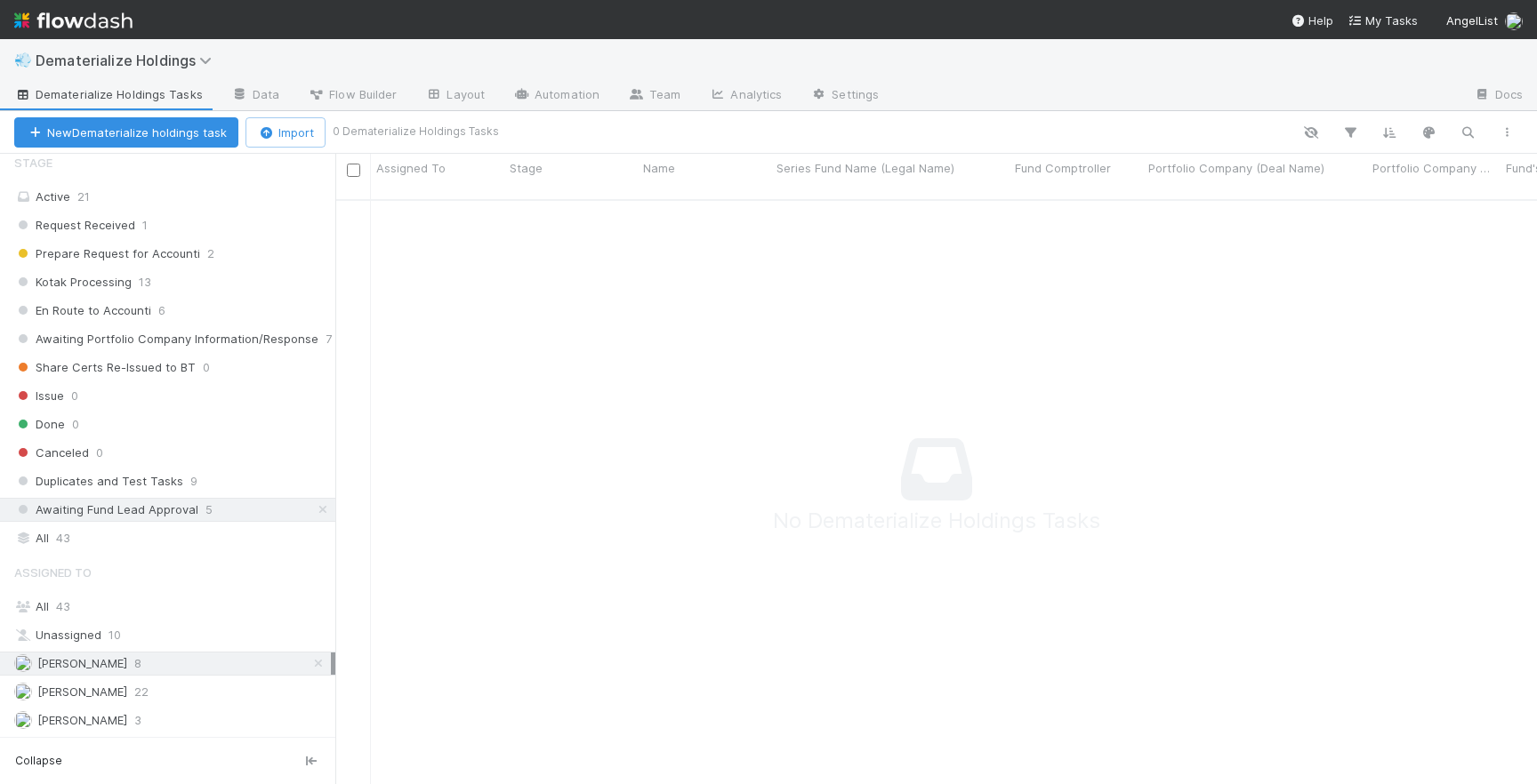
scroll to position [598, 1202]
click at [114, 609] on div "All 43" at bounding box center [172, 607] width 316 height 22
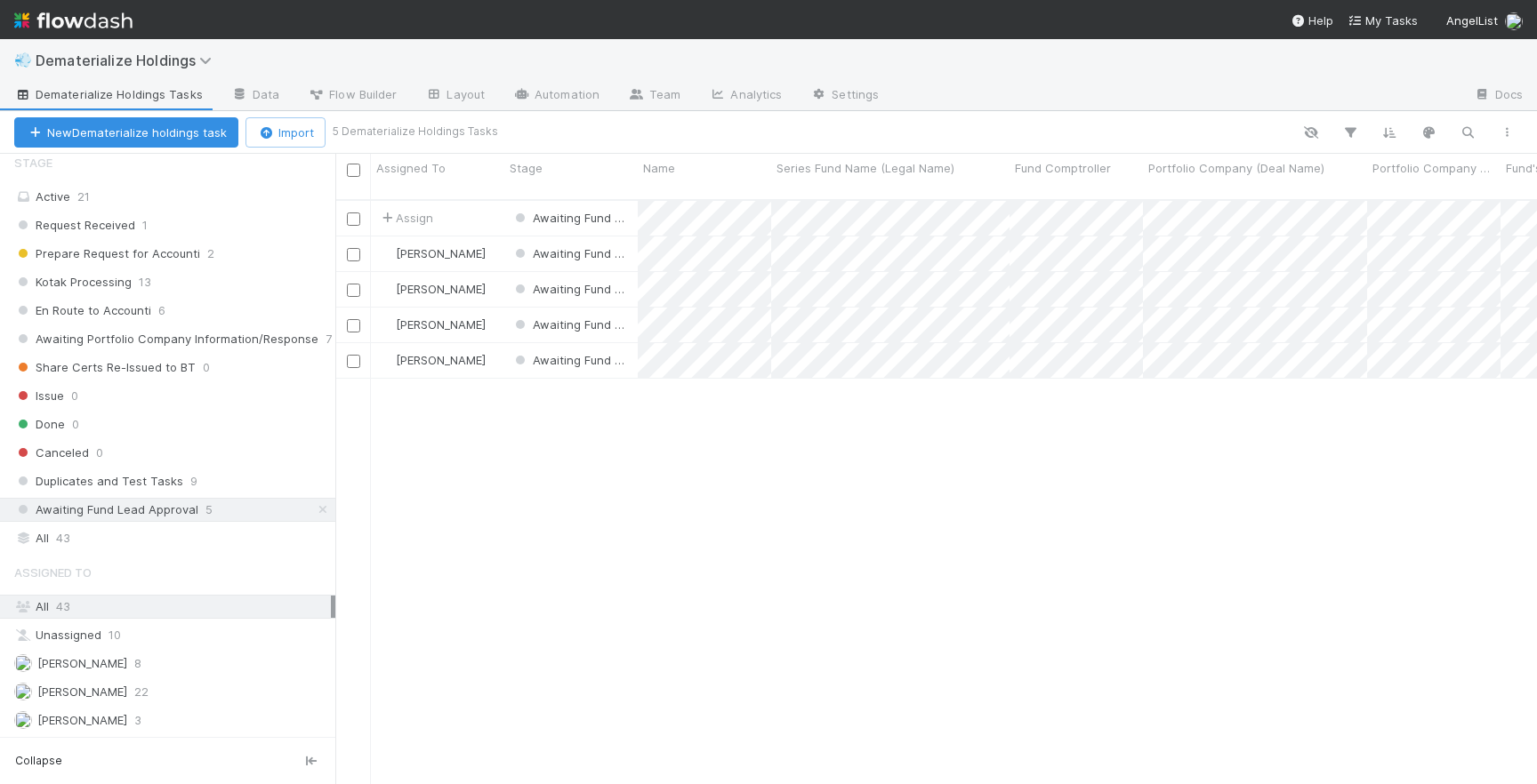
scroll to position [598, 1202]
click at [499, 348] on div "[PERSON_NAME]" at bounding box center [437, 360] width 134 height 35
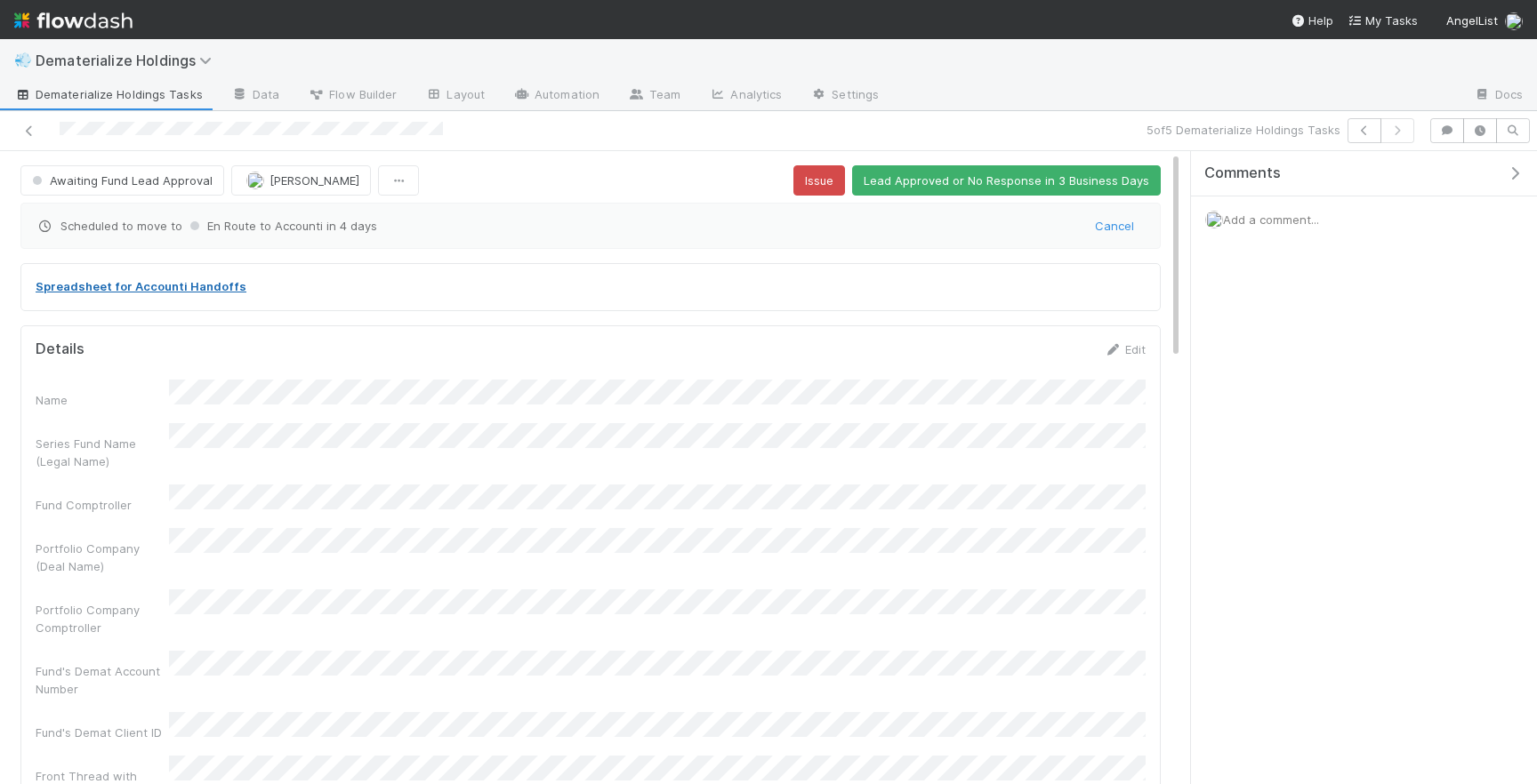
click at [183, 288] on link "Spreadsheet for Accounti Handoffs" at bounding box center [140, 285] width 211 height 14
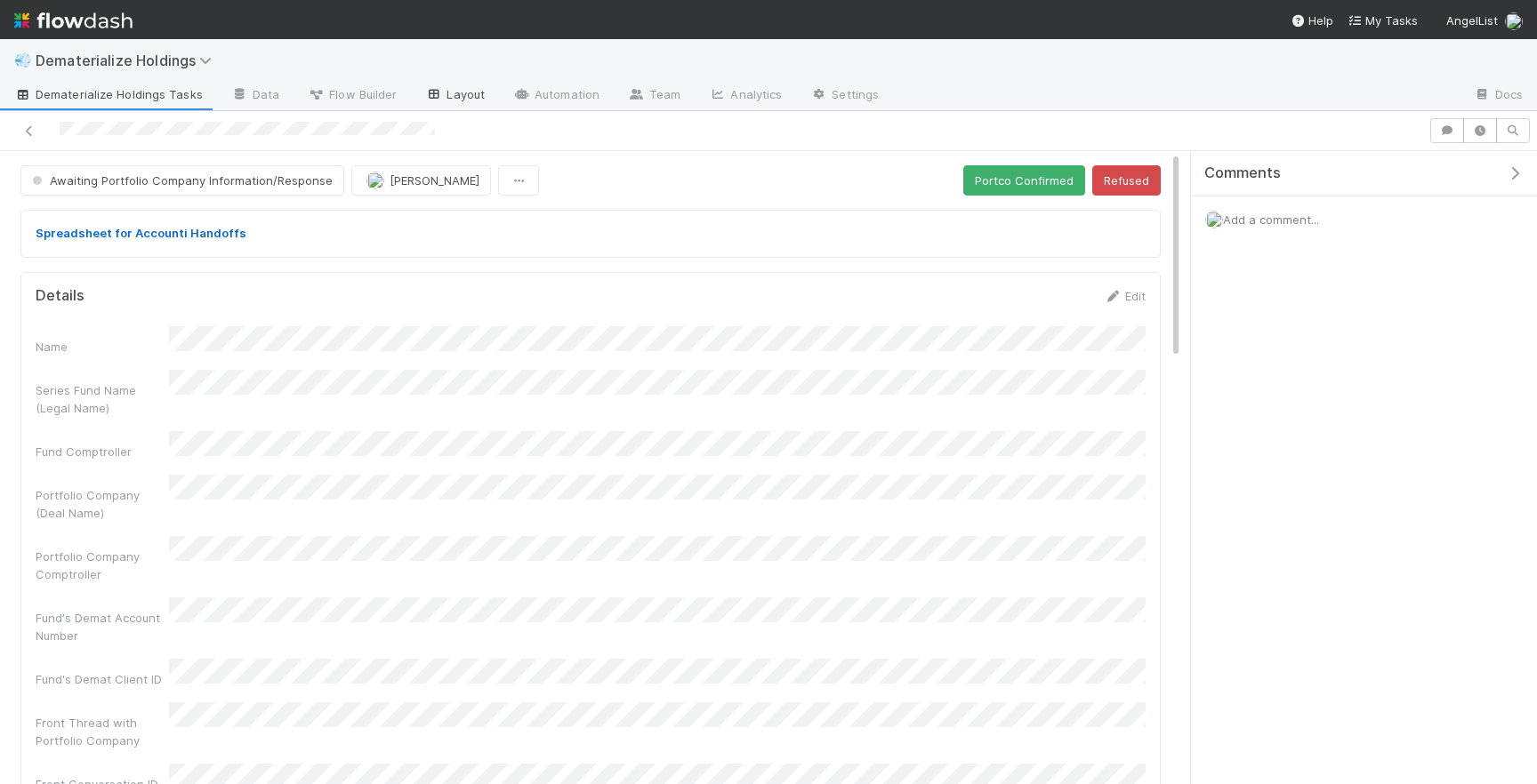
click at [442, 94] on link "Layout" at bounding box center [455, 95] width 88 height 28
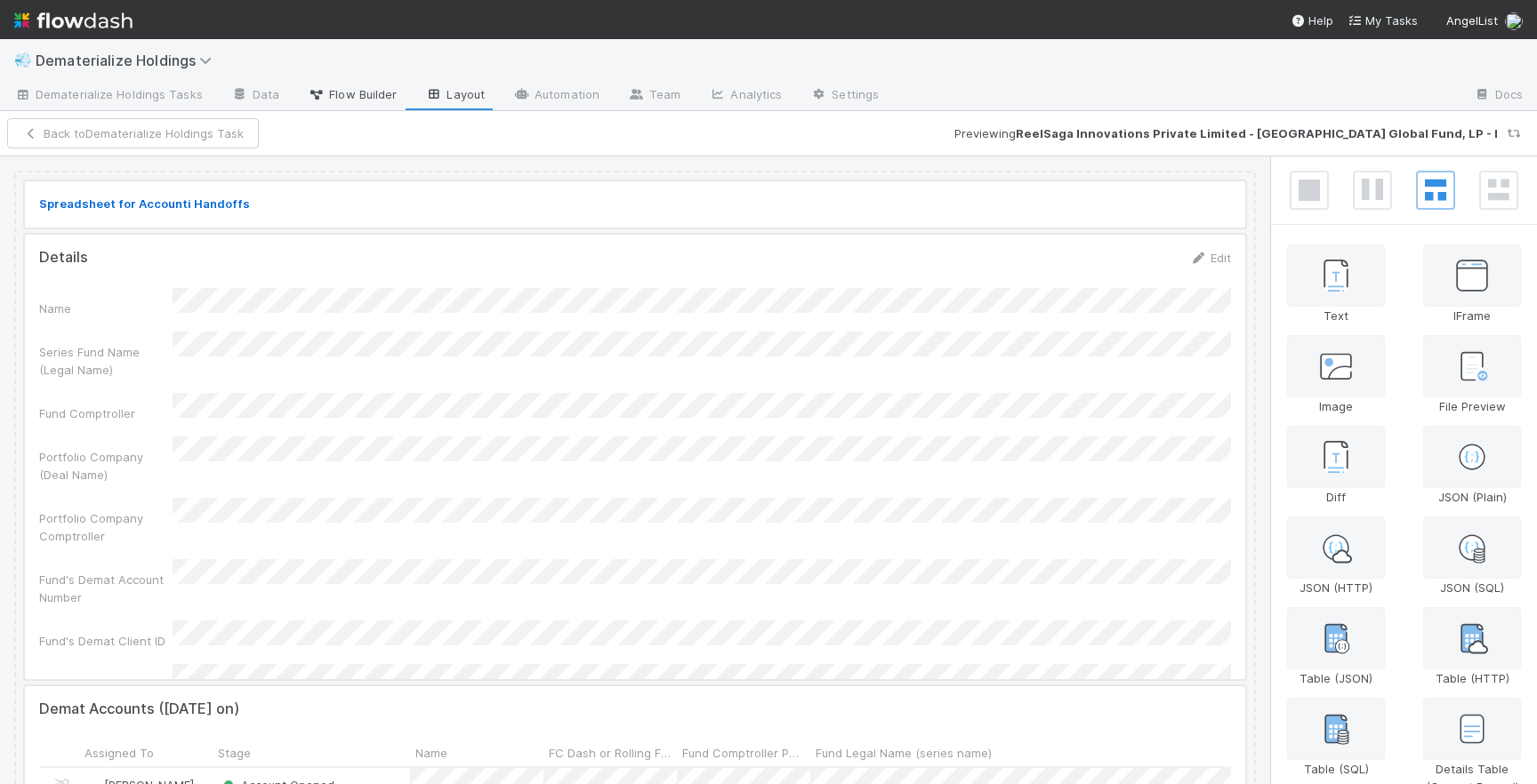
click at [355, 99] on span "Flow Builder" at bounding box center [352, 94] width 89 height 18
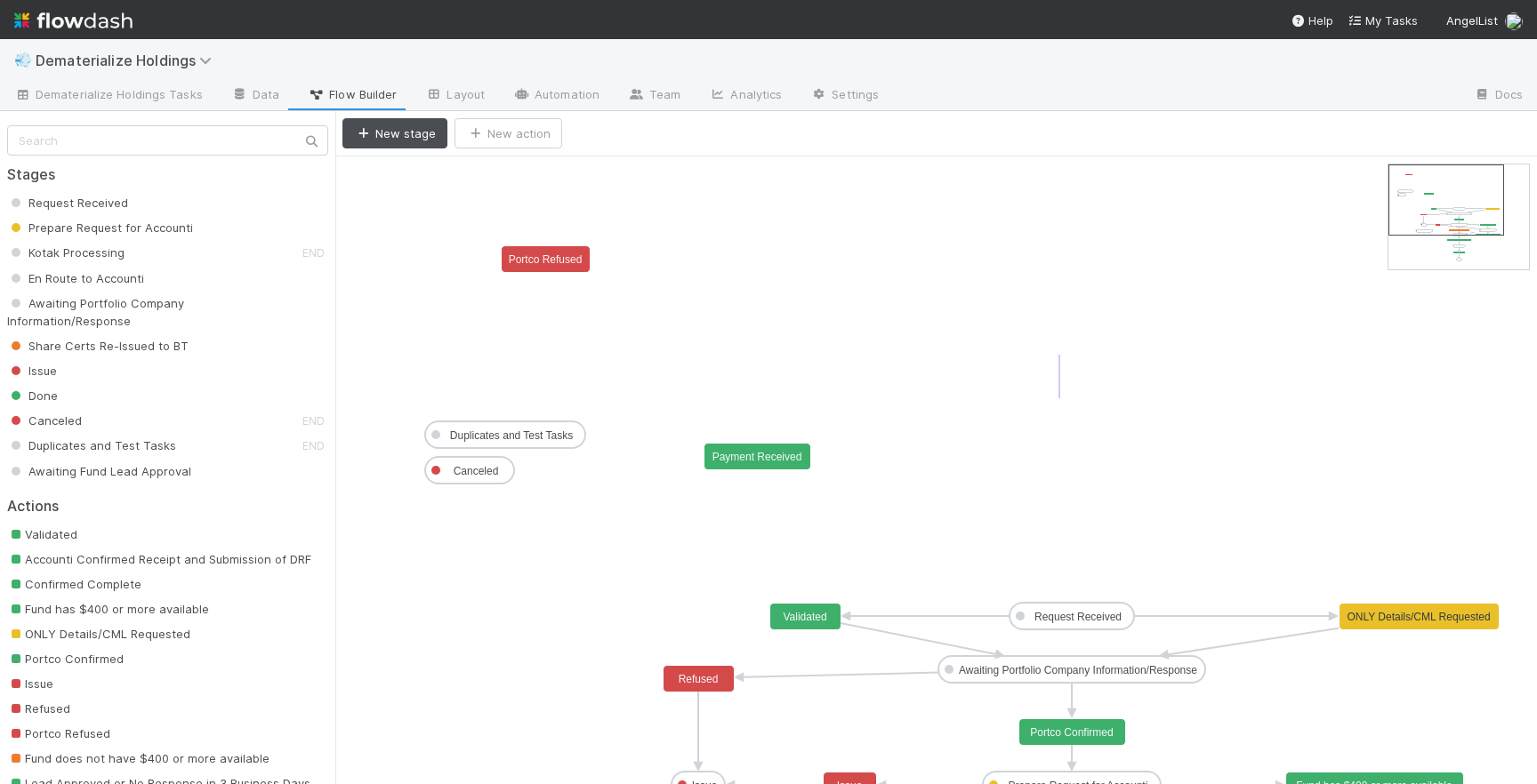
drag, startPoint x: 1060, startPoint y: 399, endPoint x: 1059, endPoint y: 356, distance: 43.0
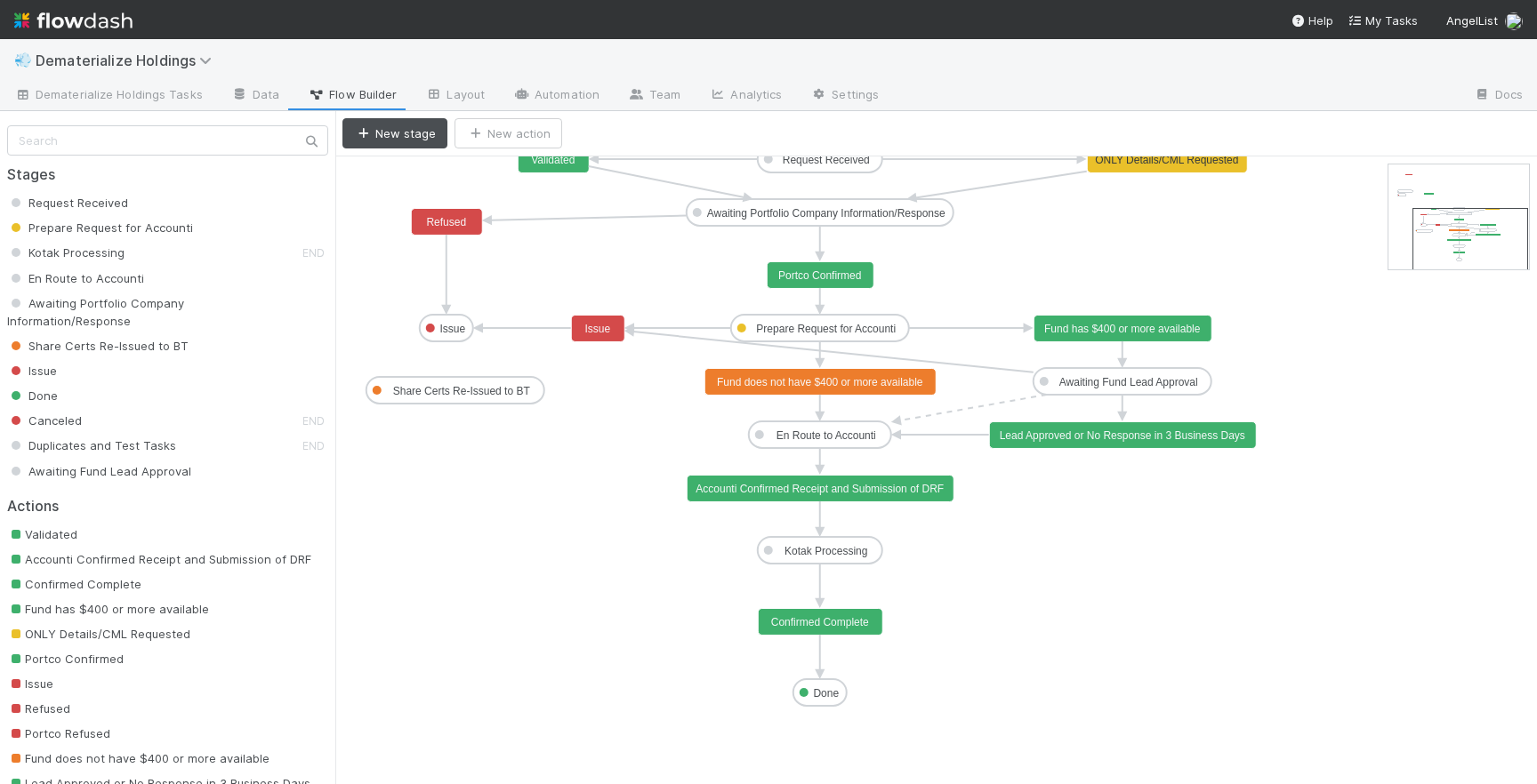
drag, startPoint x: 1442, startPoint y: 212, endPoint x: 1466, endPoint y: 256, distance: 50.1
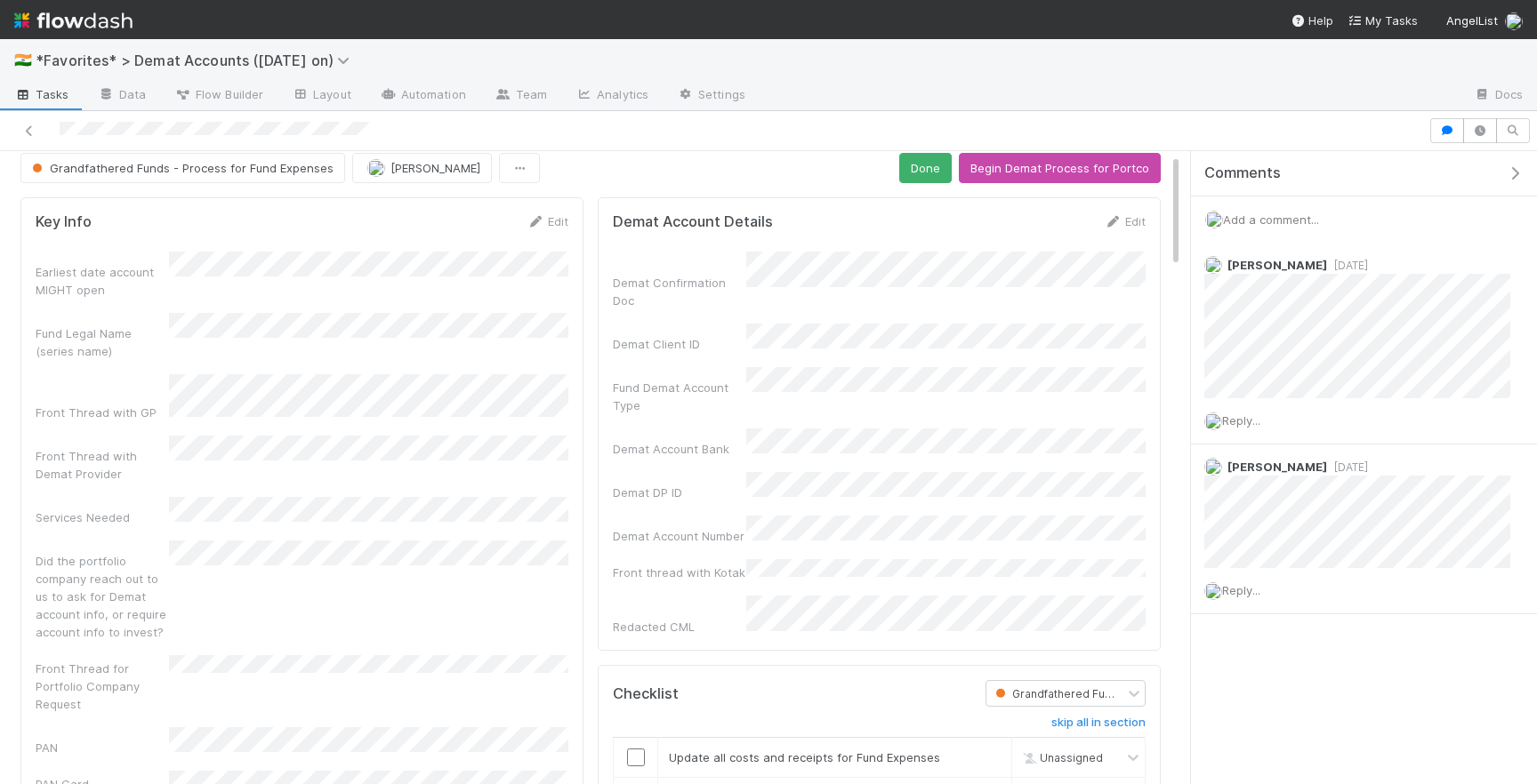
scroll to position [13, 0]
